Goal: Task Accomplishment & Management: Use online tool/utility

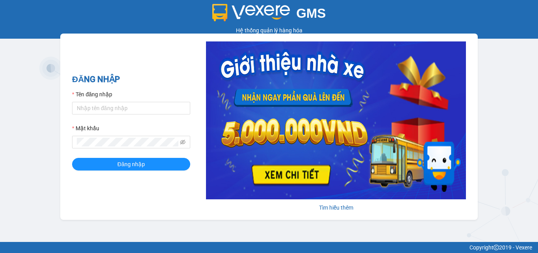
type input "minh.caolam"
click at [72, 158] on button "Đăng nhập" at bounding box center [131, 164] width 118 height 13
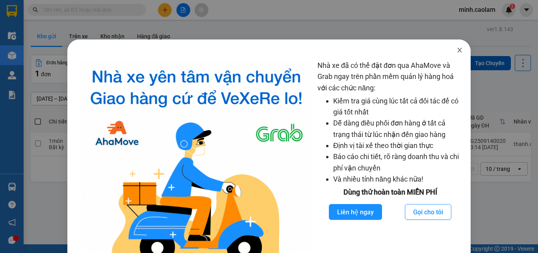
drag, startPoint x: 454, startPoint y: 50, endPoint x: 402, endPoint y: 47, distance: 51.7
click at [457, 50] on icon "close" at bounding box center [460, 50] width 6 height 6
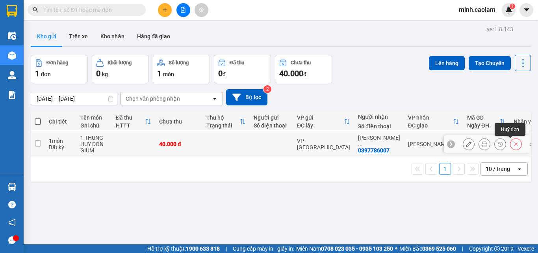
click at [511, 143] on button at bounding box center [516, 144] width 11 height 14
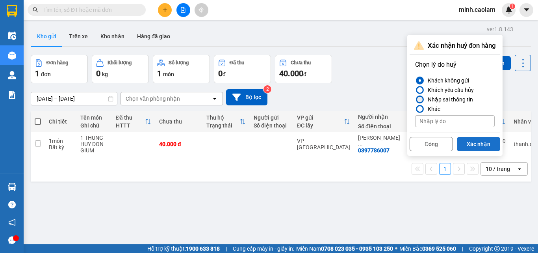
drag, startPoint x: 436, startPoint y: 98, endPoint x: 469, endPoint y: 139, distance: 52.2
click at [437, 103] on div "Nhập sai thông tin" at bounding box center [449, 99] width 48 height 9
click at [423, 101] on div at bounding box center [420, 99] width 8 height 8
click at [415, 99] on input "Nhập sai thông tin" at bounding box center [415, 99] width 0 height 0
drag, startPoint x: 469, startPoint y: 142, endPoint x: 411, endPoint y: 129, distance: 59.0
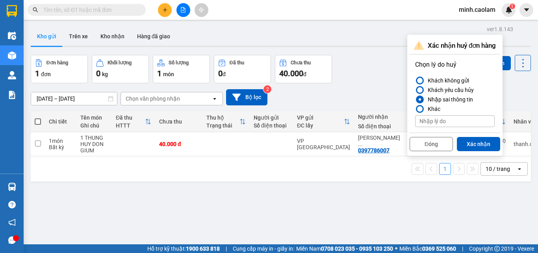
click at [466, 142] on button "Xác nhận" at bounding box center [478, 144] width 43 height 14
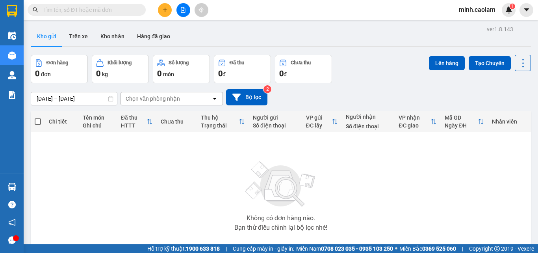
drag, startPoint x: 484, startPoint y: 9, endPoint x: 472, endPoint y: 6, distance: 12.3
click at [484, 9] on span "minh.caolam" at bounding box center [477, 10] width 49 height 10
drag, startPoint x: 181, startPoint y: 10, endPoint x: 162, endPoint y: 19, distance: 20.1
click at [179, 11] on button at bounding box center [184, 10] width 14 height 14
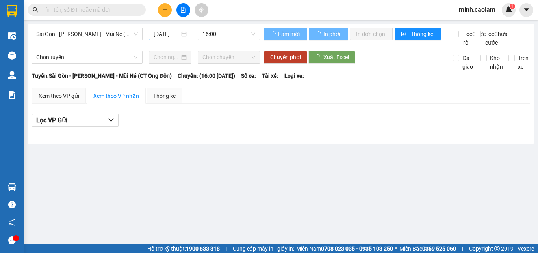
click at [164, 31] on input "15/09/2025" at bounding box center [167, 34] width 26 height 9
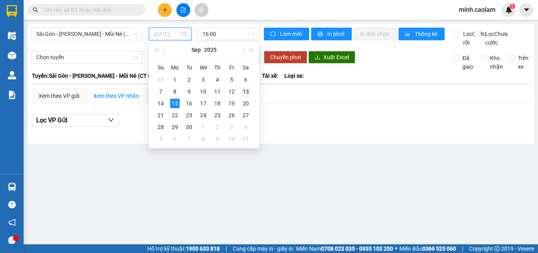
click at [244, 95] on div "13" at bounding box center [245, 91] width 9 height 9
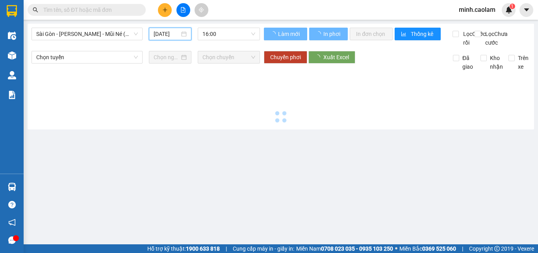
type input "13/09/2025"
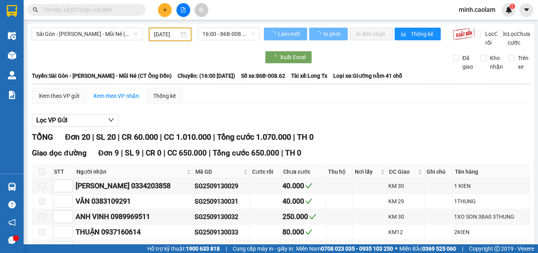
click at [86, 36] on span "Sài Gòn - Phan Thiết - Mũi Né (CT Ông Đồn)" at bounding box center [87, 34] width 102 height 12
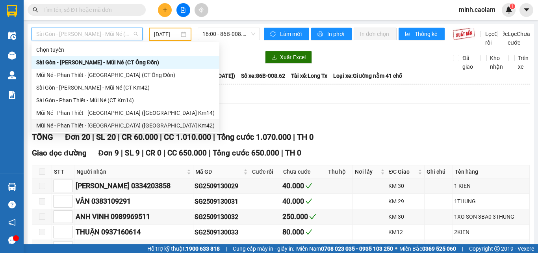
scroll to position [39, 0]
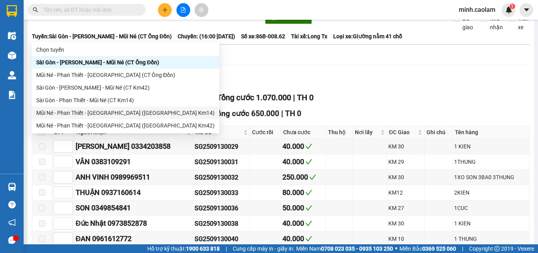
drag, startPoint x: 73, startPoint y: 113, endPoint x: 120, endPoint y: 69, distance: 64.7
click at [71, 111] on div "Mũi Né - Phan Thiết - Sài Gòn (CT Km14)" at bounding box center [125, 112] width 179 height 9
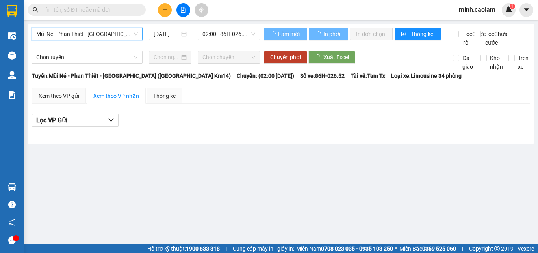
scroll to position [0, 0]
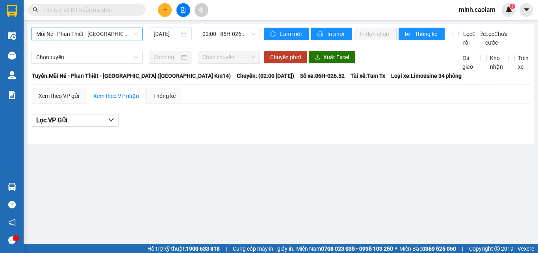
click at [160, 32] on input "15/09/2025" at bounding box center [167, 34] width 26 height 9
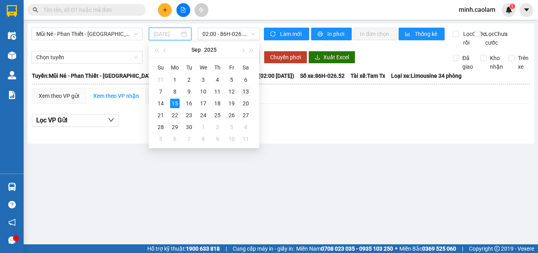
click at [243, 91] on div "13" at bounding box center [245, 91] width 9 height 9
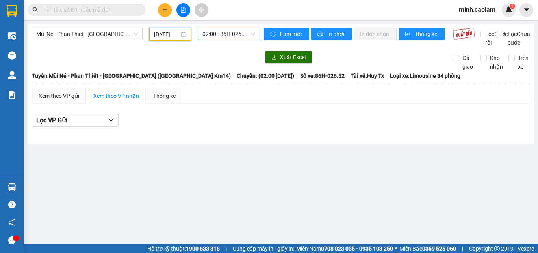
click at [223, 35] on span "02:00 - 86H-026.52" at bounding box center [229, 34] width 53 height 12
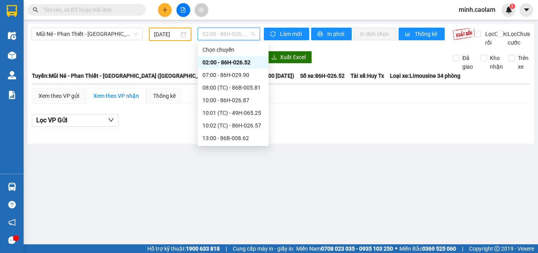
scroll to position [79, 0]
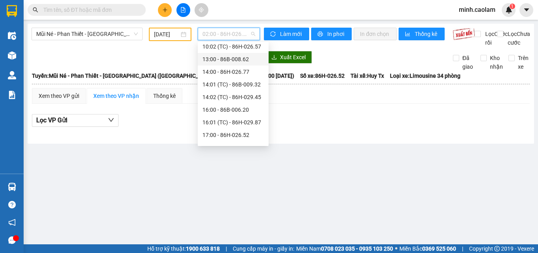
click at [237, 63] on div "13:00 - 86B-008.62" at bounding box center [233, 59] width 61 height 9
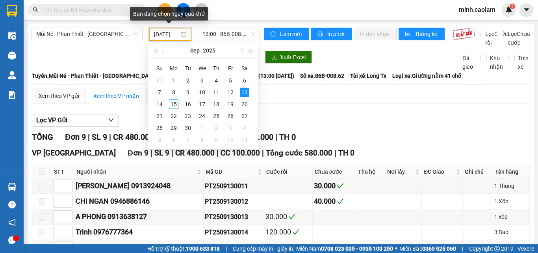
click at [177, 36] on input "13/09/2025" at bounding box center [166, 34] width 25 height 9
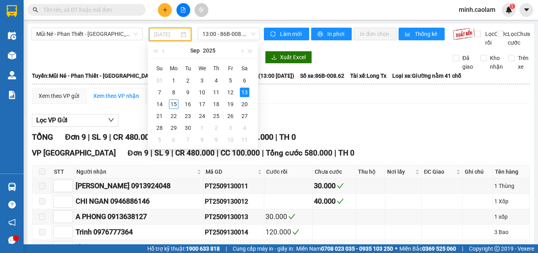
type input "13/09/2025"
click at [302, 108] on div "Xem theo VP gửi Xem theo VP nhận Thống kê Lọc VP Gửi TỔNG Đơn 9 | SL 9 | CR 48…" at bounding box center [281, 216] width 498 height 257
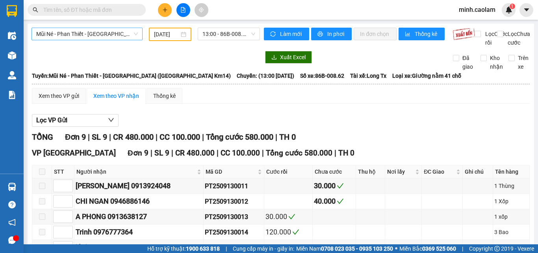
click at [50, 35] on span "Mũi Né - Phan Thiết - Sài Gòn (CT Km14)" at bounding box center [87, 34] width 102 height 12
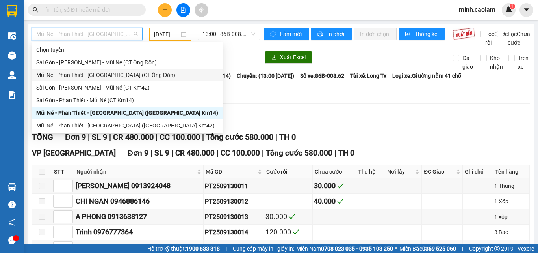
drag, startPoint x: 65, startPoint y: 76, endPoint x: 178, endPoint y: 35, distance: 120.2
click at [69, 72] on div "Mũi Né - Phan Thiết - Sài Gòn (CT Ông Đồn)" at bounding box center [127, 75] width 182 height 9
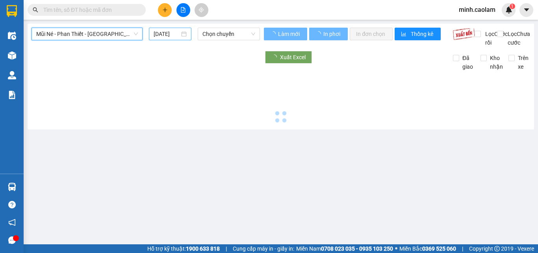
click at [162, 35] on input "15/09/2025" at bounding box center [167, 34] width 26 height 9
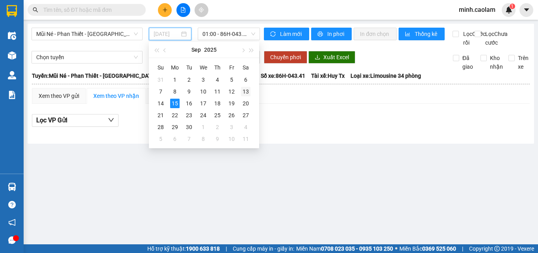
drag, startPoint x: 249, startPoint y: 92, endPoint x: 246, endPoint y: 96, distance: 5.3
click at [246, 96] on div "13" at bounding box center [245, 91] width 9 height 9
type input "13/09/2025"
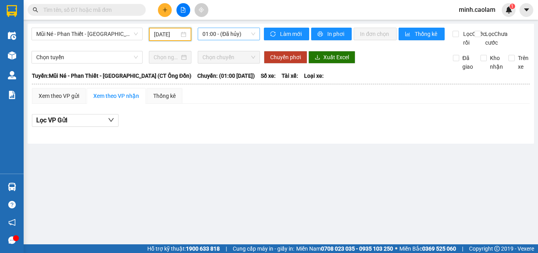
drag, startPoint x: 225, startPoint y: 36, endPoint x: 244, endPoint y: 49, distance: 22.6
click at [227, 37] on span "01:00 - (Đã hủy)" at bounding box center [229, 34] width 53 height 12
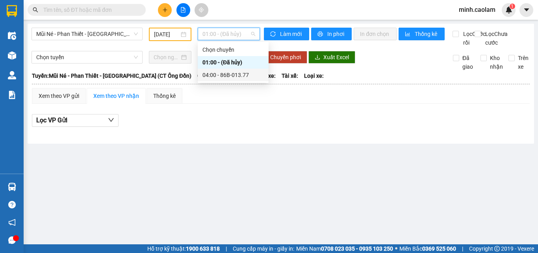
drag, startPoint x: 236, startPoint y: 76, endPoint x: 176, endPoint y: 75, distance: 59.9
click at [230, 78] on div "04:00 - 86B-013.77" at bounding box center [233, 75] width 61 height 9
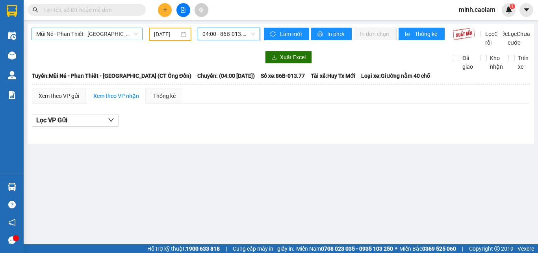
click at [91, 38] on span "Mũi Né - Phan Thiết - Sài Gòn (CT Ông Đồn)" at bounding box center [87, 34] width 102 height 12
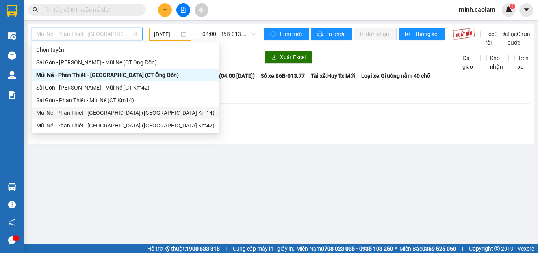
click at [55, 114] on div "Mũi Né - Phan Thiết - Sài Gòn (CT Km14)" at bounding box center [125, 112] width 179 height 9
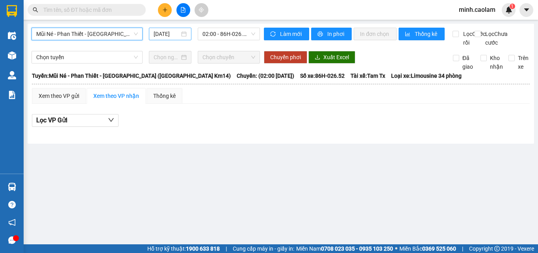
click at [175, 36] on input "15/09/2025" at bounding box center [167, 34] width 26 height 9
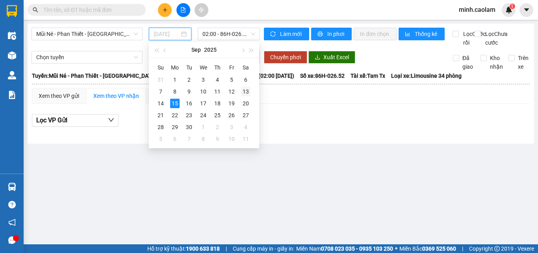
click at [246, 91] on div "13" at bounding box center [245, 91] width 9 height 9
type input "13/09/2025"
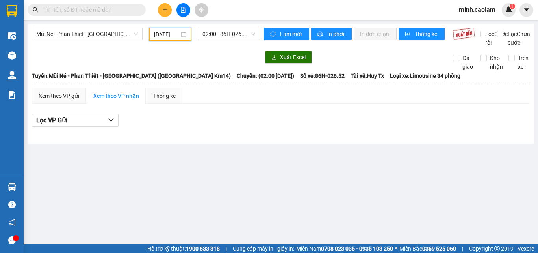
click at [430, 127] on div at bounding box center [281, 127] width 498 height 0
click at [229, 33] on span "02:00 - 86H-026.52" at bounding box center [229, 34] width 53 height 12
drag, startPoint x: 92, startPoint y: 35, endPoint x: 87, endPoint y: 56, distance: 21.2
click at [90, 43] on body "Kết quả tìm kiếm ( 0 ) Bộ lọc No Data minh.caolam 1 Điều hành xe Kho hàng mới Q…" at bounding box center [269, 126] width 538 height 253
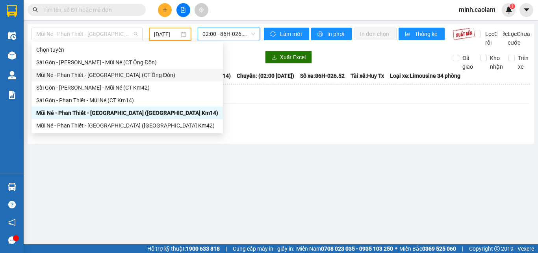
click at [56, 78] on div "Mũi Né - Phan Thiết - Sài Gòn (CT Ông Đồn)" at bounding box center [127, 75] width 182 height 9
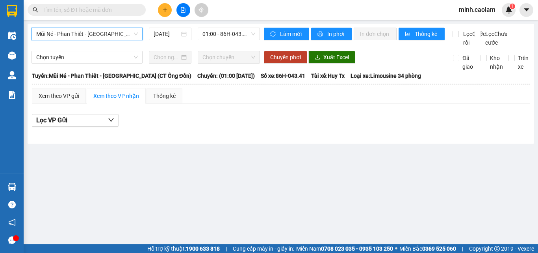
drag, startPoint x: 183, startPoint y: 40, endPoint x: 198, endPoint y: 50, distance: 18.7
click at [205, 47] on div "Mũi Né - Phan Thiết - Sài Gòn (CT Ông Đồn) Mũi Né - Phan Thiết - Sài Gòn (CT Ôn…" at bounding box center [146, 37] width 229 height 19
click at [167, 35] on input "15/09/2025" at bounding box center [167, 34] width 26 height 9
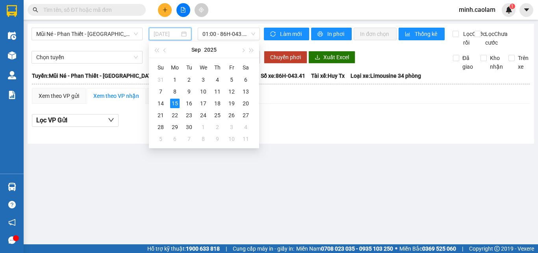
drag, startPoint x: 247, startPoint y: 94, endPoint x: 283, endPoint y: 43, distance: 62.7
click at [246, 93] on div "13" at bounding box center [245, 91] width 9 height 9
type input "13/09/2025"
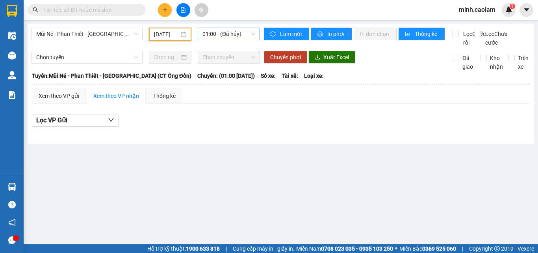
drag, startPoint x: 214, startPoint y: 25, endPoint x: 216, endPoint y: 36, distance: 11.4
click at [216, 34] on div "Mũi Né - Phan Thiết - Sài Gòn (CT Ông Đồn) 13/09/2025 01:00 - (Đã hủy) Làm mới …" at bounding box center [281, 84] width 507 height 120
click at [216, 37] on span "01:00 - (Đã hủy)" at bounding box center [229, 34] width 53 height 12
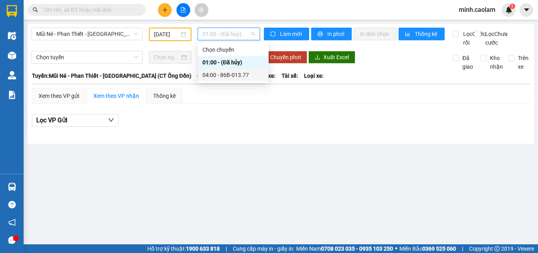
drag, startPoint x: 227, startPoint y: 79, endPoint x: 219, endPoint y: 80, distance: 8.3
click at [219, 80] on div "04:00 - 86B-013.77" at bounding box center [233, 75] width 71 height 13
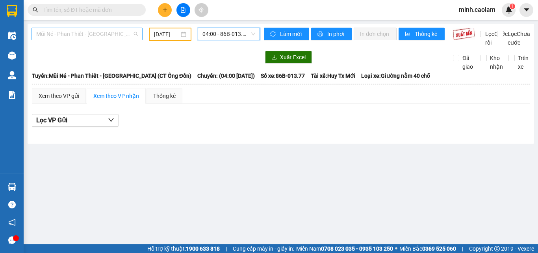
drag, startPoint x: 45, startPoint y: 32, endPoint x: 45, endPoint y: 37, distance: 5.5
click at [45, 32] on span "Mũi Né - Phan Thiết - Sài Gòn (CT Ông Đồn)" at bounding box center [87, 34] width 102 height 12
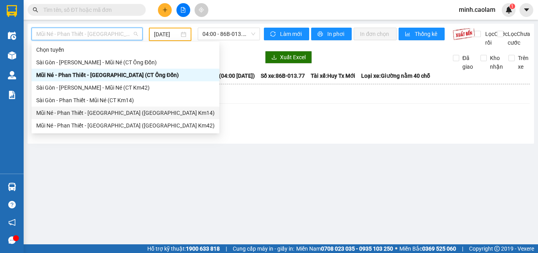
drag, startPoint x: 54, startPoint y: 112, endPoint x: 180, endPoint y: 51, distance: 140.5
click at [54, 111] on div "Mũi Né - Phan Thiết - Sài Gòn (CT Km14)" at bounding box center [125, 112] width 179 height 9
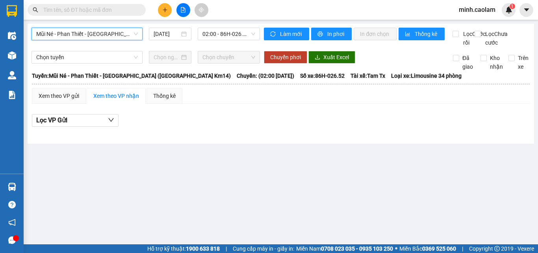
drag, startPoint x: 150, startPoint y: 25, endPoint x: 234, endPoint y: 70, distance: 94.9
click at [152, 32] on div "Mũi Né - Phan Thiết - Sài Gòn (CT Km14) Mũi Né - Phan Thiết - Sài Gòn (CT Km14)…" at bounding box center [281, 84] width 507 height 120
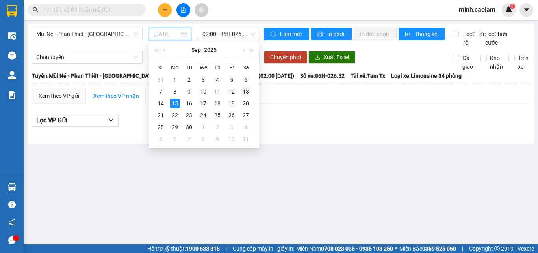
click at [250, 92] on div "13" at bounding box center [245, 91] width 9 height 9
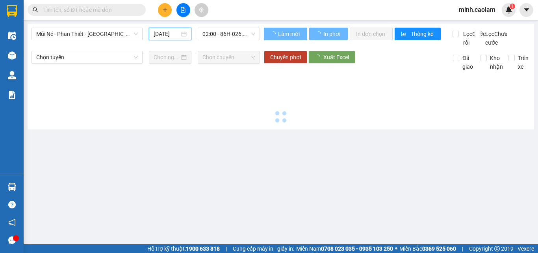
type input "13/09/2025"
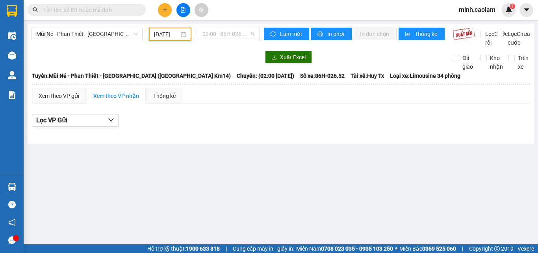
drag, startPoint x: 218, startPoint y: 37, endPoint x: 235, endPoint y: 72, distance: 39.0
click at [218, 40] on div "02:00 - 86H-026.52" at bounding box center [229, 34] width 62 height 13
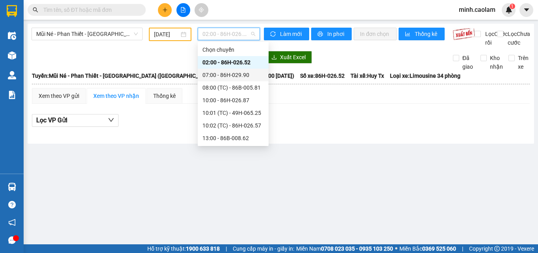
drag, startPoint x: 234, startPoint y: 75, endPoint x: 230, endPoint y: 56, distance: 19.5
click at [233, 73] on div "07:00 - 86H-029.90" at bounding box center [233, 75] width 61 height 9
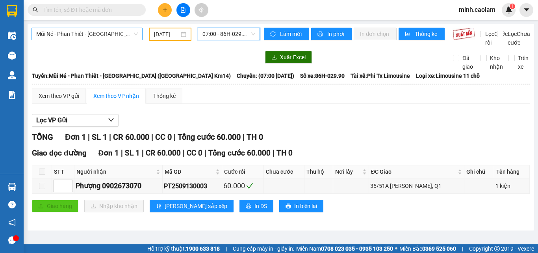
click at [99, 38] on span "Mũi Né - Phan Thiết - Sài Gòn (CT Km14)" at bounding box center [87, 34] width 102 height 12
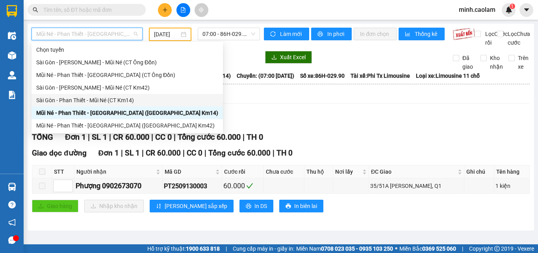
click at [217, 47] on body "Kết quả tìm kiếm ( 0 ) Bộ lọc No Data minh.caolam 1 Điều hành xe Kho hàng mới Q…" at bounding box center [269, 126] width 538 height 253
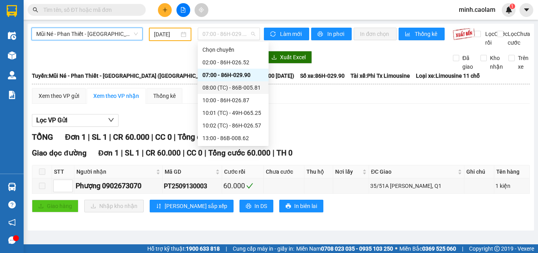
click at [230, 84] on div "08:00 (TC) - 86B-005.81" at bounding box center [233, 87] width 61 height 9
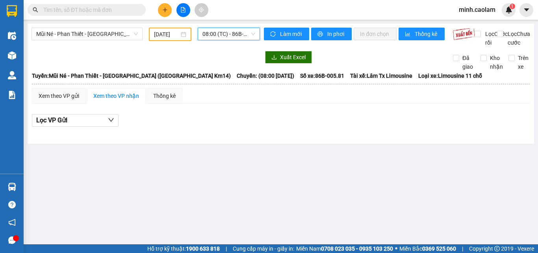
drag, startPoint x: 231, startPoint y: 42, endPoint x: 236, endPoint y: 67, distance: 25.7
click at [236, 67] on body "Kết quả tìm kiếm ( 0 ) Bộ lọc No Data minh.caolam 1 Điều hành xe Kho hàng mới Q…" at bounding box center [269, 126] width 538 height 253
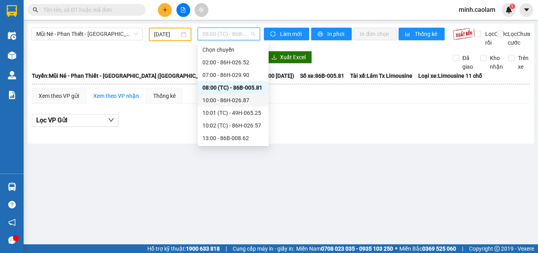
click at [235, 105] on div "10:00 - 86H-026.87" at bounding box center [233, 100] width 71 height 13
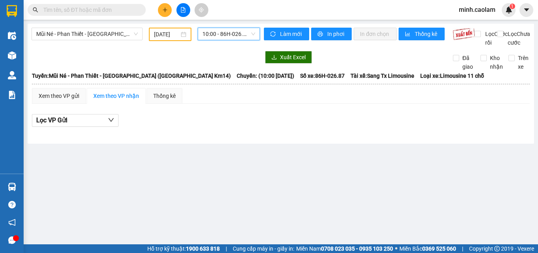
click at [219, 37] on span "10:00 - 86H-026.87" at bounding box center [229, 34] width 53 height 12
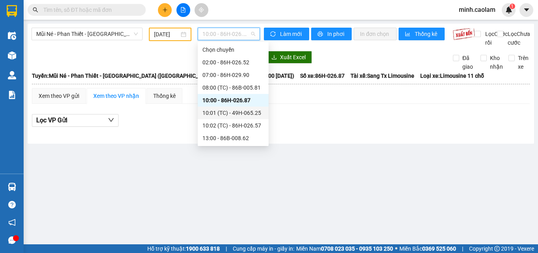
drag, startPoint x: 250, startPoint y: 112, endPoint x: 241, endPoint y: 115, distance: 10.0
click at [241, 115] on div "10:01 (TC) - 49H-065.25" at bounding box center [233, 112] width 61 height 9
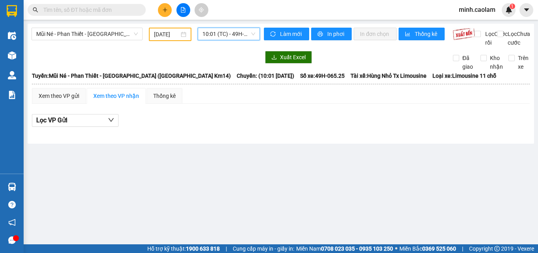
click at [230, 39] on span "10:01 (TC) - 49H-065.25" at bounding box center [229, 34] width 53 height 12
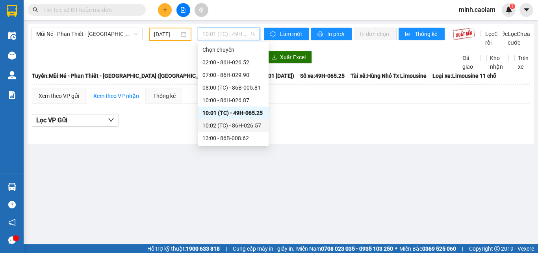
drag, startPoint x: 250, startPoint y: 127, endPoint x: 246, endPoint y: 129, distance: 4.8
click at [246, 129] on div "10:02 (TC) - 86H-026.57" at bounding box center [233, 125] width 61 height 9
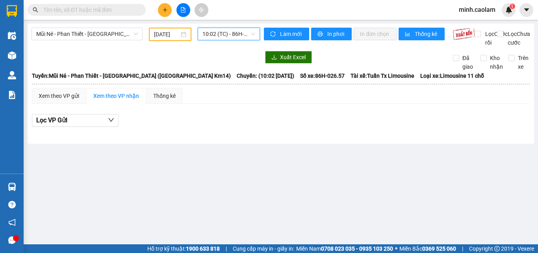
click at [216, 38] on span "10:02 (TC) - 86H-026.57" at bounding box center [229, 34] width 53 height 12
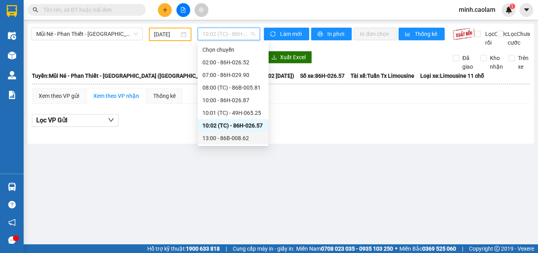
click at [224, 134] on div "13:00 - 86B-008.62" at bounding box center [233, 138] width 61 height 9
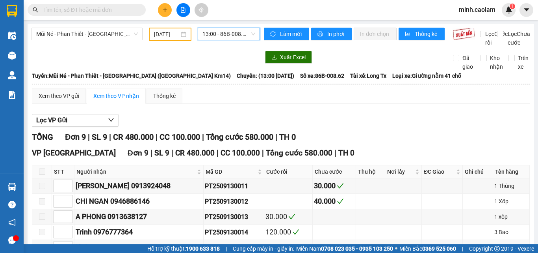
click at [222, 43] on div "Mũi Né - Phan Thiết - Sài Gòn (CT Km14) 13/09/2025 13:00 13:00 - 86B-008.62" at bounding box center [146, 37] width 229 height 19
click at [220, 40] on div "13:00 - 86B-008.62" at bounding box center [229, 34] width 69 height 13
click at [231, 27] on div "Mũi Né - Phan Thiết - Sài Gòn (CT Km14) 13/09/2025 13:00 - 86B-008.62 Làm mới I…" at bounding box center [281, 188] width 507 height 329
click at [228, 33] on span "13:00 - 86B-008.62" at bounding box center [229, 34] width 53 height 12
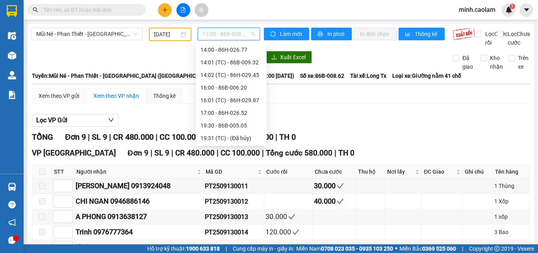
scroll to position [61, 0]
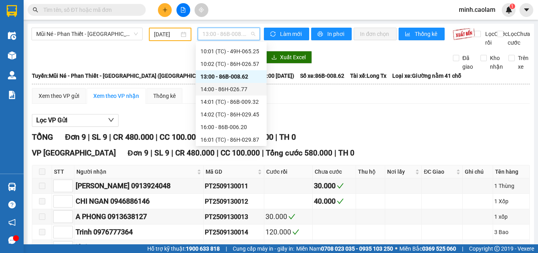
click at [233, 85] on div "14:00 - 86H-026.77" at bounding box center [231, 89] width 61 height 9
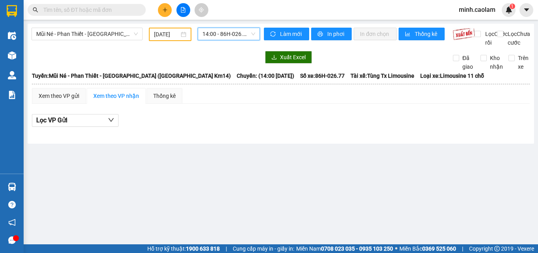
drag, startPoint x: 233, startPoint y: 36, endPoint x: 237, endPoint y: 81, distance: 45.1
click at [233, 45] on body "Kết quả tìm kiếm ( 0 ) Bộ lọc No Data minh.caolam 1 Điều hành xe Kho hàng mới Q…" at bounding box center [269, 126] width 538 height 253
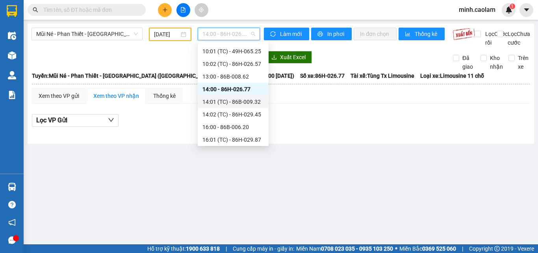
click at [226, 104] on div "14:01 (TC) - 86B-009.32" at bounding box center [233, 101] width 61 height 9
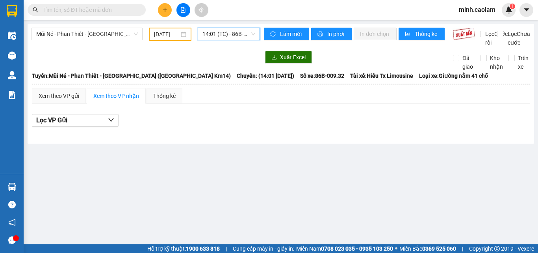
drag, startPoint x: 223, startPoint y: 35, endPoint x: 227, endPoint y: 60, distance: 25.9
click at [223, 36] on span "14:01 (TC) - 86B-009.32" at bounding box center [229, 34] width 53 height 12
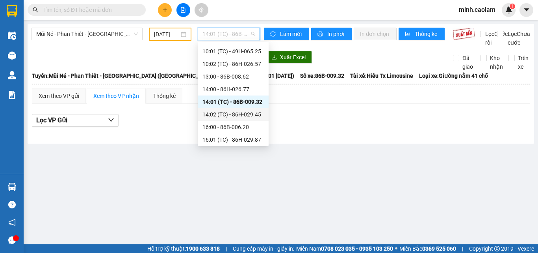
click at [224, 112] on div "14:02 (TC) - 86H-029.45" at bounding box center [233, 114] width 61 height 9
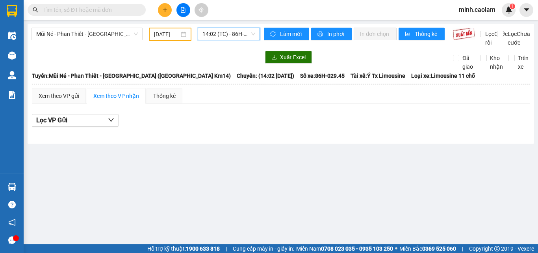
drag, startPoint x: 215, startPoint y: 36, endPoint x: 241, endPoint y: 83, distance: 53.6
click at [216, 39] on span "14:02 (TC) - 86H-029.45" at bounding box center [229, 34] width 53 height 12
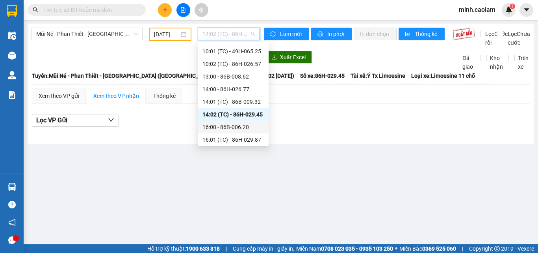
click at [245, 127] on div "16:00 - 86B-006.20" at bounding box center [233, 127] width 61 height 9
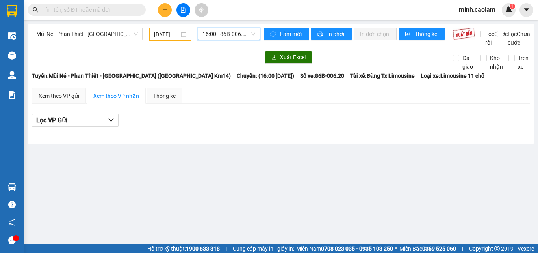
drag, startPoint x: 220, startPoint y: 29, endPoint x: 227, endPoint y: 62, distance: 33.8
click at [220, 29] on span "16:00 - 86B-006.20" at bounding box center [229, 34] width 53 height 12
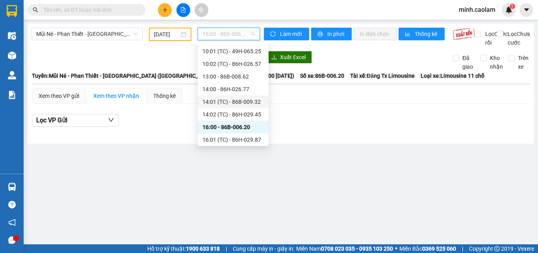
scroll to position [101, 0]
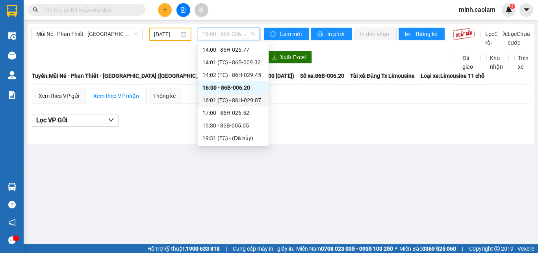
click at [235, 100] on div "16:01 (TC) - 86H-029.87" at bounding box center [233, 100] width 61 height 9
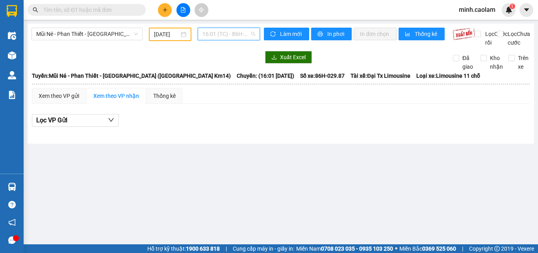
drag, startPoint x: 224, startPoint y: 33, endPoint x: 230, endPoint y: 90, distance: 57.1
click at [223, 41] on div "16:01 (TC) - 86H-029.87" at bounding box center [229, 34] width 69 height 13
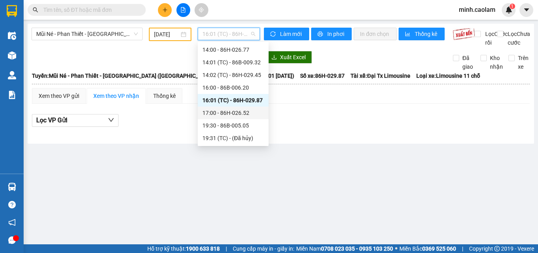
click at [225, 107] on div "17:00 - 86H-026.52" at bounding box center [233, 112] width 71 height 13
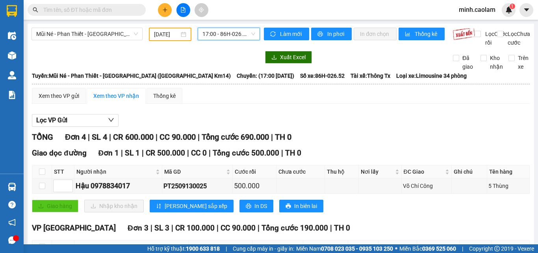
drag, startPoint x: 218, startPoint y: 31, endPoint x: 267, endPoint y: 109, distance: 92.1
click at [218, 31] on span "17:00 - 86H-026.52" at bounding box center [229, 34] width 53 height 12
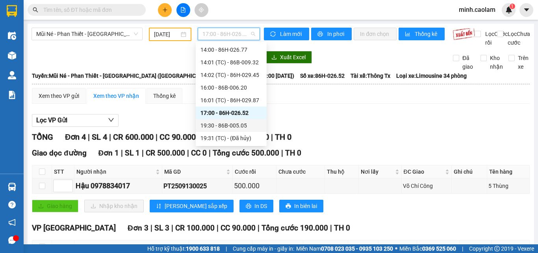
click at [229, 124] on div "19:30 - 86B-005.05" at bounding box center [231, 125] width 61 height 9
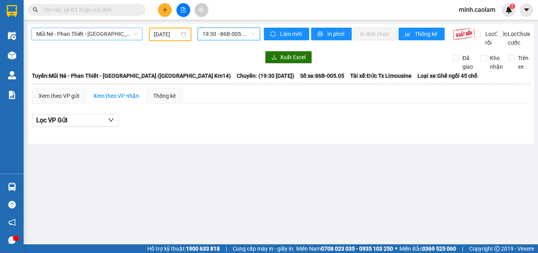
click at [61, 31] on span "Mũi Né - Phan Thiết - Sài Gòn (CT Km14)" at bounding box center [87, 34] width 102 height 12
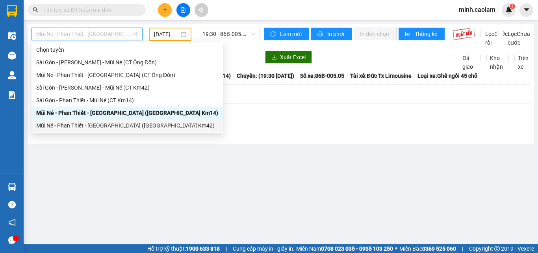
click at [59, 127] on div "Mũi Né - Phan Thiết - Sài Gòn (CT Km42)" at bounding box center [127, 125] width 182 height 9
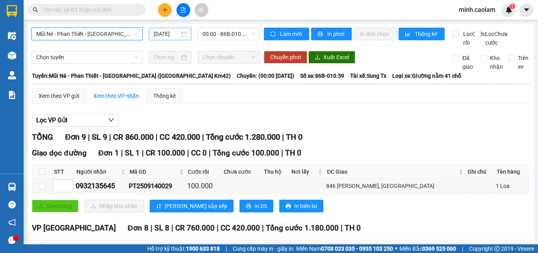
click at [167, 35] on input "15/09/2025" at bounding box center [167, 34] width 26 height 9
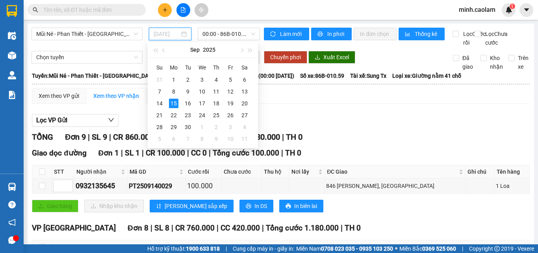
click at [243, 91] on div "13" at bounding box center [244, 91] width 9 height 9
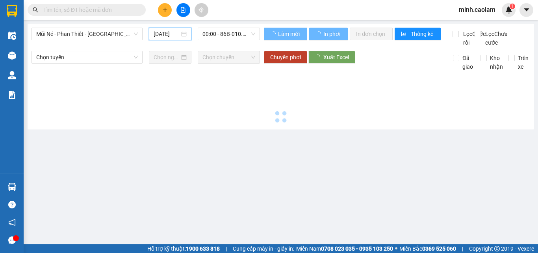
type input "13/09/2025"
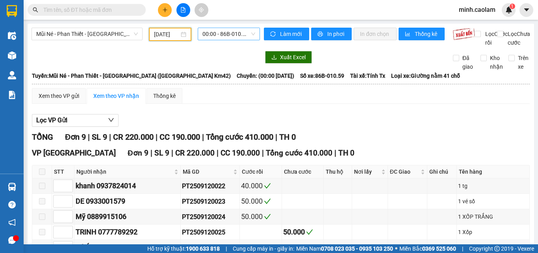
click at [220, 34] on span "00:00 - 86B-010.59" at bounding box center [229, 34] width 53 height 12
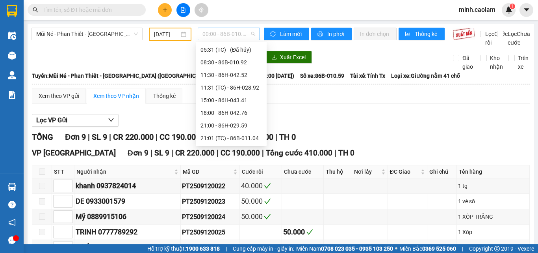
scroll to position [13, 0]
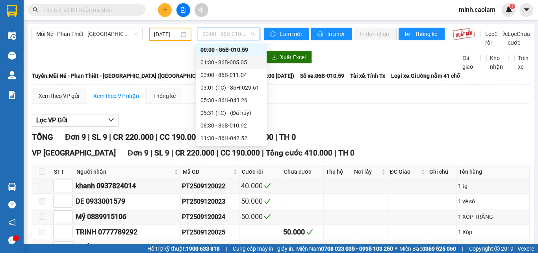
click at [235, 63] on div "01:30 - 86B-005.05" at bounding box center [231, 62] width 61 height 9
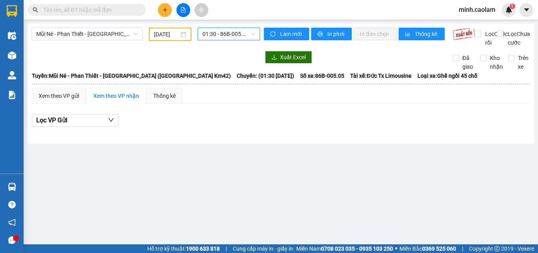
click at [225, 33] on span "01:30 - 86B-005.05" at bounding box center [229, 34] width 53 height 12
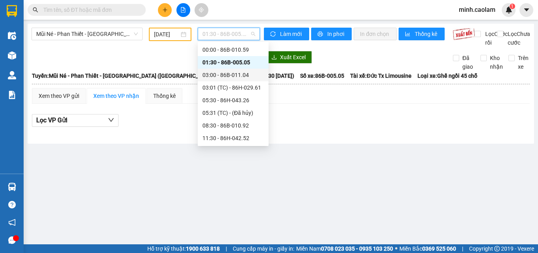
drag, startPoint x: 228, startPoint y: 77, endPoint x: 221, endPoint y: 42, distance: 36.2
click at [227, 77] on div "03:00 - 86B-011.04" at bounding box center [233, 75] width 61 height 9
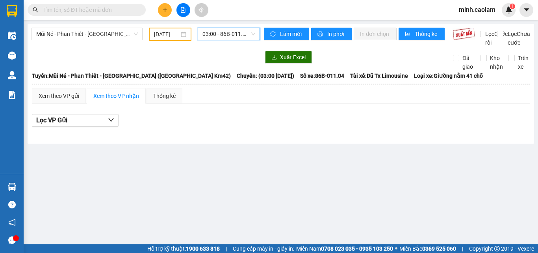
drag, startPoint x: 223, startPoint y: 31, endPoint x: 222, endPoint y: 46, distance: 15.0
click at [222, 36] on span "03:00 - 86B-011.04" at bounding box center [229, 34] width 53 height 12
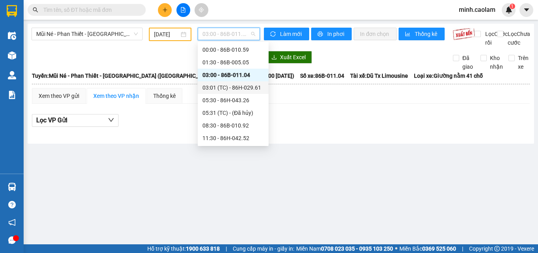
drag, startPoint x: 231, startPoint y: 91, endPoint x: 226, endPoint y: 50, distance: 41.3
click at [228, 89] on div "03:01 (TC) - 86H-029.61" at bounding box center [233, 87] width 61 height 9
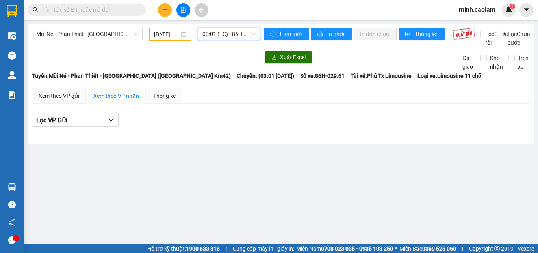
drag, startPoint x: 225, startPoint y: 39, endPoint x: 225, endPoint y: 96, distance: 57.2
click at [224, 44] on body "Kết quả tìm kiếm ( 0 ) Bộ lọc No Data minh.caolam 1 Điều hành xe Kho hàng mới Q…" at bounding box center [269, 126] width 538 height 253
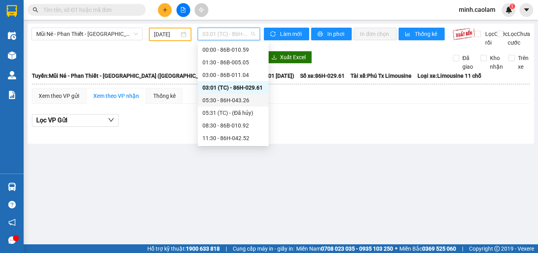
drag, startPoint x: 222, startPoint y: 102, endPoint x: 212, endPoint y: 55, distance: 47.8
click at [218, 99] on div "05:30 - 86H-043.26" at bounding box center [233, 100] width 61 height 9
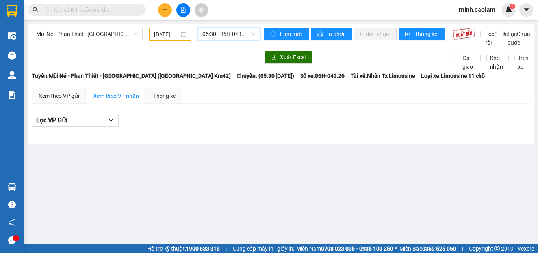
click at [216, 38] on span "05:30 - 86H-043.26" at bounding box center [229, 34] width 53 height 12
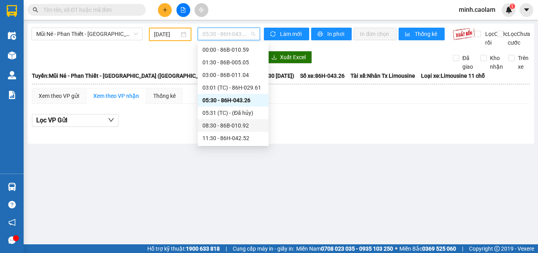
drag, startPoint x: 215, startPoint y: 117, endPoint x: 217, endPoint y: 123, distance: 6.6
click at [217, 123] on div "Chọn chuyến 00:00 - 86B-010.59 01:30 - 86B-005.05 03:00 - 86B-011.04 03:01 (TC)…" at bounding box center [233, 119] width 71 height 177
drag, startPoint x: 217, startPoint y: 123, endPoint x: 211, endPoint y: 47, distance: 76.7
click at [216, 123] on div "08:30 - 86B-010.92" at bounding box center [233, 125] width 61 height 9
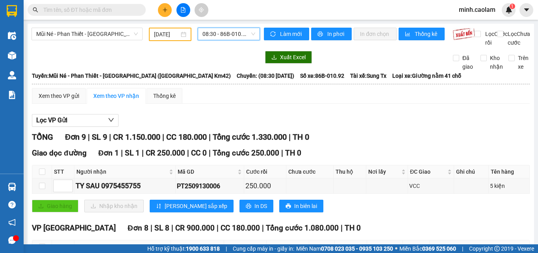
click at [213, 31] on span "08:30 - 86B-010.92" at bounding box center [229, 34] width 53 height 12
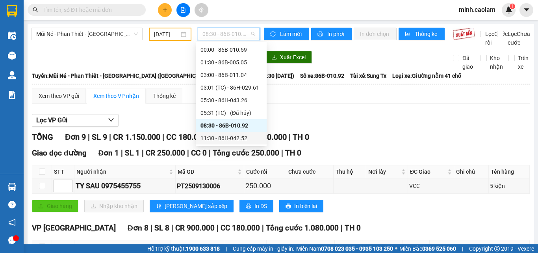
click at [240, 138] on div "11:30 - 86H-042.52" at bounding box center [231, 138] width 61 height 9
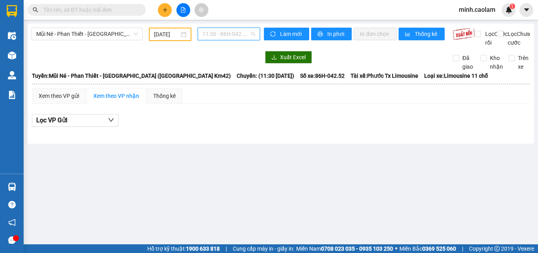
click at [218, 35] on span "11:30 - 86H-042.52" at bounding box center [229, 34] width 53 height 12
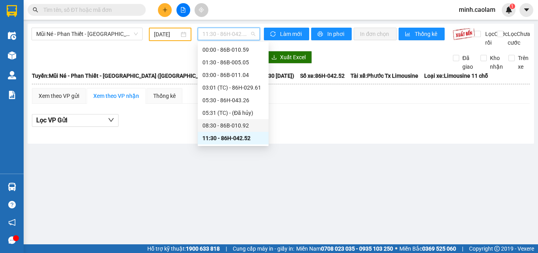
scroll to position [76, 0]
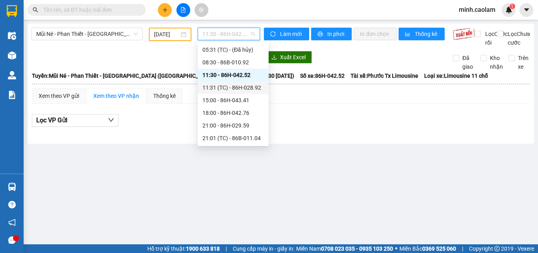
click at [234, 86] on div "11:31 (TC) - 86H-028.92" at bounding box center [233, 87] width 61 height 9
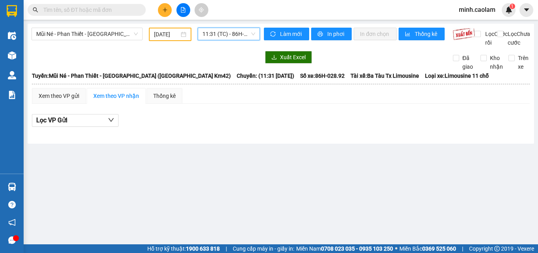
drag, startPoint x: 221, startPoint y: 33, endPoint x: 239, endPoint y: 91, distance: 61.0
click at [227, 49] on body "Kết quả tìm kiếm ( 0 ) Bộ lọc No Data minh.caolam 1 Điều hành xe Kho hàng mới Q…" at bounding box center [269, 126] width 538 height 253
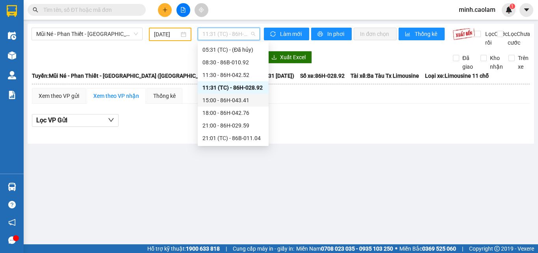
click at [231, 97] on div "15:00 - 86H-043.41" at bounding box center [233, 100] width 61 height 9
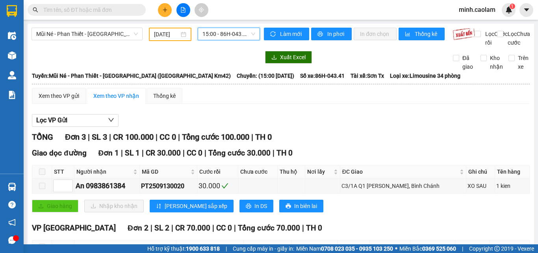
drag, startPoint x: 224, startPoint y: 39, endPoint x: 228, endPoint y: 61, distance: 21.7
click at [225, 50] on body "Kết quả tìm kiếm ( 0 ) Bộ lọc No Data minh.caolam 1 Điều hành xe Kho hàng mới Q…" at bounding box center [269, 126] width 538 height 253
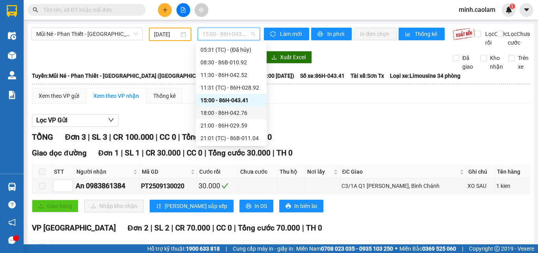
click at [229, 111] on div "18:00 - 86H-042.76" at bounding box center [231, 112] width 61 height 9
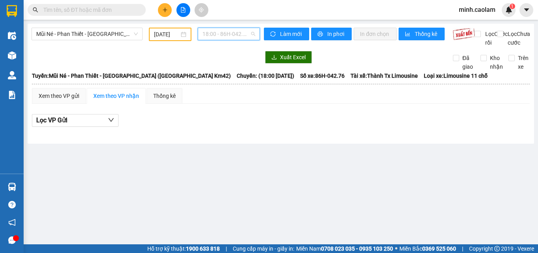
drag, startPoint x: 221, startPoint y: 37, endPoint x: 219, endPoint y: 65, distance: 28.1
click at [221, 41] on div "18:00 - 86H-042.76" at bounding box center [229, 34] width 69 height 13
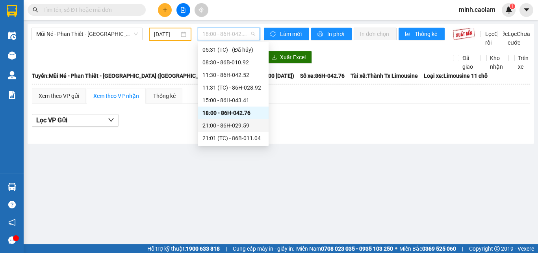
click at [220, 121] on div "21:00 - 86H-029.59" at bounding box center [233, 125] width 61 height 9
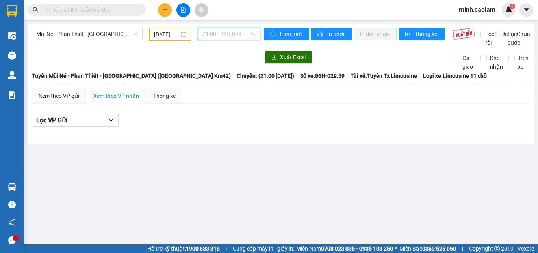
drag, startPoint x: 228, startPoint y: 39, endPoint x: 232, endPoint y: 64, distance: 25.5
click at [229, 47] on body "Kết quả tìm kiếm ( 0 ) Bộ lọc No Data minh.caolam 1 Điều hành xe Kho hàng mới Q…" at bounding box center [269, 126] width 538 height 253
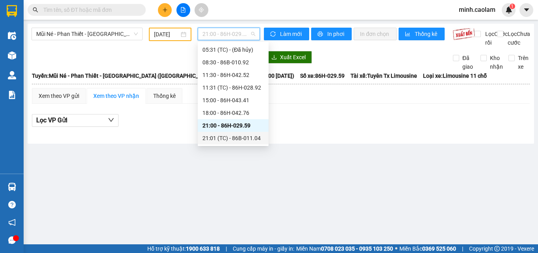
click at [245, 141] on div "21:01 (TC) - 86B-011.04" at bounding box center [233, 138] width 61 height 9
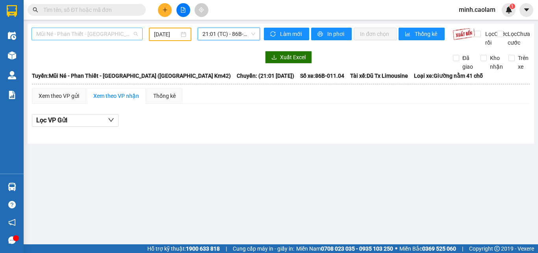
click at [106, 29] on span "Mũi Né - Phan Thiết - Sài Gòn (CT Km42)" at bounding box center [87, 34] width 102 height 12
drag, startPoint x: 211, startPoint y: 27, endPoint x: 213, endPoint y: 36, distance: 8.8
click at [213, 36] on div "Mũi Né - Phan Thiết - Sài Gòn (CT Km42) 13/09/2025 21:01 (TC) - 86B-011.04 Làm …" at bounding box center [281, 84] width 507 height 120
click at [214, 36] on span "21:01 (TC) - 86B-011.04" at bounding box center [229, 34] width 53 height 12
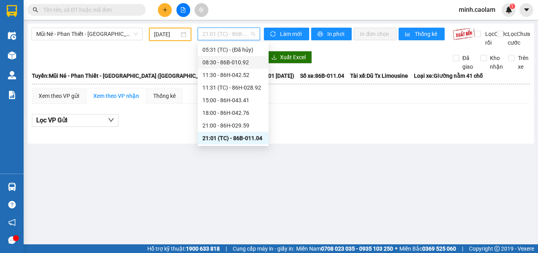
click at [228, 65] on div "08:30 - 86B-010.92" at bounding box center [233, 62] width 61 height 9
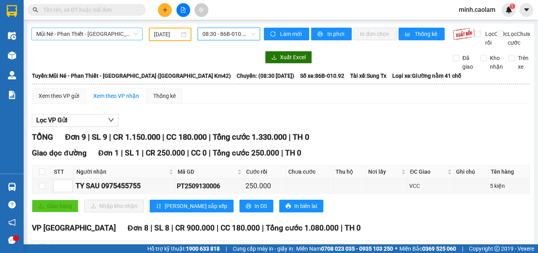
click at [67, 33] on span "Mũi Né - Phan Thiết - Sài Gòn (CT Km42)" at bounding box center [87, 34] width 102 height 12
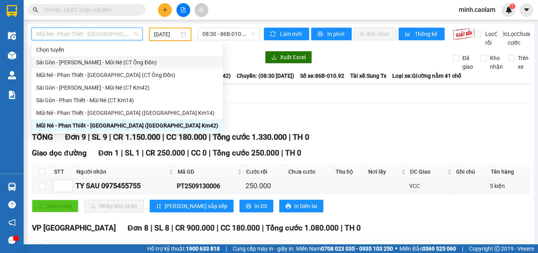
drag, startPoint x: 60, startPoint y: 64, endPoint x: 117, endPoint y: 48, distance: 59.3
click at [60, 64] on div "Sài Gòn - Phan Thiết - Mũi Né (CT Ông Đồn)" at bounding box center [127, 62] width 182 height 9
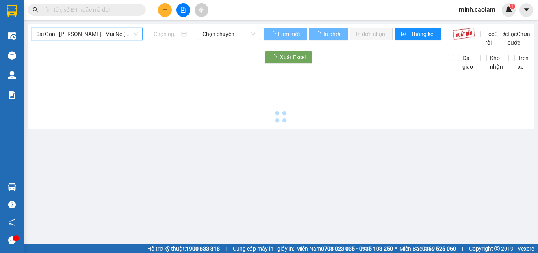
click at [166, 33] on input at bounding box center [167, 34] width 26 height 9
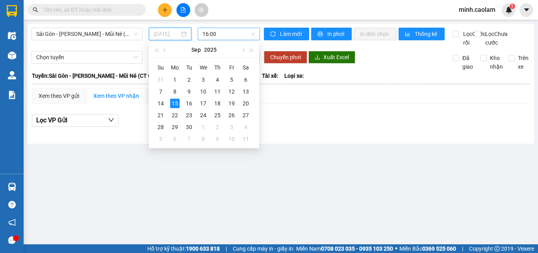
drag, startPoint x: 249, startPoint y: 91, endPoint x: 214, endPoint y: 32, distance: 69.4
click at [247, 91] on div "13" at bounding box center [245, 91] width 9 height 9
type input "13/09/2025"
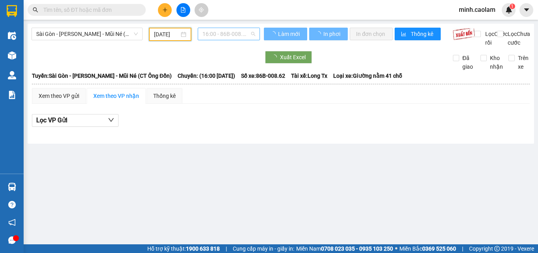
drag, startPoint x: 215, startPoint y: 32, endPoint x: 235, endPoint y: 73, distance: 45.8
click at [216, 32] on span "16:00 - 86B-008.62" at bounding box center [229, 34] width 53 height 12
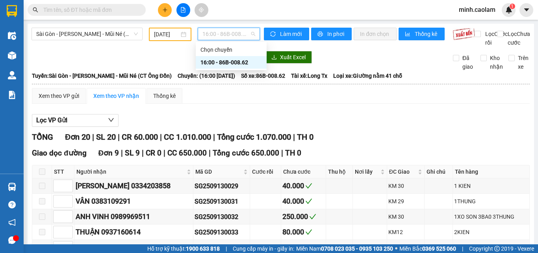
click at [352, 104] on div "Xem theo VP gửi Xem theo VP nhận Thống kê" at bounding box center [281, 96] width 498 height 16
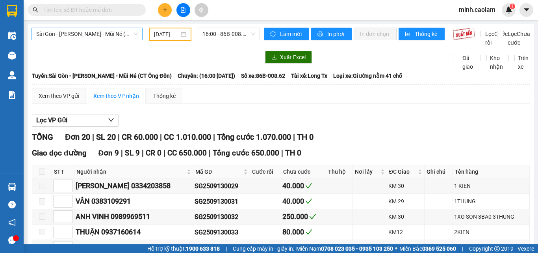
click at [72, 33] on span "Sài Gòn - Phan Thiết - Mũi Né (CT Ông Đồn)" at bounding box center [87, 34] width 102 height 12
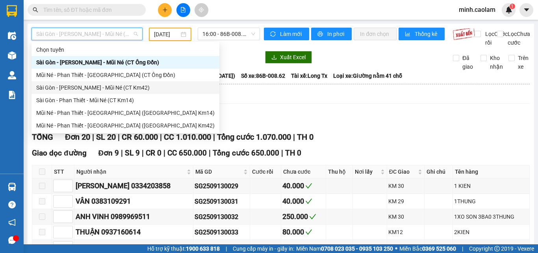
click at [50, 88] on div "Sài Gòn - Phan Thiết - Mũi Né (CT Km42)" at bounding box center [125, 87] width 179 height 9
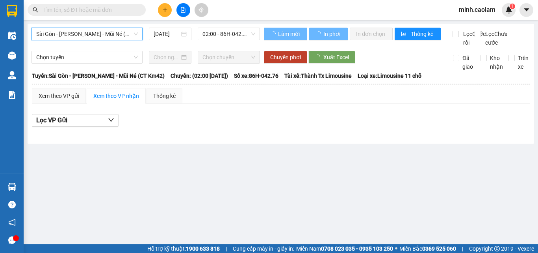
click at [159, 34] on input "15/09/2025" at bounding box center [167, 34] width 26 height 9
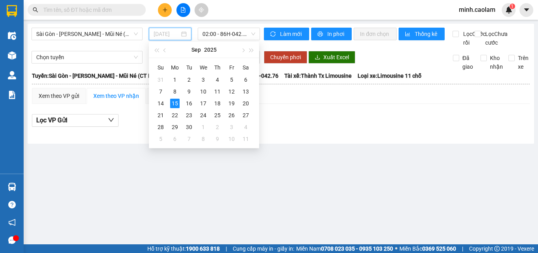
drag, startPoint x: 249, startPoint y: 91, endPoint x: 323, endPoint y: 52, distance: 84.1
click at [244, 88] on div "13" at bounding box center [245, 91] width 9 height 9
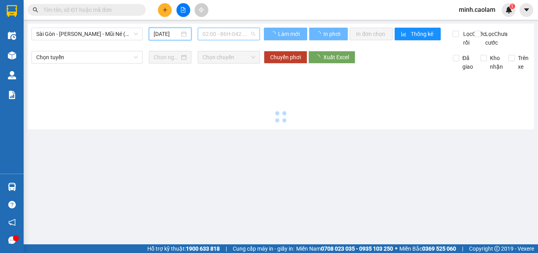
click at [217, 35] on span "02:00 - 86H-042.76" at bounding box center [229, 34] width 53 height 12
type input "13/09/2025"
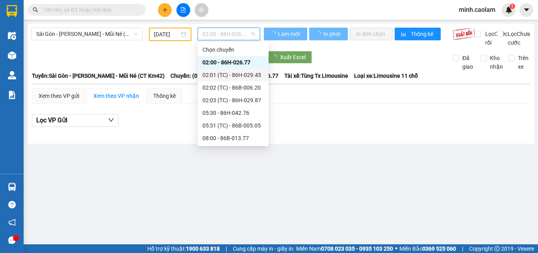
drag, startPoint x: 233, startPoint y: 73, endPoint x: 245, endPoint y: 41, distance: 34.2
click at [234, 72] on div "02:01 (TC) - 86H-029.45" at bounding box center [233, 75] width 61 height 9
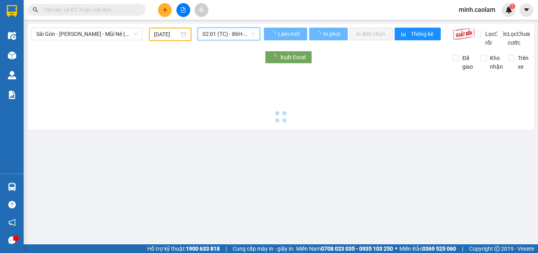
drag, startPoint x: 235, startPoint y: 37, endPoint x: 237, endPoint y: 82, distance: 44.6
click at [235, 39] on span "02:01 (TC) - 86H-029.45" at bounding box center [229, 34] width 53 height 12
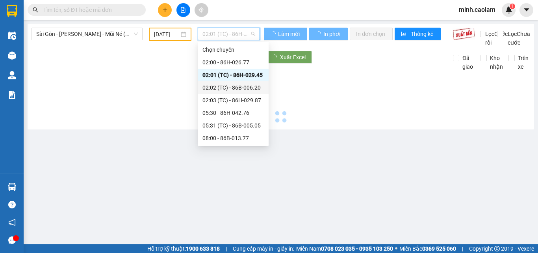
click at [227, 87] on div "02:02 (TC) - 86B-006.20" at bounding box center [233, 87] width 61 height 9
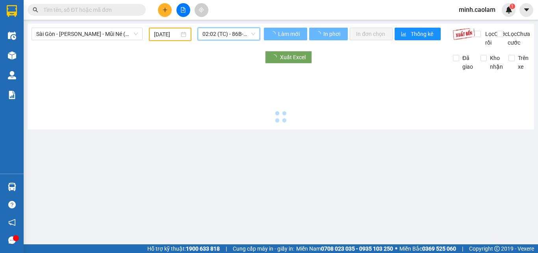
drag, startPoint x: 222, startPoint y: 31, endPoint x: 231, endPoint y: 84, distance: 53.7
click at [222, 39] on span "02:02 (TC) - 86B-006.20" at bounding box center [229, 34] width 53 height 12
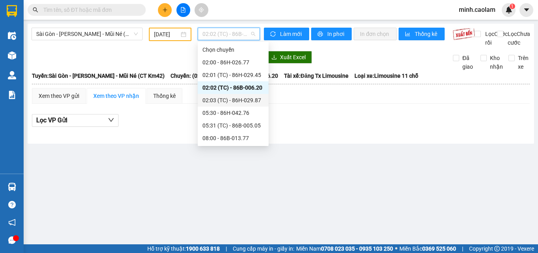
click at [222, 99] on div "02:03 (TC) - 86H-029.87" at bounding box center [233, 100] width 61 height 9
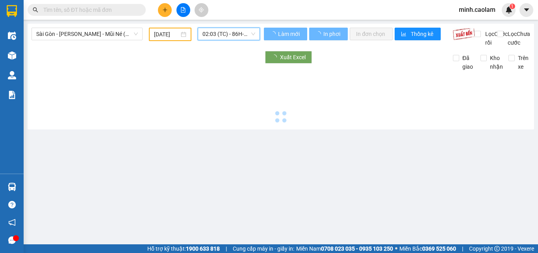
drag, startPoint x: 220, startPoint y: 38, endPoint x: 236, endPoint y: 106, distance: 69.6
click at [220, 42] on body "Kết quả tìm kiếm ( 0 ) Bộ lọc No Data minh.caolam 1 Điều hành xe Kho hàng mới Q…" at bounding box center [269, 126] width 538 height 253
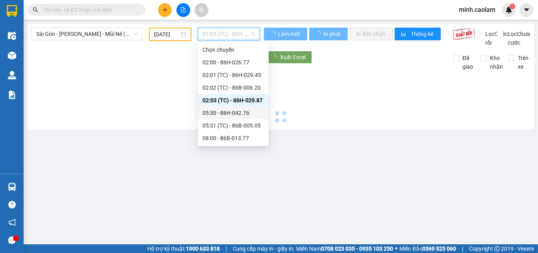
click at [232, 113] on div "05:30 - 86H-042.76" at bounding box center [233, 112] width 61 height 9
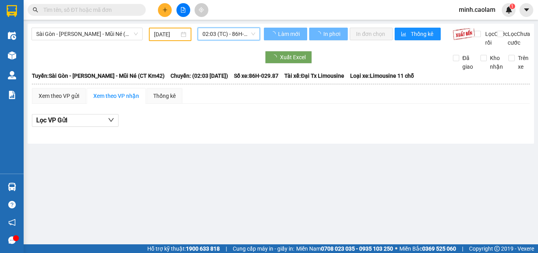
drag, startPoint x: 217, startPoint y: 35, endPoint x: 220, endPoint y: 42, distance: 6.9
click at [217, 37] on span "02:03 (TC) - 86H-029.87" at bounding box center [229, 34] width 53 height 12
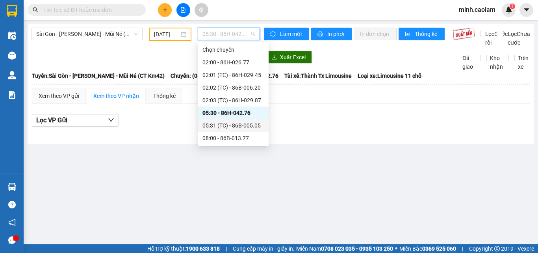
click at [232, 128] on div "05:31 (TC) - 86B-005.05" at bounding box center [233, 125] width 61 height 9
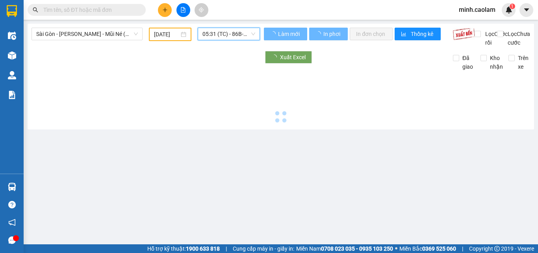
click at [216, 36] on span "05:31 (TC) - 86B-005.05" at bounding box center [229, 34] width 53 height 12
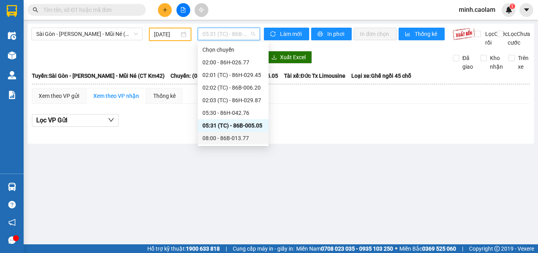
click at [231, 138] on div "08:00 - 86B-013.77" at bounding box center [233, 138] width 61 height 9
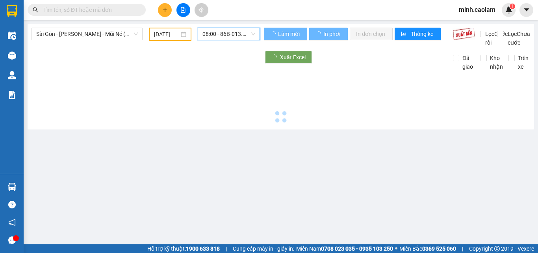
click at [234, 33] on span "08:00 - 86B-013.77" at bounding box center [229, 34] width 53 height 12
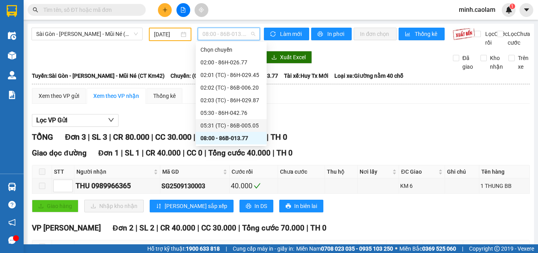
click at [365, 127] on div "Lọc VP Gửi" at bounding box center [281, 120] width 498 height 13
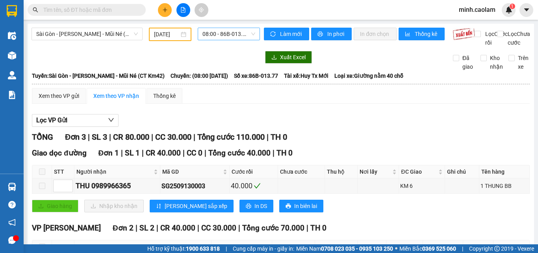
click at [210, 31] on span "08:00 - 86B-013.77" at bounding box center [229, 34] width 53 height 12
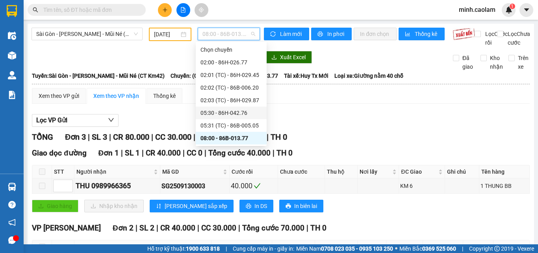
scroll to position [39, 0]
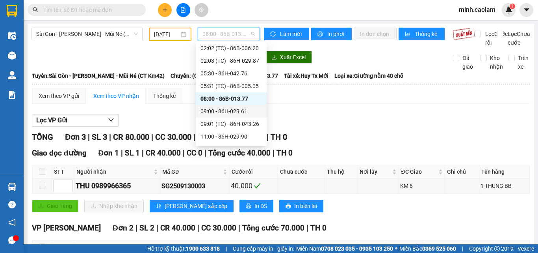
click at [231, 111] on div "09:00 - 86H-029.61" at bounding box center [231, 111] width 61 height 9
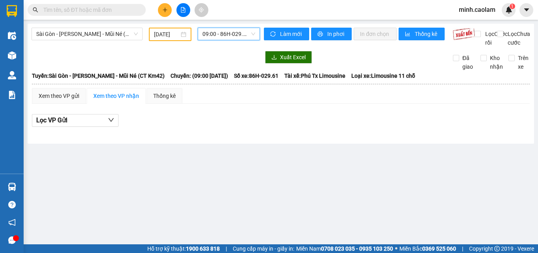
drag, startPoint x: 228, startPoint y: 35, endPoint x: 250, endPoint y: 102, distance: 71.4
click at [227, 39] on span "09:00 - 86H-029.61" at bounding box center [229, 34] width 53 height 12
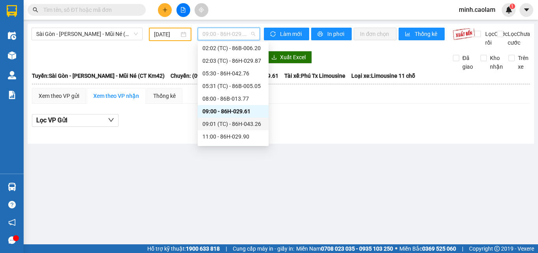
click at [233, 121] on div "09:01 (TC) - 86H-043.26" at bounding box center [233, 123] width 61 height 9
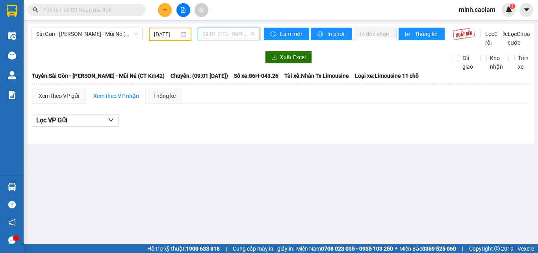
click at [218, 37] on span "09:01 (TC) - 86H-043.26" at bounding box center [229, 34] width 53 height 12
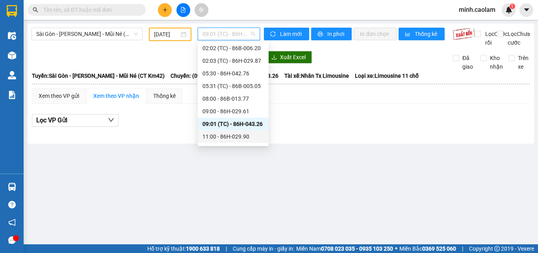
click at [233, 135] on div "11:00 - 86H-029.90" at bounding box center [233, 136] width 61 height 9
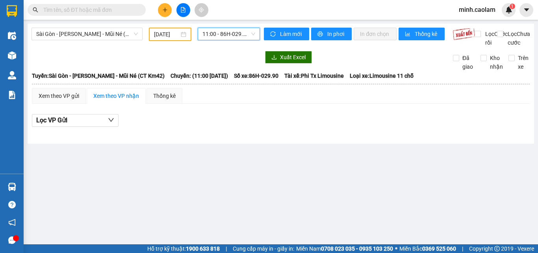
click at [222, 33] on span "11:00 - 86H-029.90" at bounding box center [229, 34] width 53 height 12
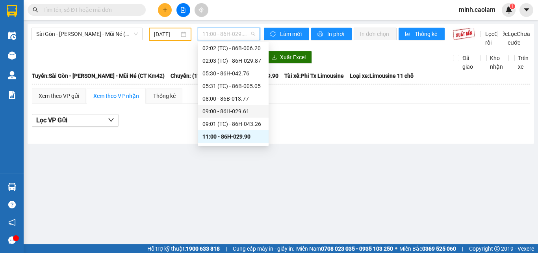
scroll to position [118, 0]
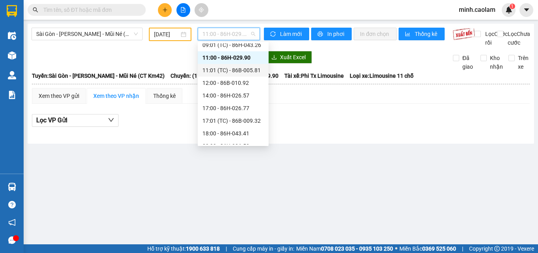
click at [229, 73] on div "11:01 (TC) - 86B-005.81" at bounding box center [233, 70] width 61 height 9
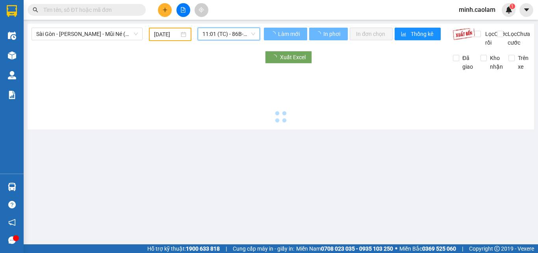
click at [222, 39] on span "11:01 (TC) - 86B-005.81" at bounding box center [229, 34] width 53 height 12
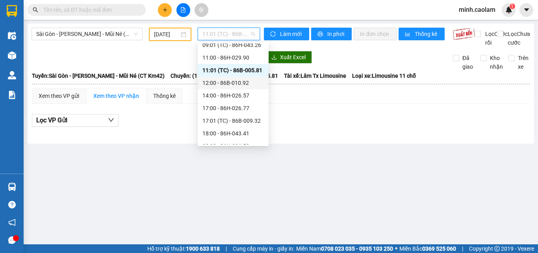
drag, startPoint x: 219, startPoint y: 81, endPoint x: 217, endPoint y: 47, distance: 33.5
click at [217, 80] on div "12:00 - 86B-010.92" at bounding box center [233, 82] width 61 height 9
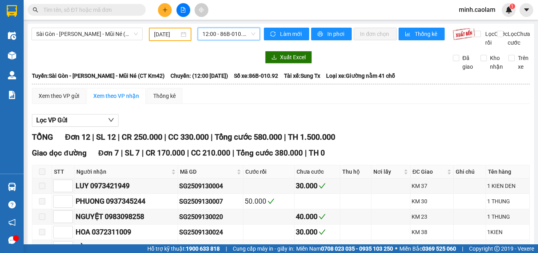
drag, startPoint x: 220, startPoint y: 35, endPoint x: 226, endPoint y: 50, distance: 16.2
click at [221, 42] on body "Kết quả tìm kiếm ( 0 ) Bộ lọc No Data minh.caolam 1 Điều hành xe Kho hàng mới Q…" at bounding box center [269, 126] width 538 height 253
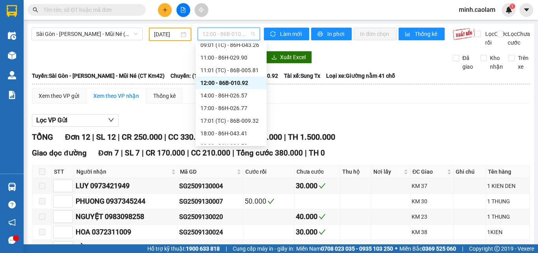
click at [395, 80] on span "Loại xe: Giường nằm 41 chỗ" at bounding box center [360, 75] width 69 height 9
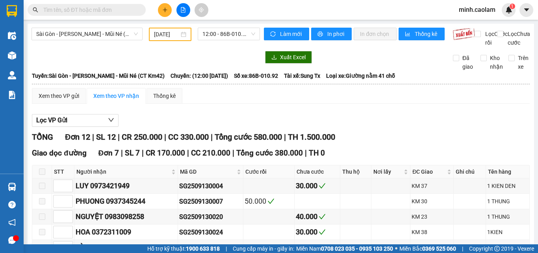
click at [209, 34] on span "12:00 - 86B-010.92" at bounding box center [229, 34] width 53 height 12
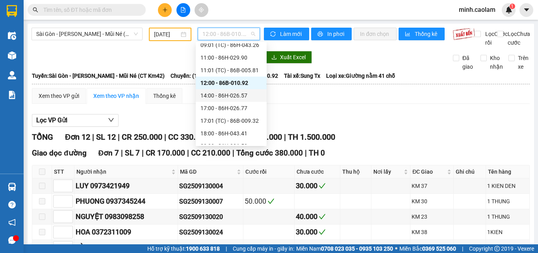
click at [218, 97] on div "14:00 - 86H-026.57" at bounding box center [231, 95] width 61 height 9
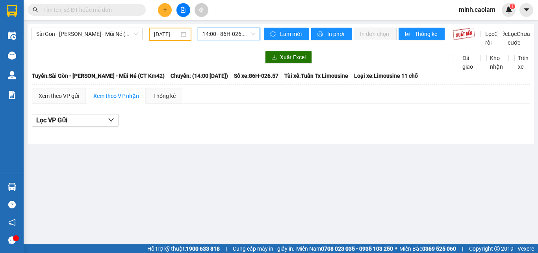
drag, startPoint x: 224, startPoint y: 32, endPoint x: 224, endPoint y: 37, distance: 4.3
click at [224, 37] on span "14:00 - 86H-026.57" at bounding box center [229, 34] width 53 height 12
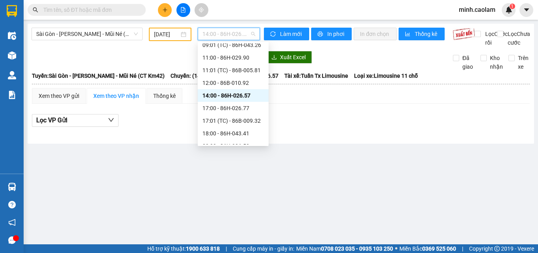
drag, startPoint x: 227, startPoint y: 101, endPoint x: 223, endPoint y: 104, distance: 5.0
click at [227, 102] on div "Chọn chuyến 02:00 - 86H-026.77 02:01 (TC) - 86H-029.45 02:02 (TC) - 86B-006.20 …" at bounding box center [233, 45] width 71 height 240
drag, startPoint x: 222, startPoint y: 101, endPoint x: 221, endPoint y: 106, distance: 5.2
click at [221, 106] on div "Chọn chuyến 02:00 - 86H-026.77 02:01 (TC) - 86H-029.45 02:02 (TC) - 86B-006.20 …" at bounding box center [233, 45] width 71 height 240
drag, startPoint x: 216, startPoint y: 106, endPoint x: 217, endPoint y: 73, distance: 33.1
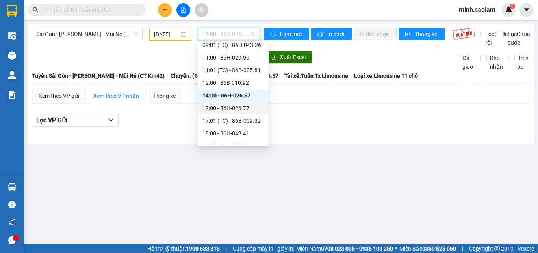
click at [215, 105] on div "17:00 - 86H-026.77" at bounding box center [233, 108] width 61 height 9
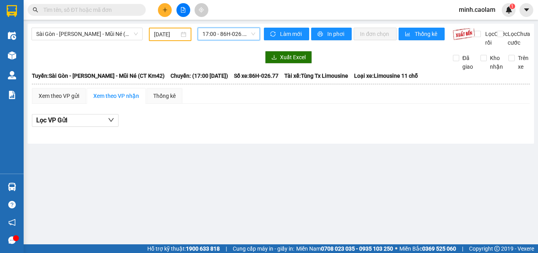
click at [221, 42] on body "Kết quả tìm kiếm ( 0 ) Bộ lọc No Data minh.caolam 1 Điều hành xe Kho hàng mới Q…" at bounding box center [269, 126] width 538 height 253
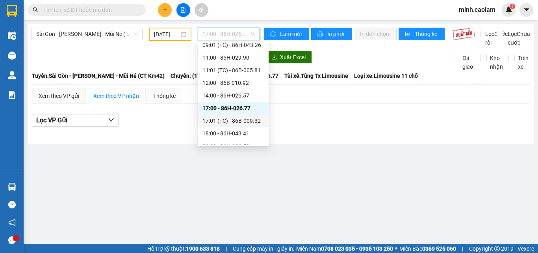
click at [238, 125] on div "17:01 (TC) - 86B-009.32" at bounding box center [233, 120] width 71 height 13
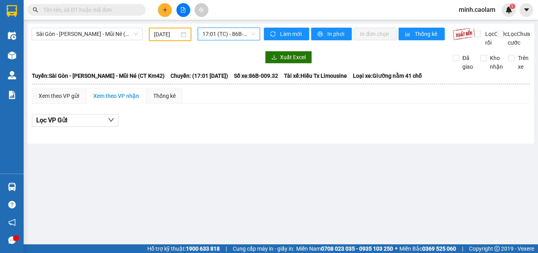
click at [224, 43] on body "Kết quả tìm kiếm ( 0 ) Bộ lọc No Data minh.caolam 1 Điều hành xe Kho hàng mới Q…" at bounding box center [269, 126] width 538 height 253
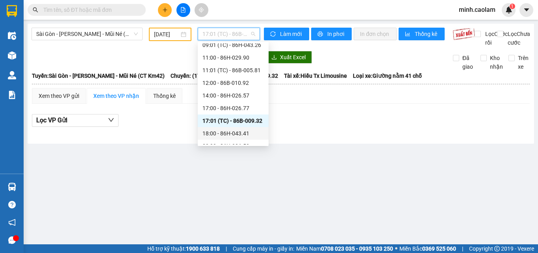
click at [230, 135] on div "18:00 - 86H-043.41" at bounding box center [233, 133] width 61 height 9
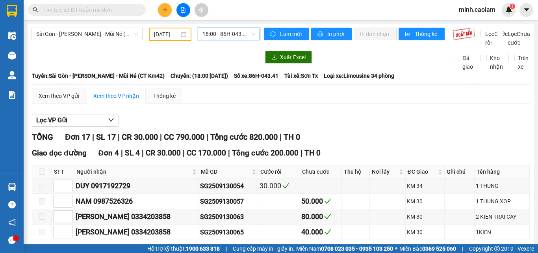
click at [222, 36] on span "18:00 - 86H-043.41" at bounding box center [229, 34] width 53 height 12
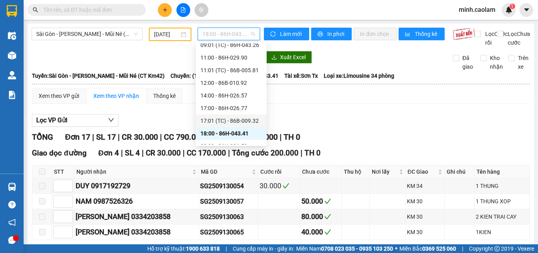
scroll to position [139, 0]
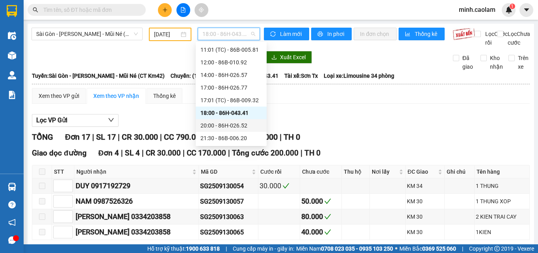
click at [228, 123] on div "20:00 - 86H-026.52" at bounding box center [231, 125] width 61 height 9
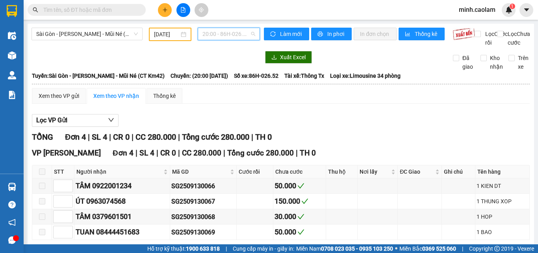
click at [227, 36] on span "20:00 - 86H-026.52" at bounding box center [229, 34] width 53 height 12
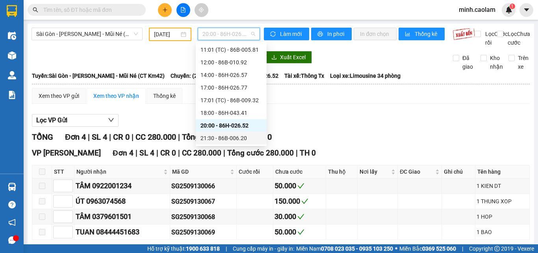
click at [219, 135] on div "21:30 - 86B-006.20" at bounding box center [231, 138] width 61 height 9
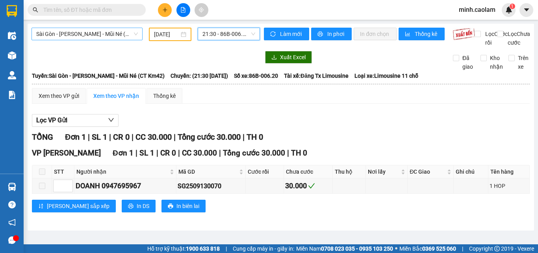
click at [86, 35] on span "Sài Gòn - Phan Thiết - Mũi Né (CT Km42)" at bounding box center [87, 34] width 102 height 12
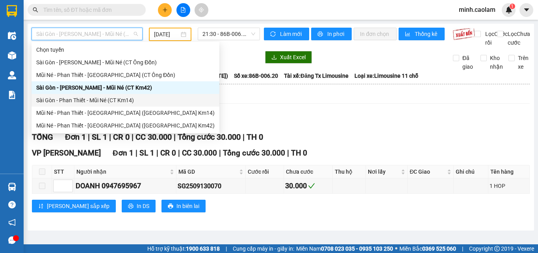
click at [52, 99] on div "Sài Gòn - Phan Thiết - Mũi Né (CT Km14)" at bounding box center [125, 100] width 179 height 9
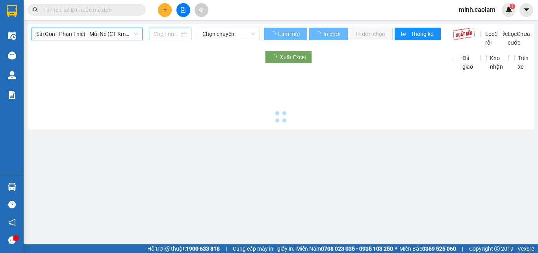
click at [164, 35] on input at bounding box center [167, 34] width 26 height 9
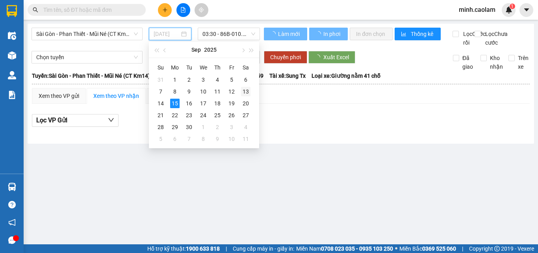
click at [248, 88] on div "13" at bounding box center [245, 91] width 9 height 9
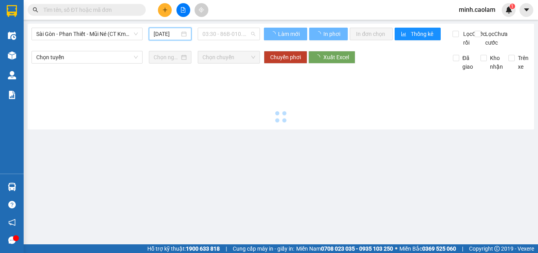
scroll to position [13, 0]
drag, startPoint x: 225, startPoint y: 35, endPoint x: 258, endPoint y: 60, distance: 41.1
click at [225, 38] on span "03:30 - 86B-010.59" at bounding box center [229, 34] width 53 height 12
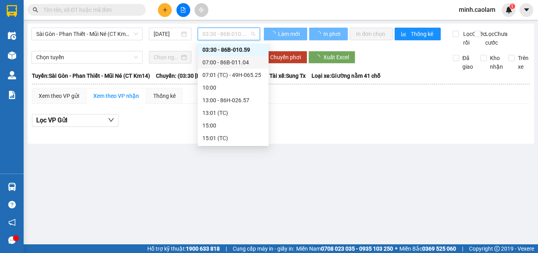
click at [234, 63] on div "07:00 - 86B-011.04" at bounding box center [233, 62] width 61 height 9
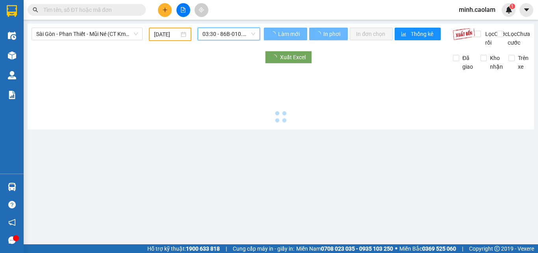
click at [229, 35] on span "03:30 - 86B-010.59" at bounding box center [229, 34] width 53 height 12
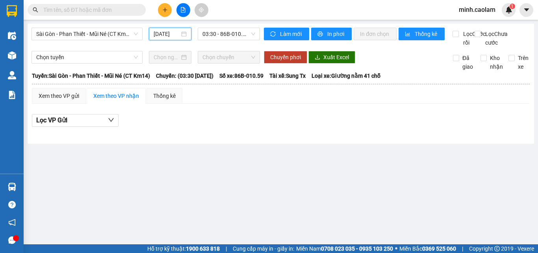
click at [162, 30] on input "15/09/2025" at bounding box center [167, 34] width 26 height 9
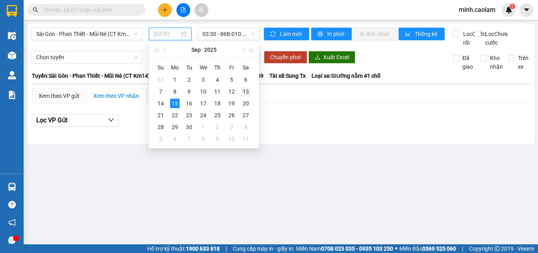
click at [249, 91] on div "13" at bounding box center [245, 91] width 9 height 9
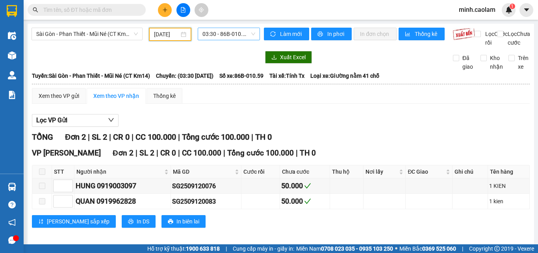
click at [237, 36] on span "03:30 - 86B-010.59" at bounding box center [229, 34] width 53 height 12
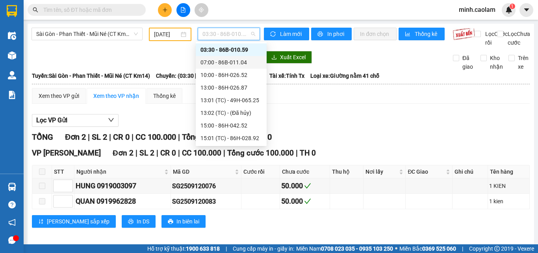
drag, startPoint x: 236, startPoint y: 63, endPoint x: 235, endPoint y: 60, distance: 4.1
click at [236, 63] on div "07:00 - 86B-011.04" at bounding box center [231, 62] width 61 height 9
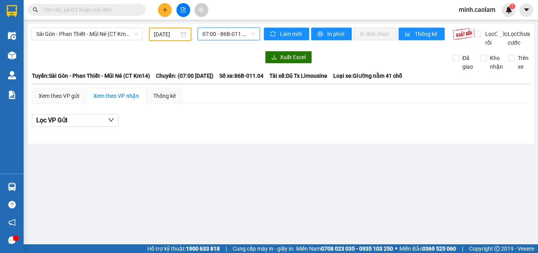
drag, startPoint x: 232, startPoint y: 33, endPoint x: 238, endPoint y: 62, distance: 30.3
click at [232, 35] on span "07:00 - 86B-011.04" at bounding box center [229, 34] width 53 height 12
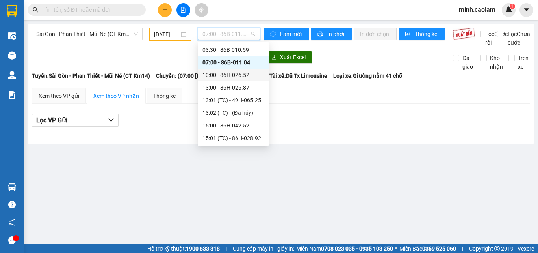
click at [235, 74] on div "10:00 - 86H-026.52" at bounding box center [233, 75] width 61 height 9
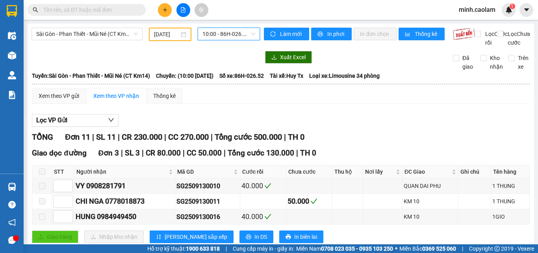
click at [230, 40] on div "10:00 10:00 - 86H-026.52" at bounding box center [229, 34] width 69 height 13
click at [230, 37] on span "10:00 - 86H-026.52" at bounding box center [229, 34] width 53 height 12
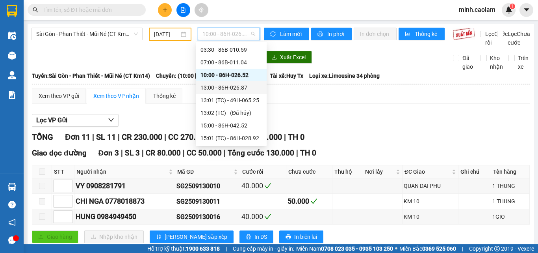
click at [231, 89] on div "13:00 - 86H-026.87" at bounding box center [231, 87] width 61 height 9
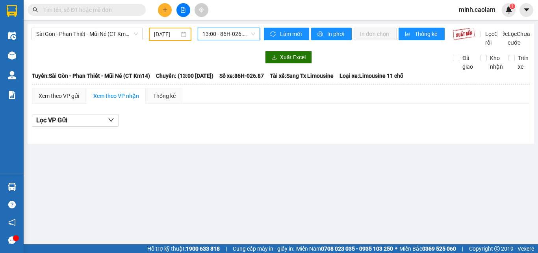
drag, startPoint x: 219, startPoint y: 36, endPoint x: 234, endPoint y: 89, distance: 55.3
click at [221, 48] on body "Kết quả tìm kiếm ( 0 ) Bộ lọc No Data minh.caolam 1 Điều hành xe Kho hàng mới Q…" at bounding box center [269, 126] width 538 height 253
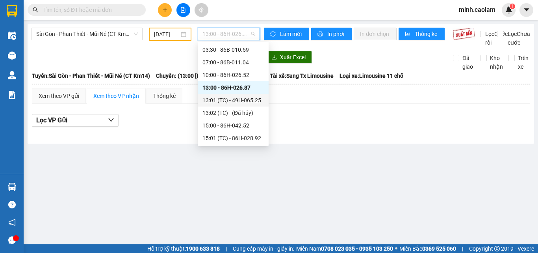
click at [228, 100] on div "13:01 (TC) - 49H-065.25" at bounding box center [233, 100] width 61 height 9
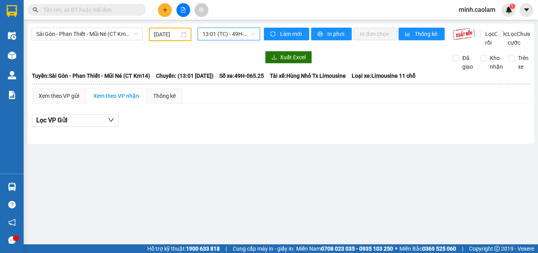
drag, startPoint x: 214, startPoint y: 36, endPoint x: 242, endPoint y: 83, distance: 54.6
click at [216, 45] on body "Kết quả tìm kiếm ( 0 ) Bộ lọc No Data minh.caolam 1 Điều hành xe Kho hàng mới Q…" at bounding box center [269, 126] width 538 height 253
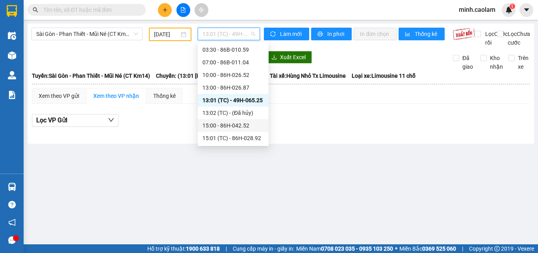
click at [233, 123] on div "15:00 - 86H-042.52" at bounding box center [233, 125] width 61 height 9
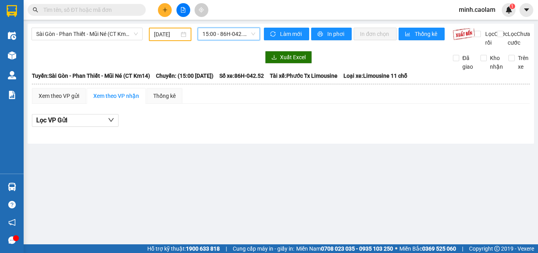
click at [227, 33] on span "15:00 - 86H-042.52" at bounding box center [229, 34] width 53 height 12
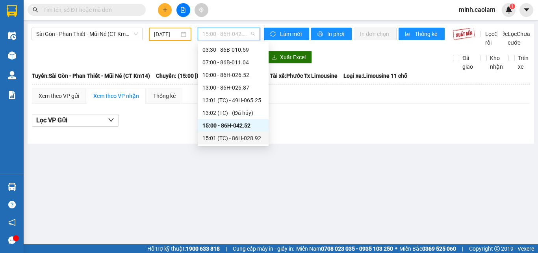
click at [220, 139] on div "15:01 (TC) - 86H-028.92" at bounding box center [233, 138] width 61 height 9
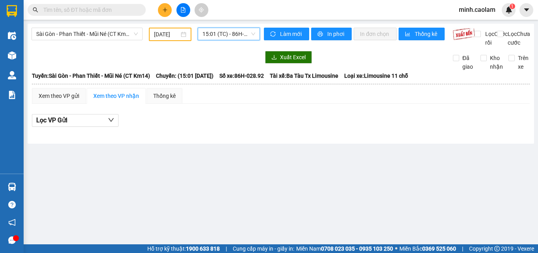
drag, startPoint x: 224, startPoint y: 36, endPoint x: 231, endPoint y: 66, distance: 31.1
click at [223, 37] on span "15:01 (TC) - 86H-028.92" at bounding box center [229, 34] width 53 height 12
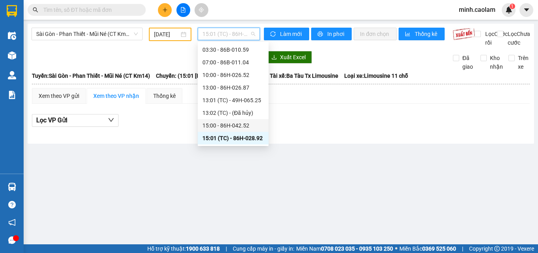
scroll to position [38, 0]
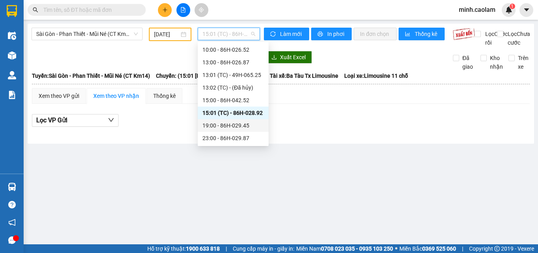
click at [228, 127] on div "19:00 - 86H-029.45" at bounding box center [233, 125] width 61 height 9
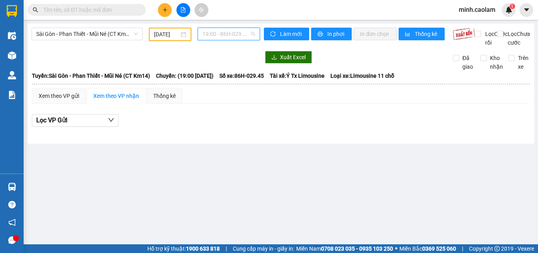
drag, startPoint x: 233, startPoint y: 37, endPoint x: 248, endPoint y: 143, distance: 107.0
click at [233, 54] on body "Kết quả tìm kiếm ( 0 ) Bộ lọc No Data minh.caolam 1 Điều hành xe Kho hàng mới Q…" at bounding box center [269, 126] width 538 height 253
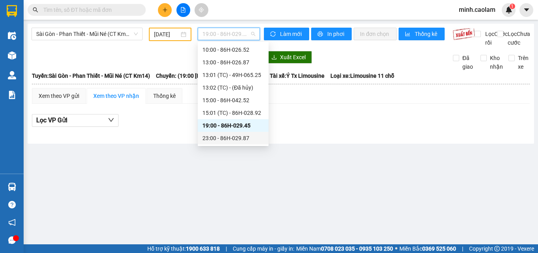
click at [238, 141] on div "23:00 - 86H-029.87" at bounding box center [233, 138] width 61 height 9
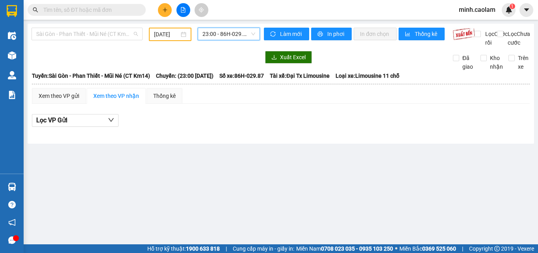
drag, startPoint x: 98, startPoint y: 34, endPoint x: 52, endPoint y: 6, distance: 54.4
click at [97, 35] on span "Sài Gòn - Phan Thiết - Mũi Né (CT Km14)" at bounding box center [87, 34] width 102 height 12
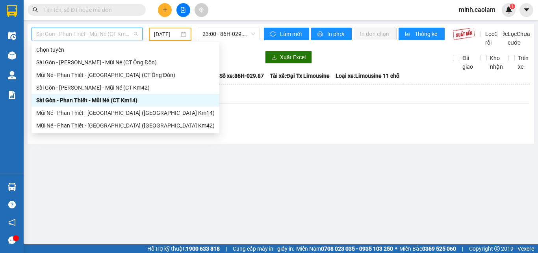
click at [58, 34] on span "Sài Gòn - Phan Thiết - Mũi Né (CT Km14)" at bounding box center [87, 34] width 102 height 12
click at [175, 29] on div "13/09/2025" at bounding box center [170, 34] width 43 height 13
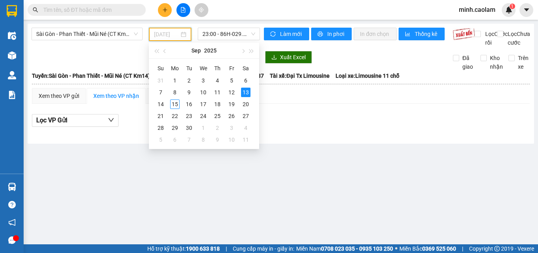
drag, startPoint x: 163, startPoint y: 106, endPoint x: 150, endPoint y: 113, distance: 15.2
click at [157, 111] on tbody "31 1 2 3 4 5 6 7 8 9 10 11 12 13 14 15 16 17 18 19 20 21 22 23 24 25 26 27 28 2…" at bounding box center [203, 109] width 99 height 71
click at [162, 104] on div "14" at bounding box center [160, 103] width 9 height 9
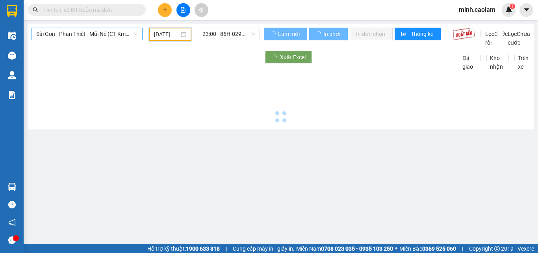
click at [65, 37] on span "Sài Gòn - Phan Thiết - Mũi Né (CT Km14)" at bounding box center [87, 34] width 102 height 12
type input "14/09/2025"
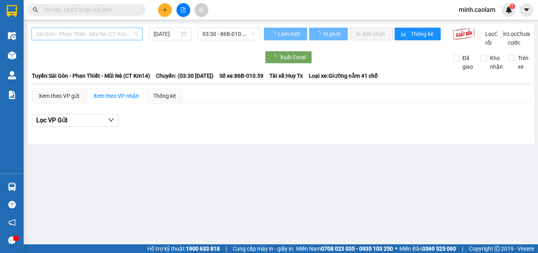
scroll to position [0, 0]
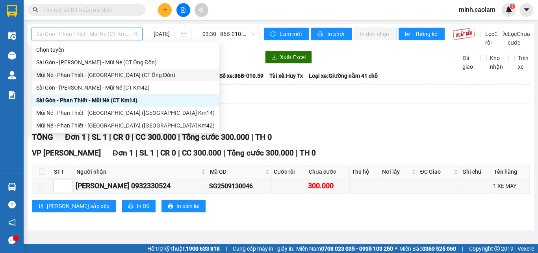
drag, startPoint x: 54, startPoint y: 79, endPoint x: 93, endPoint y: 69, distance: 40.2
click at [54, 79] on div "Mũi Né - Phan Thiết - Sài Gòn (CT Ông Đồn)" at bounding box center [126, 75] width 188 height 13
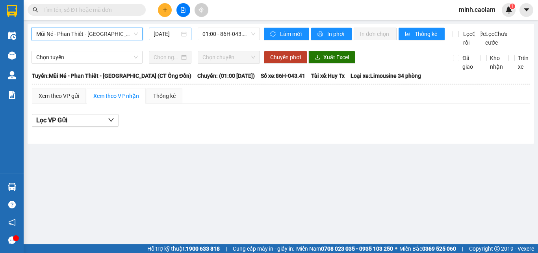
click at [165, 32] on input "15/09/2025" at bounding box center [167, 34] width 26 height 9
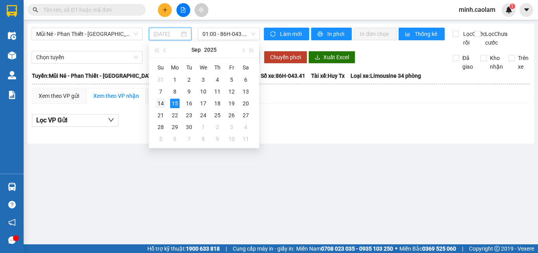
click at [164, 106] on div "14" at bounding box center [160, 103] width 9 height 9
type input "14/09/2025"
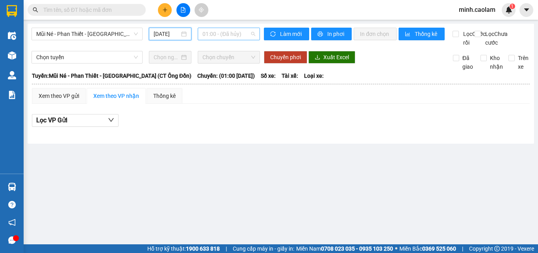
click at [241, 37] on span "01:00 - (Đã hủy)" at bounding box center [229, 34] width 53 height 12
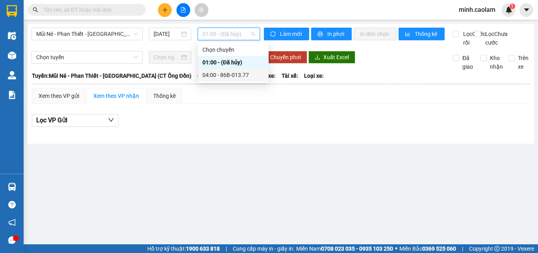
drag, startPoint x: 235, startPoint y: 75, endPoint x: 163, endPoint y: 62, distance: 73.3
click at [234, 75] on div "04:00 - 86B-013.77" at bounding box center [233, 75] width 61 height 9
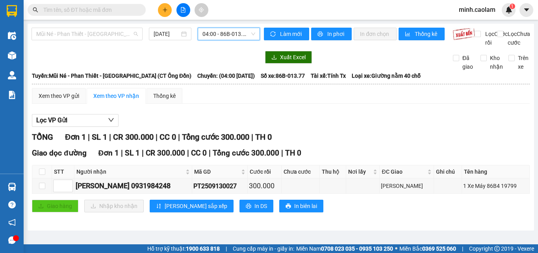
drag, startPoint x: 71, startPoint y: 36, endPoint x: 69, endPoint y: 41, distance: 5.0
click at [70, 37] on span "Mũi Né - Phan Thiết - Sài Gòn (CT Ông Đồn)" at bounding box center [87, 34] width 102 height 12
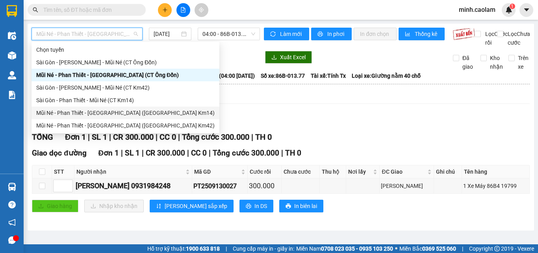
click at [50, 116] on div "Mũi Né - Phan Thiết - Sài Gòn (CT Km14)" at bounding box center [125, 112] width 179 height 9
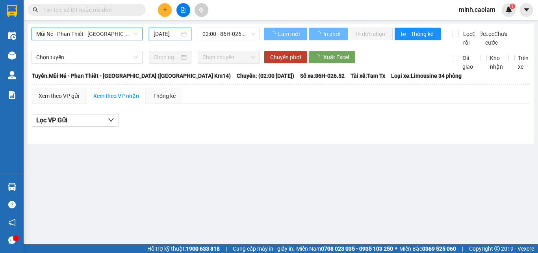
click at [161, 32] on input "15/09/2025" at bounding box center [167, 34] width 26 height 9
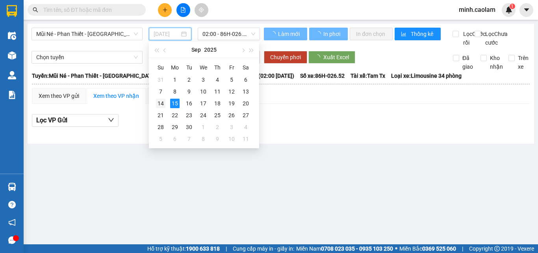
click at [160, 103] on div "14" at bounding box center [160, 103] width 9 height 9
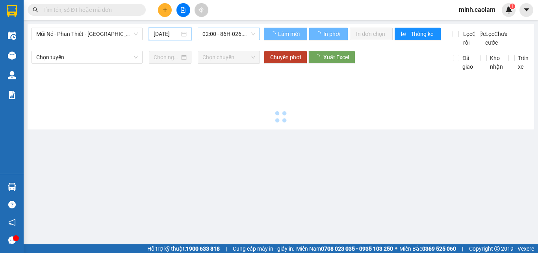
type input "14/09/2025"
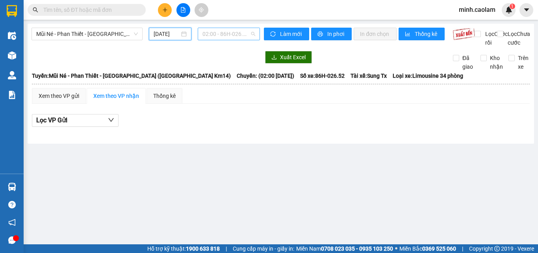
click at [217, 33] on span "02:00 - 86H-026.52" at bounding box center [229, 34] width 53 height 12
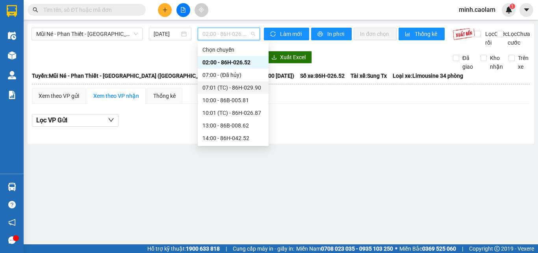
drag, startPoint x: 238, startPoint y: 71, endPoint x: 236, endPoint y: 86, distance: 15.9
click at [236, 86] on div "Chọn chuyến 02:00 - 86H-026.52 07:00 - (Đã hủy) 07:01 (TC) - 86H-029.90 10:00 -…" at bounding box center [233, 169] width 71 height 252
drag, startPoint x: 236, startPoint y: 86, endPoint x: 231, endPoint y: 54, distance: 33.2
click at [235, 84] on div "07:01 (TC) - 86H-029.90" at bounding box center [233, 87] width 61 height 9
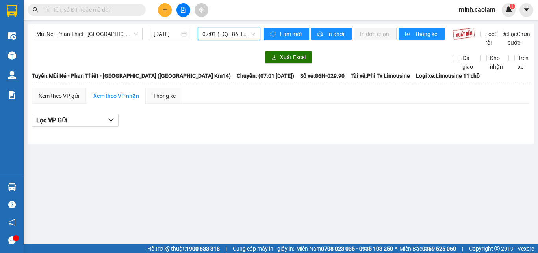
drag, startPoint x: 229, startPoint y: 37, endPoint x: 228, endPoint y: 89, distance: 51.6
click at [229, 39] on span "07:01 (TC) - 86H-029.90" at bounding box center [229, 34] width 53 height 12
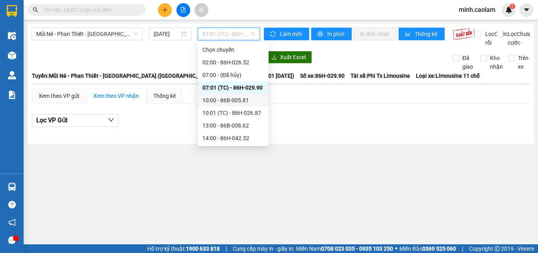
click at [220, 100] on div "10:00 - 86B-005.81" at bounding box center [233, 100] width 61 height 9
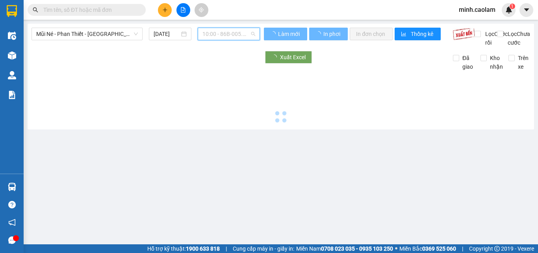
click at [212, 37] on span "10:00 - 86B-005.81" at bounding box center [229, 34] width 53 height 12
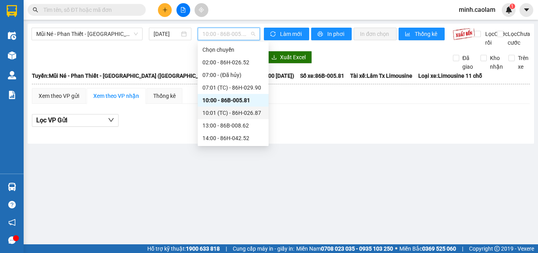
click at [225, 110] on div "10:01 (TC) - 86H-026.87" at bounding box center [233, 112] width 61 height 9
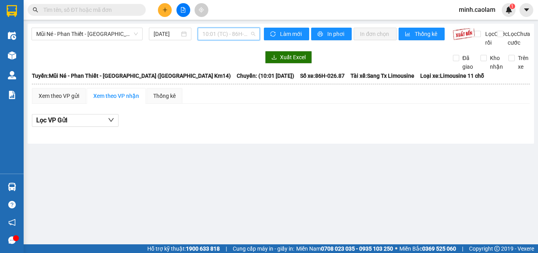
drag, startPoint x: 228, startPoint y: 38, endPoint x: 236, endPoint y: 97, distance: 60.0
click at [228, 38] on span "10:01 (TC) - 86H-026.87" at bounding box center [229, 34] width 53 height 12
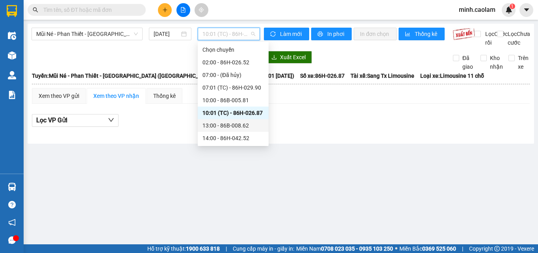
click at [226, 125] on div "13:00 - 86B-008.62" at bounding box center [233, 125] width 61 height 9
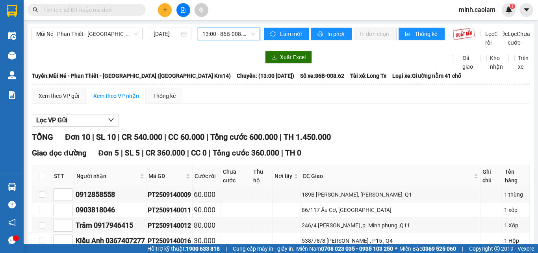
click at [215, 31] on span "13:00 - 86B-008.62" at bounding box center [229, 34] width 53 height 12
click at [358, 104] on div "Xem theo VP gửi Xem theo VP nhận Thống kê" at bounding box center [281, 96] width 498 height 16
click at [229, 36] on span "13:00 - 86B-008.62" at bounding box center [229, 34] width 53 height 12
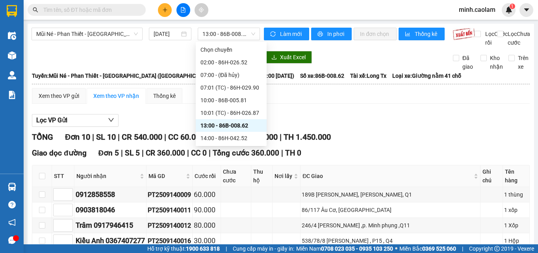
click at [443, 124] on div "Lọc VP Gửi" at bounding box center [281, 120] width 498 height 13
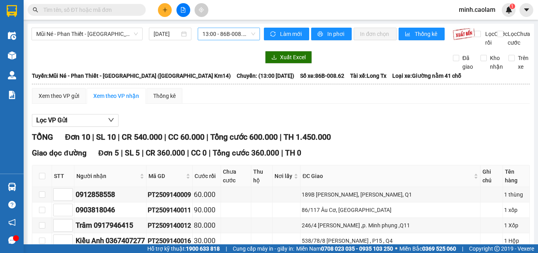
click at [219, 30] on span "13:00 - 86B-008.62" at bounding box center [229, 34] width 53 height 12
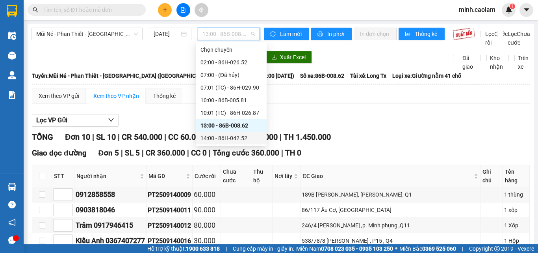
drag, startPoint x: 236, startPoint y: 136, endPoint x: 229, endPoint y: 137, distance: 7.2
click at [234, 138] on div "14:00 - 86H-042.52" at bounding box center [231, 138] width 61 height 9
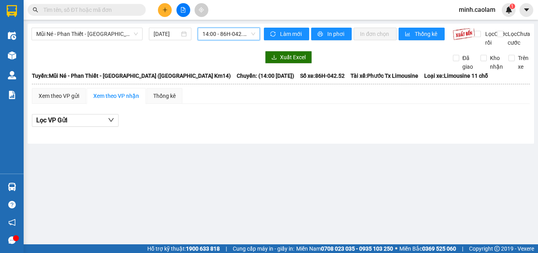
click at [230, 35] on span "14:00 - 86H-042.52" at bounding box center [229, 34] width 53 height 12
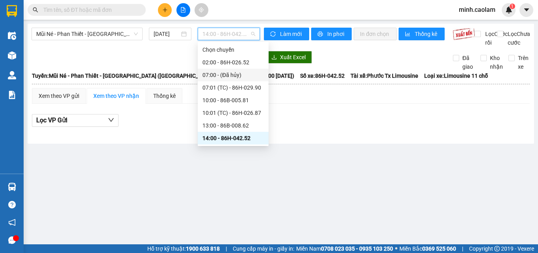
scroll to position [79, 0]
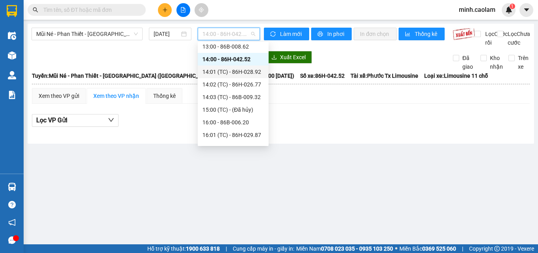
click at [234, 71] on div "14:01 (TC) - 86H-028.92" at bounding box center [233, 71] width 61 height 9
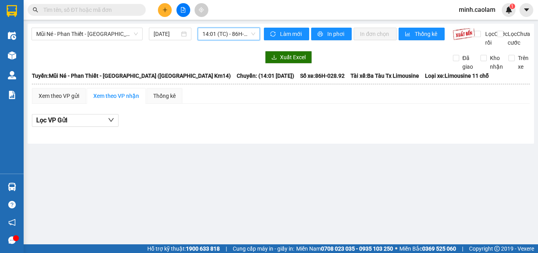
click at [231, 30] on span "14:01 (TC) - 86H-028.92" at bounding box center [229, 34] width 53 height 12
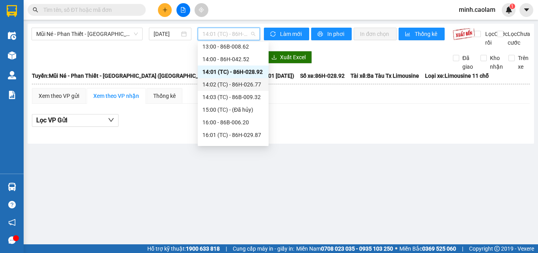
click at [232, 82] on div "14:02 (TC) - 86H-026.77" at bounding box center [233, 84] width 61 height 9
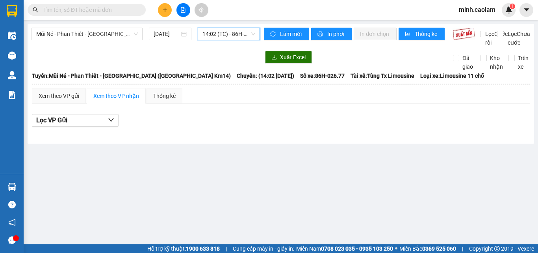
click at [233, 38] on span "14:02 (TC) - 86H-026.77" at bounding box center [229, 34] width 53 height 12
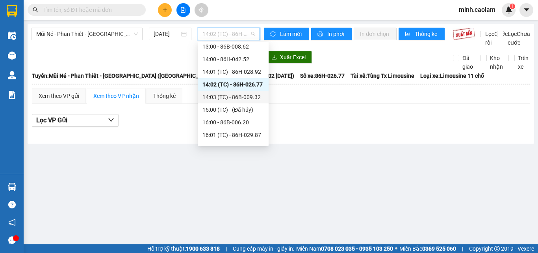
click at [228, 97] on div "14:03 (TC) - 86B-009.32" at bounding box center [233, 97] width 61 height 9
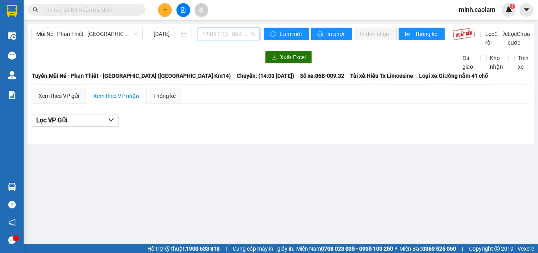
click at [227, 37] on span "14:03 (TC) - 86B-009.32" at bounding box center [229, 34] width 53 height 12
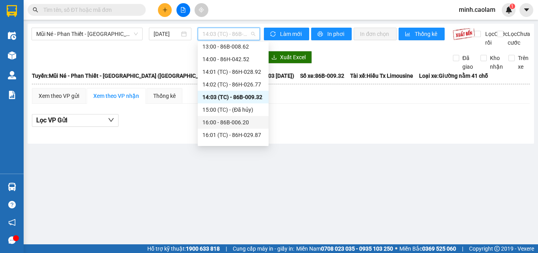
click at [218, 125] on div "16:00 - 86B-006.20" at bounding box center [233, 122] width 61 height 9
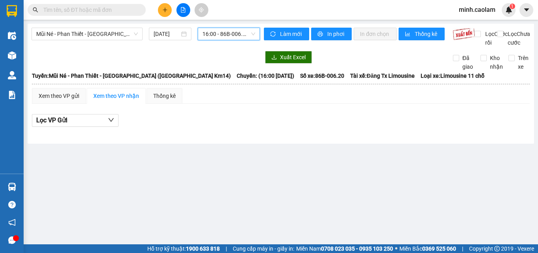
click at [243, 35] on span "16:00 - 86B-006.20" at bounding box center [229, 34] width 53 height 12
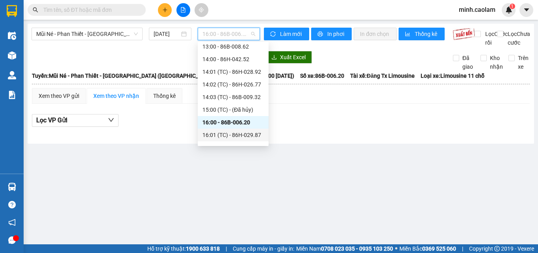
click at [221, 136] on div "16:01 (TC) - 86H-029.87" at bounding box center [233, 134] width 61 height 9
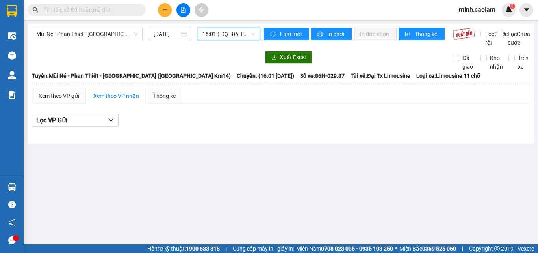
click at [229, 35] on span "16:01 (TC) - 86H-029.87" at bounding box center [229, 34] width 53 height 12
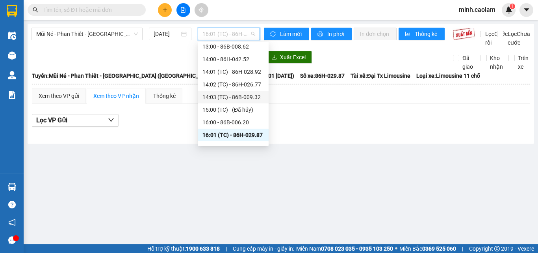
scroll to position [118, 0]
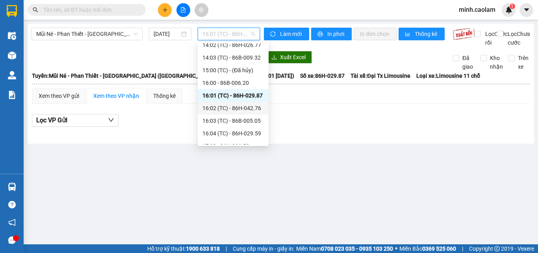
click at [246, 106] on div "16:02 (TC) - 86H-042.76" at bounding box center [233, 108] width 61 height 9
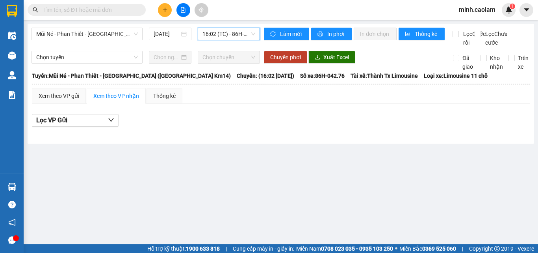
drag, startPoint x: 225, startPoint y: 35, endPoint x: 251, endPoint y: 114, distance: 82.9
click at [228, 50] on body "Kết quả tìm kiếm ( 0 ) Bộ lọc No Data minh.caolam 1 Điều hành xe Kho hàng mới Q…" at bounding box center [269, 126] width 538 height 253
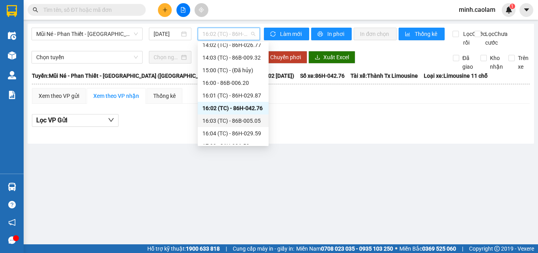
drag, startPoint x: 242, startPoint y: 115, endPoint x: 243, endPoint y: 120, distance: 4.4
click at [243, 120] on div "16:03 (TC) - 86B-005.05" at bounding box center [233, 120] width 71 height 13
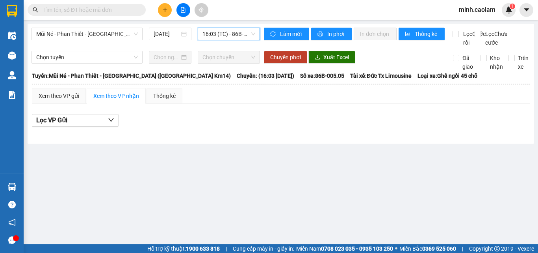
drag, startPoint x: 233, startPoint y: 35, endPoint x: 234, endPoint y: 43, distance: 7.9
click at [234, 43] on body "Kết quả tìm kiếm ( 0 ) Bộ lọc No Data minh.caolam 1 Điều hành xe Kho hàng mới Q…" at bounding box center [269, 126] width 538 height 253
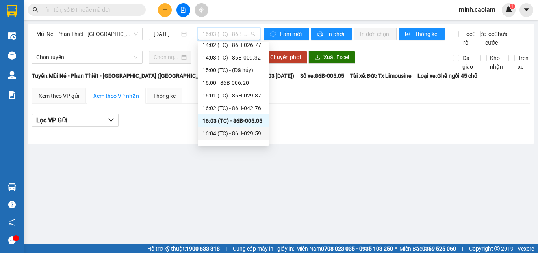
click at [251, 131] on div "16:04 (TC) - 86H-029.59" at bounding box center [233, 133] width 61 height 9
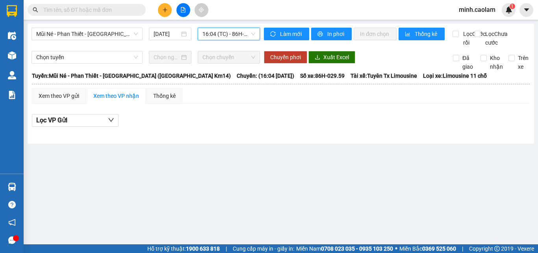
drag, startPoint x: 221, startPoint y: 41, endPoint x: 241, endPoint y: 72, distance: 36.6
click at [223, 44] on div "Mũi Né - Phan Thiết - Sài Gòn (CT Km14) 14/09/2025 16:04 16:04 (TC) - 86H-029.59" at bounding box center [146, 37] width 229 height 19
drag, startPoint x: 225, startPoint y: 37, endPoint x: 236, endPoint y: 55, distance: 20.6
click at [224, 38] on span "16:04 (TC) - 86H-029.59" at bounding box center [229, 34] width 53 height 12
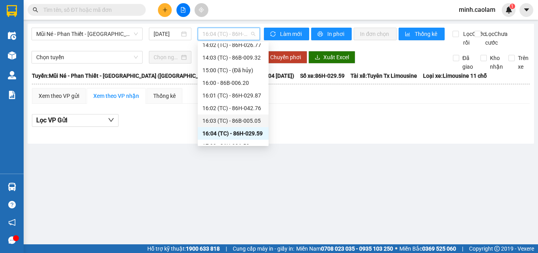
scroll to position [151, 0]
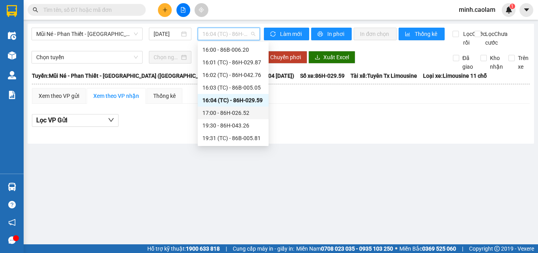
click at [236, 106] on div "17:00 - 86H-026.52" at bounding box center [233, 112] width 71 height 13
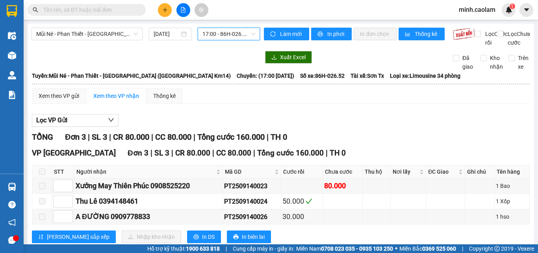
drag, startPoint x: 214, startPoint y: 34, endPoint x: 244, endPoint y: 94, distance: 66.6
click at [214, 35] on span "17:00 - 86H-026.52" at bounding box center [229, 34] width 53 height 12
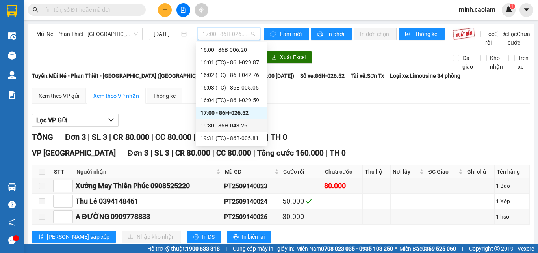
click at [227, 127] on div "19:30 - 86H-043.26" at bounding box center [231, 125] width 61 height 9
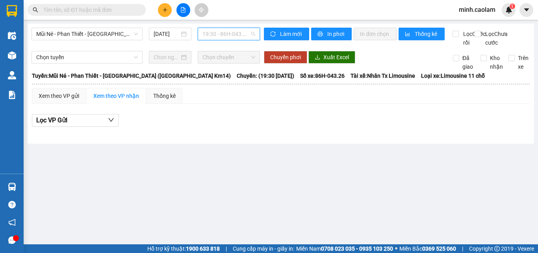
drag, startPoint x: 229, startPoint y: 33, endPoint x: 243, endPoint y: 123, distance: 91.7
click at [229, 40] on div "19:30 - 86H-043.26" at bounding box center [229, 34] width 62 height 13
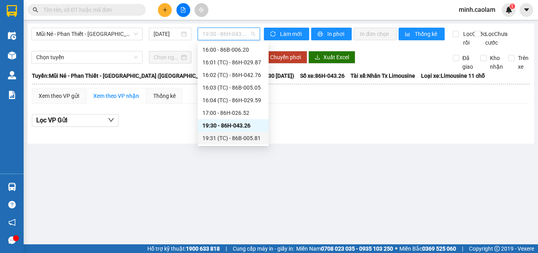
click at [225, 136] on div "19:31 (TC) - 86B-005.81" at bounding box center [233, 138] width 61 height 9
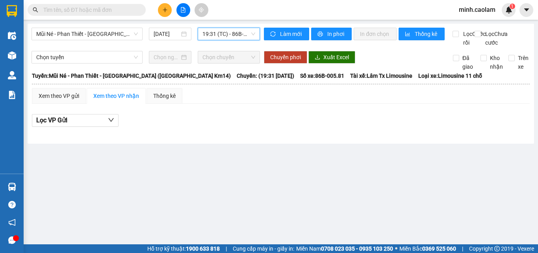
drag, startPoint x: 75, startPoint y: 41, endPoint x: 74, endPoint y: 45, distance: 5.0
click at [74, 45] on div "Mũi Né - Phan Thiết - Sài Gòn (CT Km14) 14/09/2025 19:31 19:31 (TC) - 86B-005.81" at bounding box center [146, 37] width 229 height 19
drag, startPoint x: 74, startPoint y: 35, endPoint x: 68, endPoint y: 106, distance: 70.4
click at [74, 37] on span "Mũi Né - Phan Thiết - Sài Gòn (CT Km14)" at bounding box center [87, 34] width 102 height 12
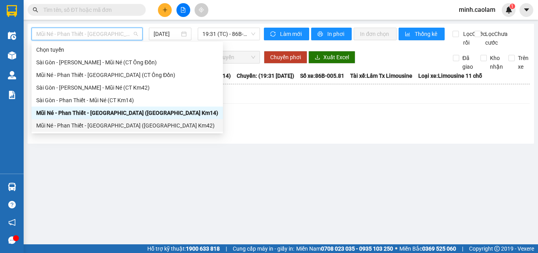
click at [51, 124] on div "Mũi Né - Phan Thiết - Sài Gòn (CT Km42)" at bounding box center [127, 125] width 182 height 9
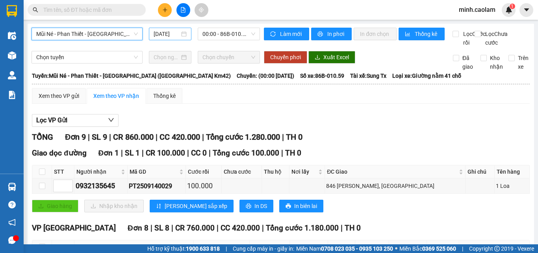
click at [160, 33] on input "15/09/2025" at bounding box center [167, 34] width 26 height 9
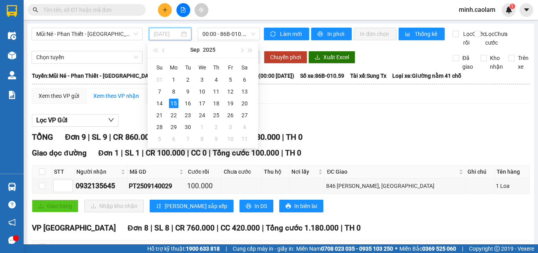
drag, startPoint x: 161, startPoint y: 102, endPoint x: 231, endPoint y: 40, distance: 93.5
click at [161, 103] on div "14" at bounding box center [159, 103] width 9 height 9
type input "14/09/2025"
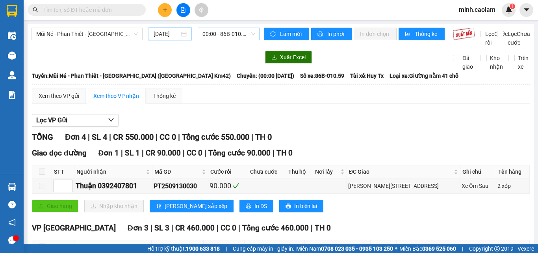
click at [231, 35] on span "00:00 - 86B-010.59" at bounding box center [229, 34] width 53 height 12
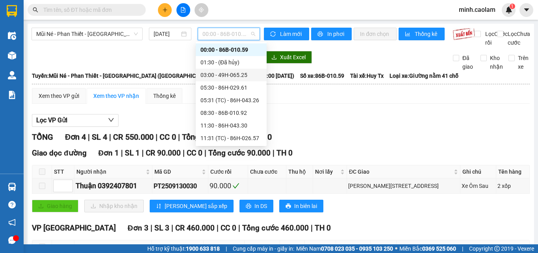
drag, startPoint x: 226, startPoint y: 74, endPoint x: 224, endPoint y: 53, distance: 21.4
click at [224, 73] on div "03:00 - 49H-065.25" at bounding box center [231, 75] width 61 height 9
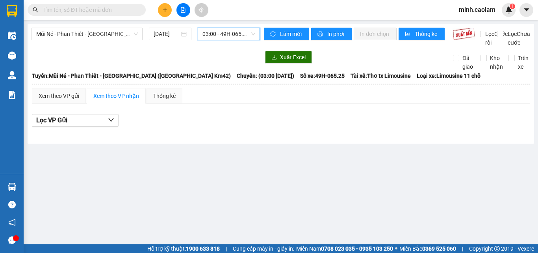
drag, startPoint x: 227, startPoint y: 30, endPoint x: 234, endPoint y: 83, distance: 52.8
click at [227, 37] on span "03:00 - 49H-065.25" at bounding box center [229, 34] width 53 height 12
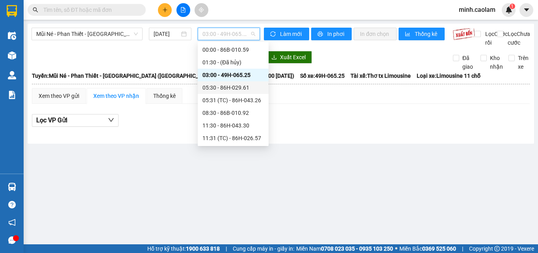
click at [225, 86] on div "05:30 - 86H-029.61" at bounding box center [233, 87] width 61 height 9
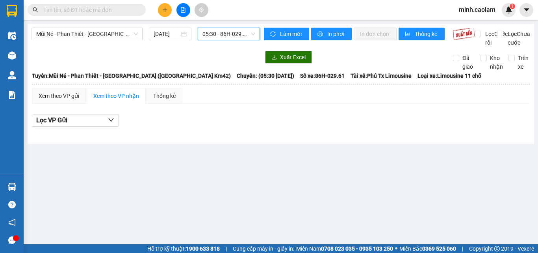
click at [226, 34] on span "05:30 - 86H-029.61" at bounding box center [229, 34] width 53 height 12
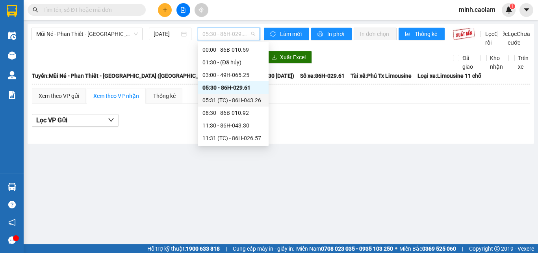
click at [231, 100] on div "05:31 (TC) - 86H-043.26" at bounding box center [233, 100] width 61 height 9
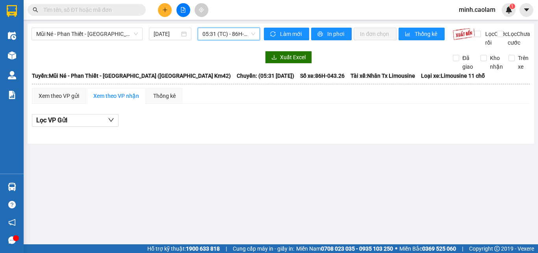
drag, startPoint x: 228, startPoint y: 36, endPoint x: 236, endPoint y: 67, distance: 32.1
click at [229, 43] on body "Kết quả tìm kiếm ( 0 ) Bộ lọc No Data minh.caolam 1 Điều hành xe Kho hàng mới Q…" at bounding box center [269, 126] width 538 height 253
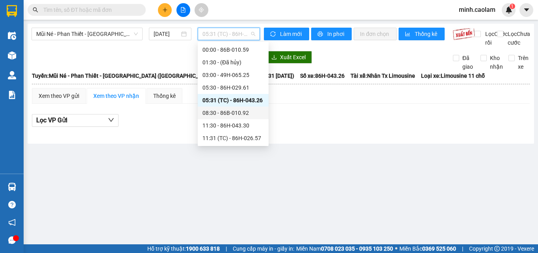
click at [222, 115] on div "08:30 - 86B-010.92" at bounding box center [233, 112] width 61 height 9
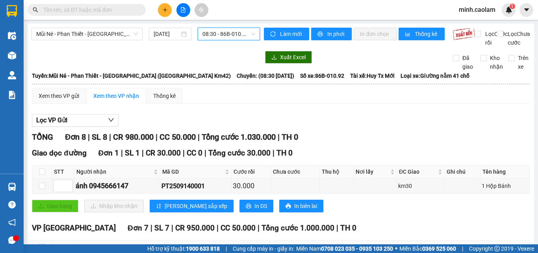
drag, startPoint x: 238, startPoint y: 35, endPoint x: 237, endPoint y: 41, distance: 5.6
click at [238, 37] on span "08:30 - 86B-010.92" at bounding box center [229, 34] width 53 height 12
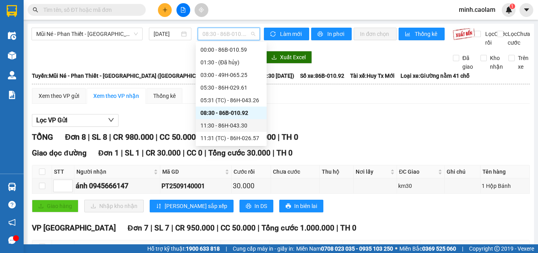
scroll to position [158, 0]
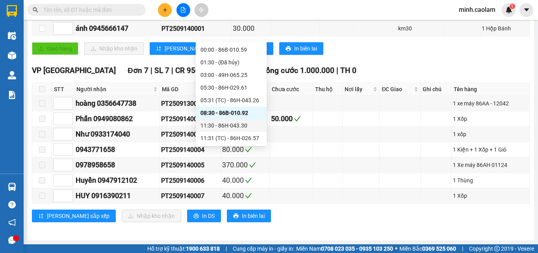
click at [377, 55] on div "Giao hàng Nhập kho nhận Lưu sắp xếp In DS In biên lai" at bounding box center [281, 48] width 498 height 13
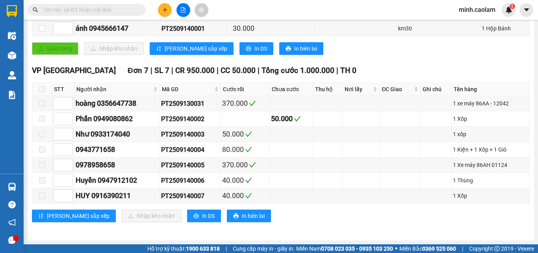
scroll to position [0, 0]
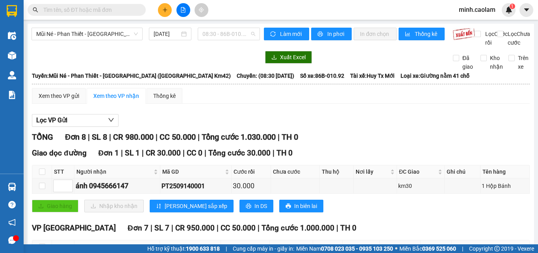
drag, startPoint x: 230, startPoint y: 34, endPoint x: 220, endPoint y: 108, distance: 74.3
click at [229, 37] on span "08:30 - 86B-010.92" at bounding box center [229, 34] width 53 height 12
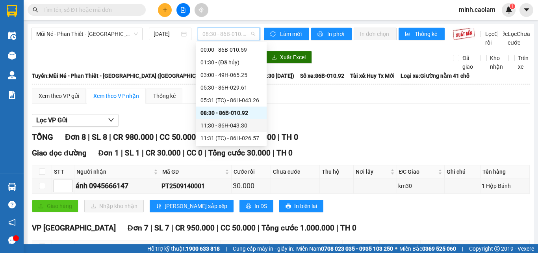
click at [212, 124] on div "11:30 - 86H-043.30" at bounding box center [231, 125] width 61 height 9
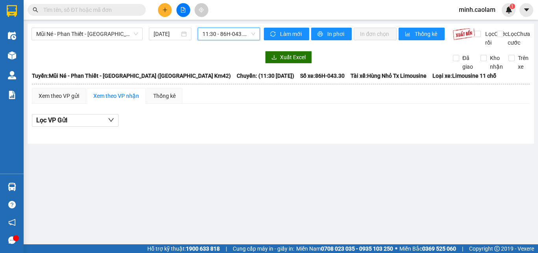
drag, startPoint x: 216, startPoint y: 30, endPoint x: 241, endPoint y: 115, distance: 88.3
click at [219, 43] on body "Kết quả tìm kiếm ( 0 ) Bộ lọc No Data minh.caolam 1 Điều hành xe Kho hàng mới Q…" at bounding box center [269, 126] width 538 height 253
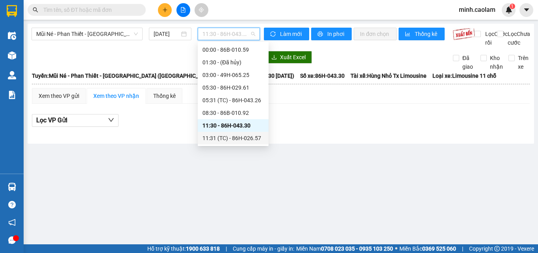
click at [229, 136] on div "11:31 (TC) - 86H-026.57" at bounding box center [233, 138] width 61 height 9
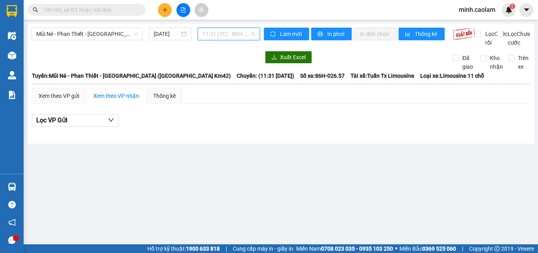
click at [225, 38] on span "11:31 (TC) - 86H-026.57" at bounding box center [229, 34] width 53 height 12
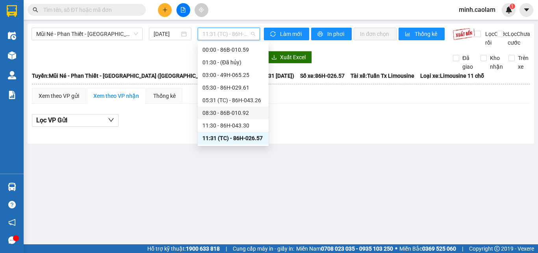
scroll to position [52, 0]
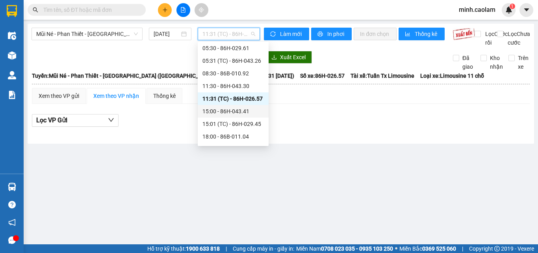
click at [236, 112] on div "15:00 - 86H-043.41" at bounding box center [233, 111] width 61 height 9
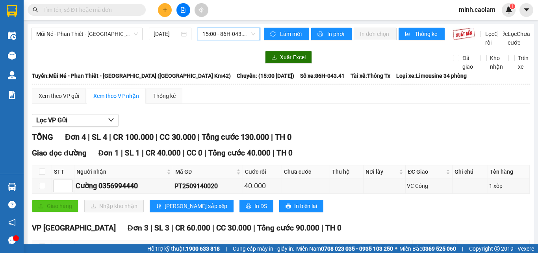
click at [230, 36] on span "15:00 - 86H-043.41" at bounding box center [229, 34] width 53 height 12
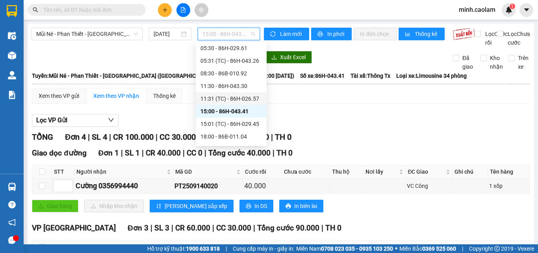
drag, startPoint x: 345, startPoint y: 104, endPoint x: 337, endPoint y: 109, distance: 9.7
click at [341, 104] on div "Xem theo VP gửi Xem theo VP nhận Thống kê" at bounding box center [281, 96] width 498 height 16
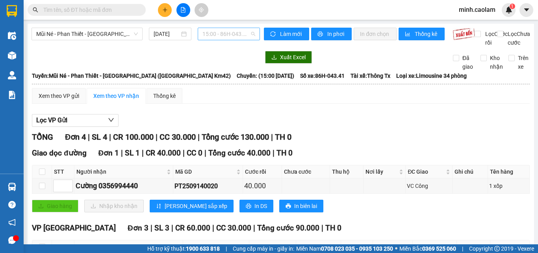
drag, startPoint x: 232, startPoint y: 35, endPoint x: 229, endPoint y: 39, distance: 5.0
click at [231, 37] on span "15:00 - 86H-043.41" at bounding box center [229, 34] width 53 height 12
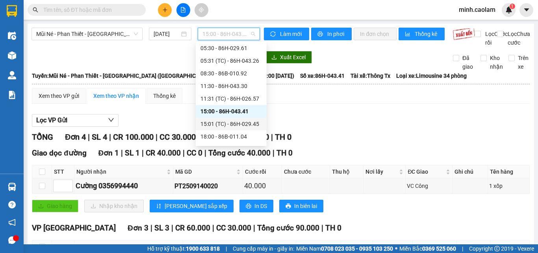
click at [222, 125] on div "15:01 (TC) - 86H-029.45" at bounding box center [231, 123] width 61 height 9
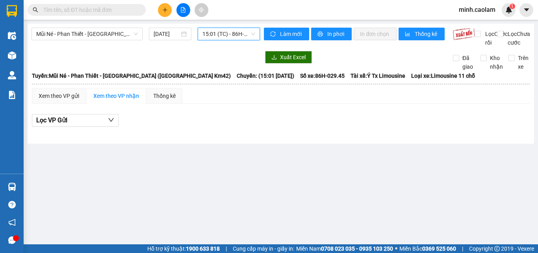
click at [225, 40] on div "Mũi Né - Phan Thiết - Sài Gòn (CT Km42) 14/09/2025 15:01 15:01 (TC) - 86H-029.45" at bounding box center [146, 37] width 229 height 19
click at [228, 38] on span "15:01 (TC) - 86H-029.45" at bounding box center [229, 34] width 53 height 12
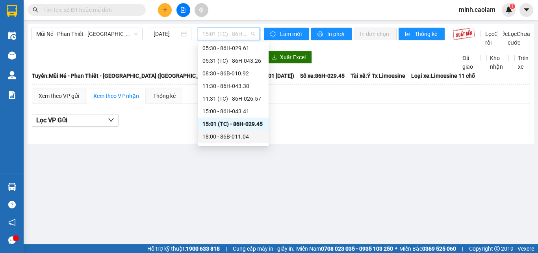
click at [235, 135] on div "18:00 - 86B-011.04" at bounding box center [233, 136] width 61 height 9
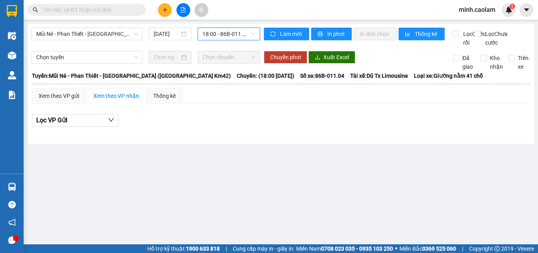
click at [223, 37] on span "18:00 - 86B-011.04" at bounding box center [229, 34] width 53 height 12
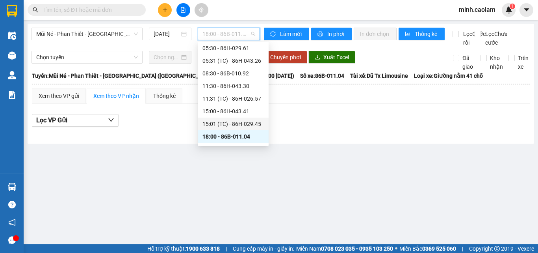
scroll to position [91, 0]
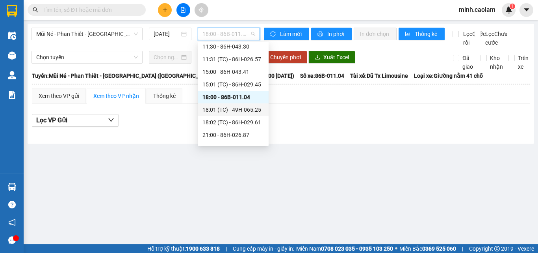
click at [223, 112] on div "18:01 (TC) - 49H-065.25" at bounding box center [233, 109] width 61 height 9
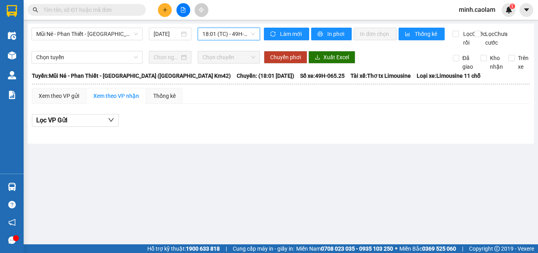
drag, startPoint x: 217, startPoint y: 39, endPoint x: 230, endPoint y: 70, distance: 33.2
click at [217, 39] on span "18:01 (TC) - 49H-065.25" at bounding box center [229, 34] width 53 height 12
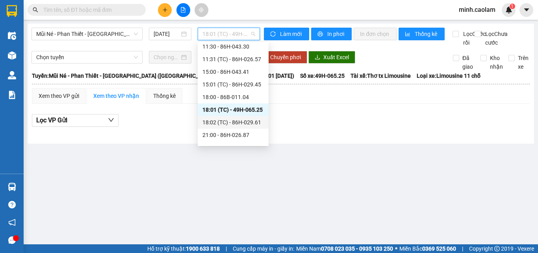
click at [225, 122] on div "18:02 (TC) - 86H-029.61" at bounding box center [233, 122] width 61 height 9
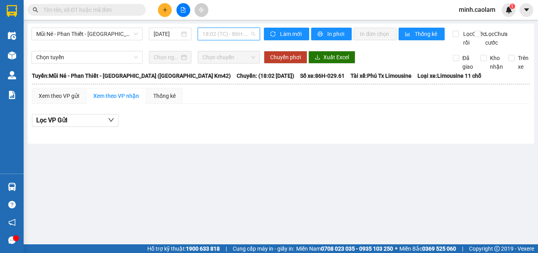
drag, startPoint x: 225, startPoint y: 31, endPoint x: 253, endPoint y: 123, distance: 95.6
click at [225, 39] on span "18:02 (TC) - 86H-029.61" at bounding box center [229, 34] width 53 height 12
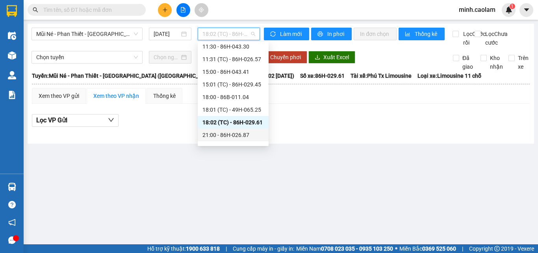
drag, startPoint x: 231, startPoint y: 139, endPoint x: 226, endPoint y: 143, distance: 6.7
click at [230, 139] on div "21:00 - 86H-026.87" at bounding box center [233, 134] width 61 height 9
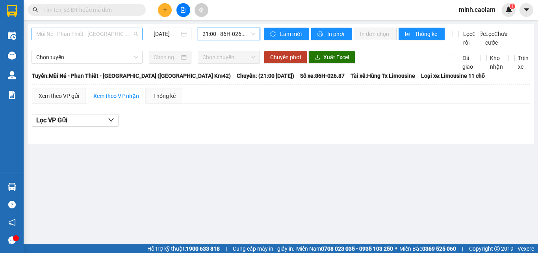
click at [48, 36] on span "Mũi Né - Phan Thiết - Sài Gòn (CT Km42)" at bounding box center [87, 34] width 102 height 12
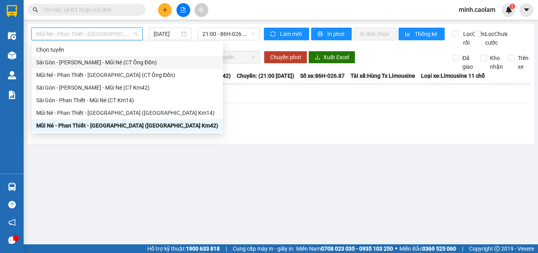
drag, startPoint x: 55, startPoint y: 61, endPoint x: 127, endPoint y: 45, distance: 73.8
click at [56, 61] on div "Sài Gòn - Phan Thiết - Mũi Né (CT Ông Đồn)" at bounding box center [127, 62] width 182 height 9
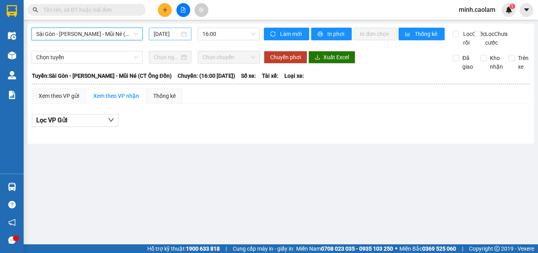
click at [150, 31] on div "15/09/2025" at bounding box center [170, 34] width 43 height 13
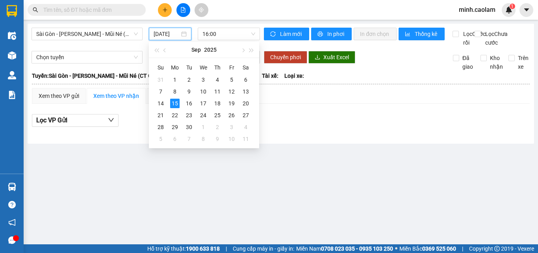
click at [157, 38] on div "15/09/2025" at bounding box center [170, 34] width 43 height 13
drag, startPoint x: 159, startPoint y: 105, endPoint x: 181, endPoint y: 76, distance: 36.3
click at [159, 104] on div "14" at bounding box center [160, 103] width 9 height 9
type input "14/09/2025"
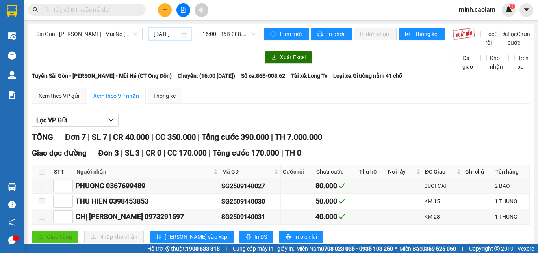
drag, startPoint x: 222, startPoint y: 35, endPoint x: 229, endPoint y: 52, distance: 18.4
click at [222, 38] on span "16:00 - 86B-008.62" at bounding box center [229, 34] width 53 height 12
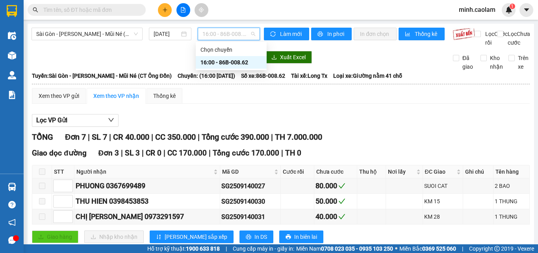
click at [99, 39] on span "Sài Gòn - Phan Thiết - Mũi Né (CT Ông Đồn)" at bounding box center [87, 34] width 102 height 12
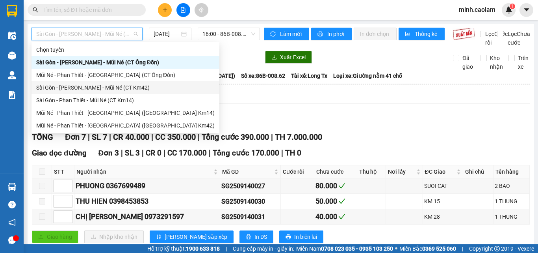
drag, startPoint x: 55, startPoint y: 88, endPoint x: 105, endPoint y: 74, distance: 51.8
click at [54, 89] on div "Sài Gòn - Phan Thiết - Mũi Né (CT Km42)" at bounding box center [125, 87] width 179 height 9
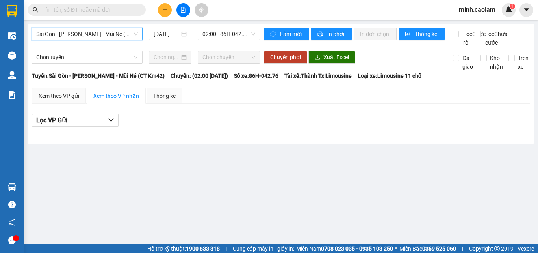
drag, startPoint x: 167, startPoint y: 36, endPoint x: 272, endPoint y: 117, distance: 132.2
click at [169, 43] on body "Kết quả tìm kiếm ( 0 ) Bộ lọc No Data minh.caolam 1 Điều hành xe Kho hàng mới Q…" at bounding box center [269, 126] width 538 height 253
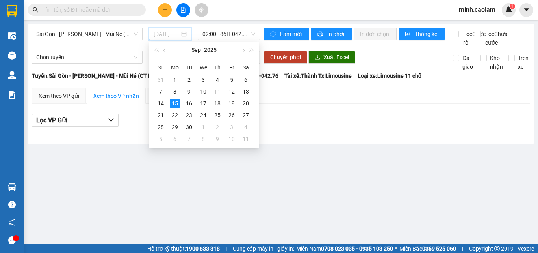
drag, startPoint x: 164, startPoint y: 103, endPoint x: 214, endPoint y: 47, distance: 75.1
click at [163, 103] on div "14" at bounding box center [160, 103] width 9 height 9
type input "14/09/2025"
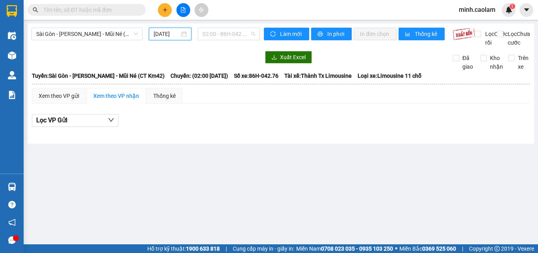
drag, startPoint x: 218, startPoint y: 37, endPoint x: 235, endPoint y: 65, distance: 32.8
click at [220, 40] on div "02:00 - 86H-042.76" at bounding box center [229, 34] width 62 height 13
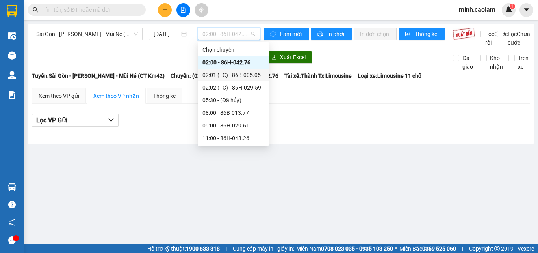
click at [231, 74] on div "02:01 (TC) - 86B-005.05" at bounding box center [233, 75] width 61 height 9
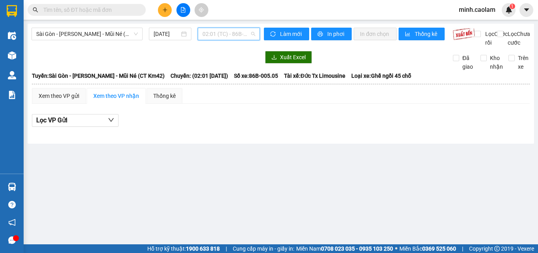
drag, startPoint x: 236, startPoint y: 32, endPoint x: 244, endPoint y: 106, distance: 74.9
click at [236, 39] on span "02:01 (TC) - 86B-005.05" at bounding box center [229, 34] width 53 height 12
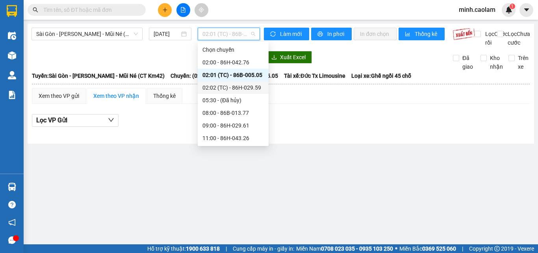
click at [234, 87] on div "02:02 (TC) - 86H-029.59" at bounding box center [233, 87] width 61 height 9
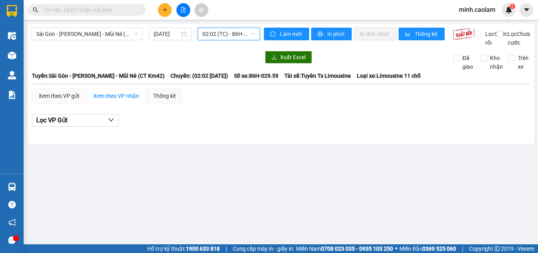
drag, startPoint x: 224, startPoint y: 35, endPoint x: 226, endPoint y: 54, distance: 19.8
click at [224, 37] on span "02:02 (TC) - 86H-029.59" at bounding box center [229, 34] width 53 height 12
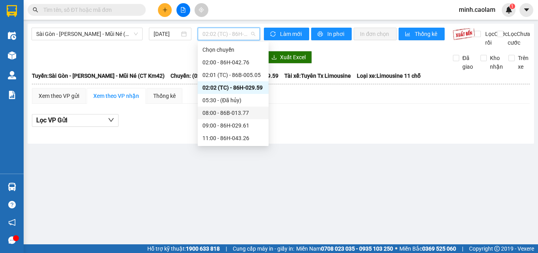
click at [220, 115] on div "08:00 - 86B-013.77" at bounding box center [233, 112] width 61 height 9
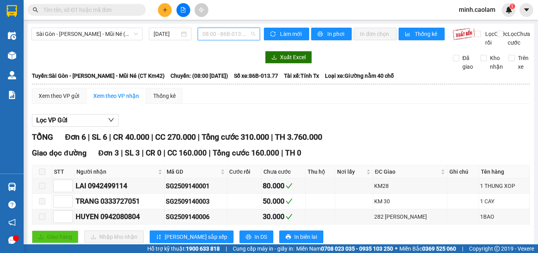
click at [223, 36] on span "08:00 - 86B-013.77" at bounding box center [229, 34] width 53 height 12
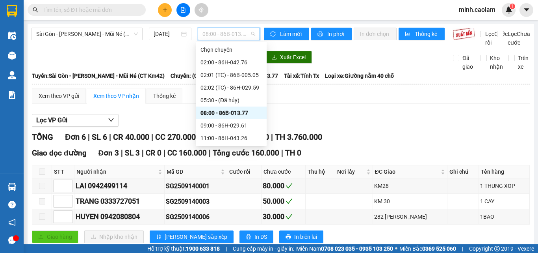
click at [382, 119] on div "Xem theo VP gửi Xem theo VP nhận Thống kê Lọc VP Gửi TỔNG Đơn 6 | SL 6 | CR 40…" at bounding box center [281, 223] width 498 height 270
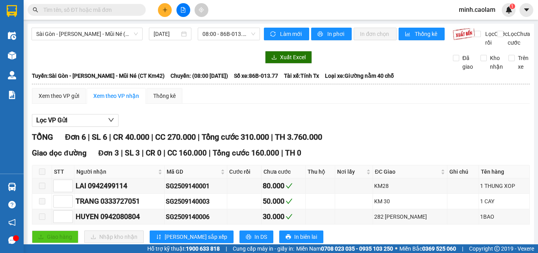
drag, startPoint x: 207, startPoint y: 36, endPoint x: 230, endPoint y: 77, distance: 47.3
click at [209, 45] on body "Kết quả tìm kiếm ( 0 ) Bộ lọc No Data minh.caolam 1 Điều hành xe Kho hàng mới Q…" at bounding box center [269, 126] width 538 height 253
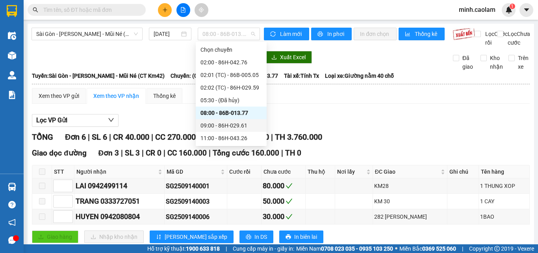
click at [216, 125] on div "09:00 - 86H-029.61" at bounding box center [231, 125] width 61 height 9
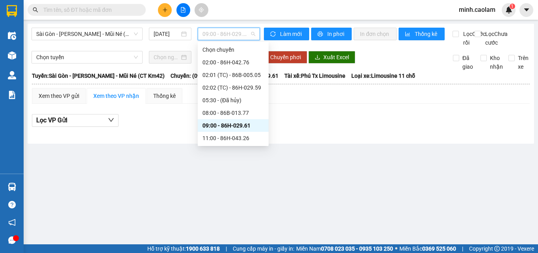
drag, startPoint x: 225, startPoint y: 37, endPoint x: 225, endPoint y: 117, distance: 80.8
click at [225, 52] on body "Kết quả tìm kiếm ( 0 ) Bộ lọc No Data minh.caolam 1 Điều hành xe Kho hàng mới Q…" at bounding box center [269, 126] width 538 height 253
drag, startPoint x: 224, startPoint y: 134, endPoint x: 235, endPoint y: 73, distance: 62.1
click at [222, 132] on div "11:00 - 86H-043.26" at bounding box center [233, 138] width 71 height 13
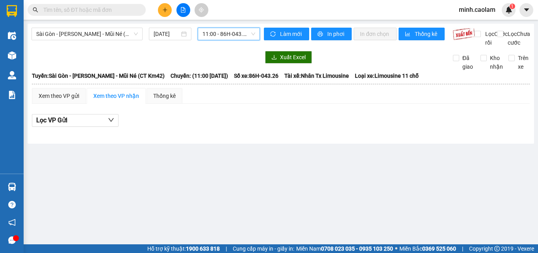
drag, startPoint x: 232, startPoint y: 29, endPoint x: 236, endPoint y: 49, distance: 20.5
click at [232, 37] on span "11:00 - 86H-043.26" at bounding box center [229, 34] width 53 height 12
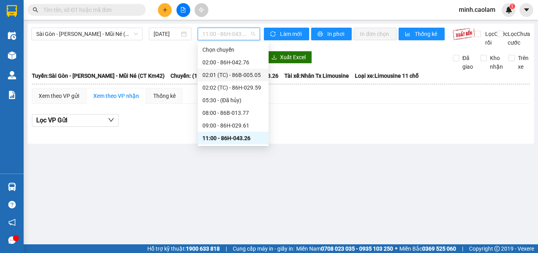
scroll to position [79, 0]
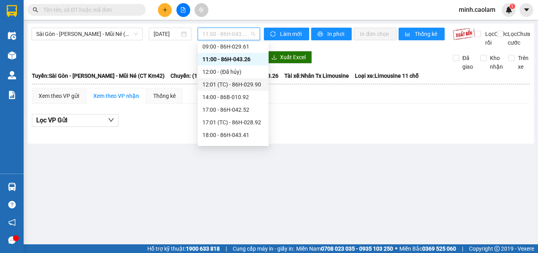
click at [226, 86] on div "12:01 (TC) - 86H-029.90" at bounding box center [233, 84] width 61 height 9
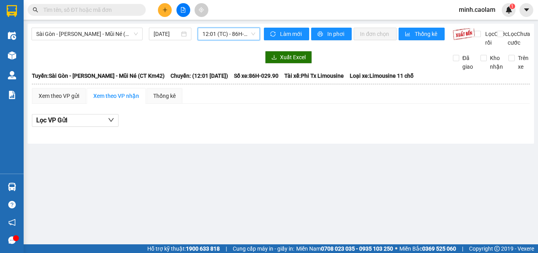
click at [223, 31] on span "12:01 (TC) - 86H-029.90" at bounding box center [229, 34] width 53 height 12
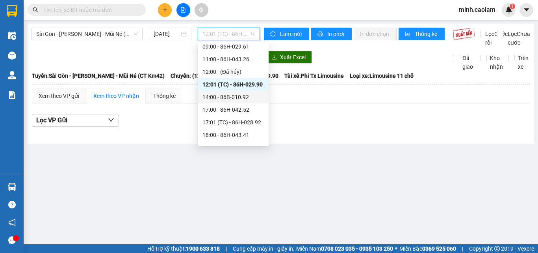
click at [227, 99] on div "14:00 - 86B-010.92" at bounding box center [233, 97] width 61 height 9
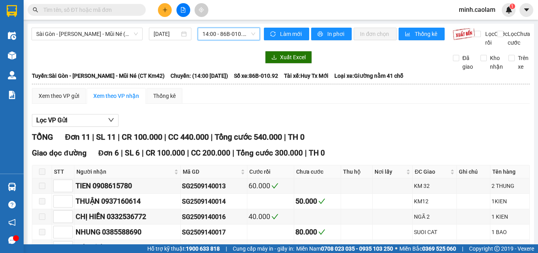
click at [223, 32] on span "14:00 - 86B-010.92" at bounding box center [229, 34] width 53 height 12
drag, startPoint x: 374, startPoint y: 89, endPoint x: 368, endPoint y: 90, distance: 5.4
click at [372, 87] on thead "Cao Lâm 0907 831 831 165-167 Đỗ Hành, P. Phú Thủy PHƠI HÀNG 06:17 - 15/09/2025 …" at bounding box center [281, 79] width 499 height 17
click at [230, 40] on div "14:00 - 86B-010.92" at bounding box center [229, 34] width 62 height 13
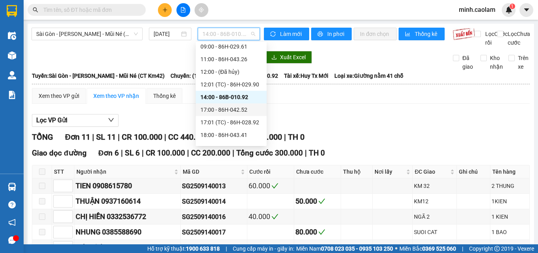
drag, startPoint x: 224, startPoint y: 110, endPoint x: 219, endPoint y: 111, distance: 4.9
click at [219, 111] on div "17:00 - 86H-042.52" at bounding box center [231, 109] width 61 height 9
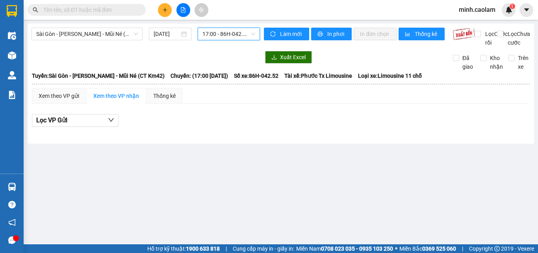
drag, startPoint x: 223, startPoint y: 34, endPoint x: 248, endPoint y: 102, distance: 72.1
click at [227, 50] on body "Kết quả tìm kiếm ( 0 ) Bộ lọc No Data minh.caolam 1 Điều hành xe Kho hàng mới Q…" at bounding box center [269, 126] width 538 height 253
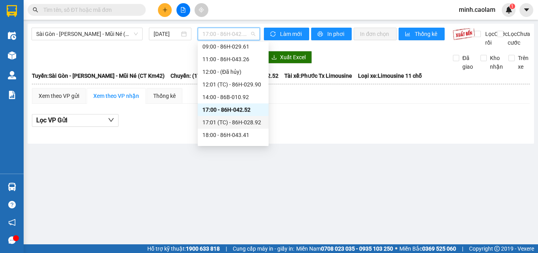
click at [232, 119] on div "17:01 (TC) - 86H-028.92" at bounding box center [233, 122] width 61 height 9
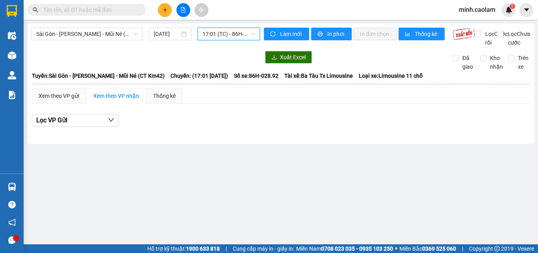
drag, startPoint x: 223, startPoint y: 30, endPoint x: 265, endPoint y: 113, distance: 92.5
click at [223, 31] on span "17:01 (TC) - 86H-028.92" at bounding box center [229, 34] width 53 height 12
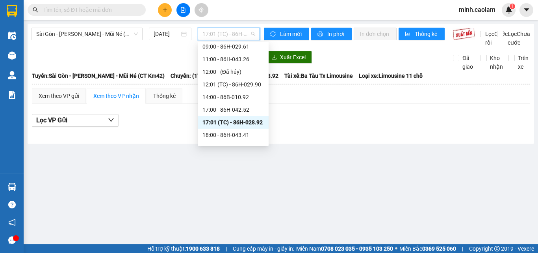
scroll to position [114, 0]
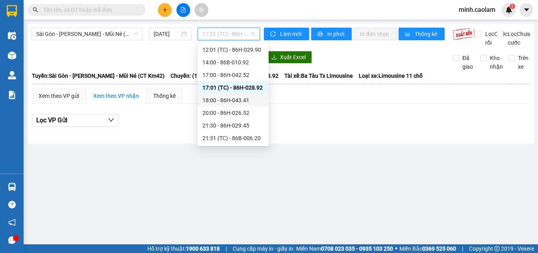
drag, startPoint x: 235, startPoint y: 111, endPoint x: 234, endPoint y: 103, distance: 8.0
click at [234, 103] on div "Chọn chuyến 02:00 - 86H-042.76 02:01 (TC) - 86B-005.05 02:02 (TC) - 86H-029.59 …" at bounding box center [233, 37] width 71 height 214
drag, startPoint x: 234, startPoint y: 103, endPoint x: 215, endPoint y: 52, distance: 54.2
click at [231, 101] on div "18:00 - 86H-043.41" at bounding box center [233, 100] width 61 height 9
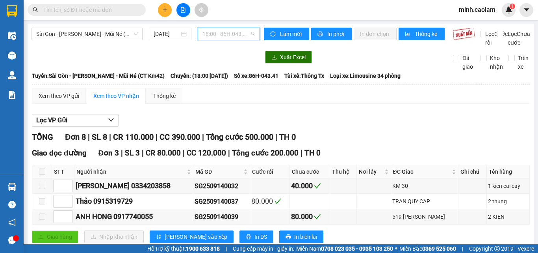
click at [228, 35] on span "18:00 - 86H-043.41" at bounding box center [229, 34] width 53 height 12
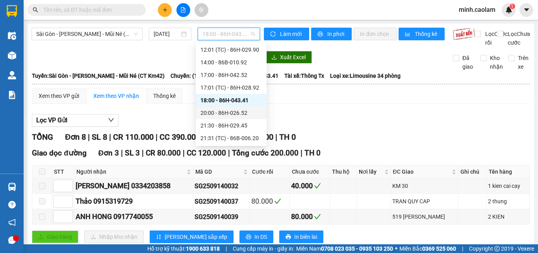
click at [226, 115] on div "20:00 - 86H-026.52" at bounding box center [231, 112] width 61 height 9
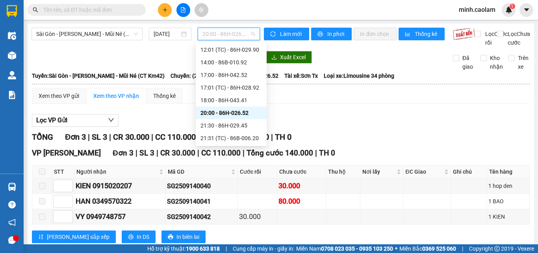
click at [231, 37] on span "20:00 - 86H-026.52" at bounding box center [229, 34] width 53 height 12
click at [225, 129] on div "21:30 - 86H-029.45" at bounding box center [231, 125] width 61 height 9
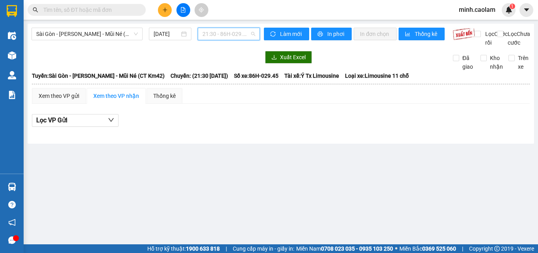
drag, startPoint x: 230, startPoint y: 34, endPoint x: 252, endPoint y: 137, distance: 105.6
click at [238, 70] on body "Kết quả tìm kiếm ( 0 ) Bộ lọc No Data minh.caolam 1 Điều hành xe Kho hàng mới Q…" at bounding box center [269, 126] width 538 height 253
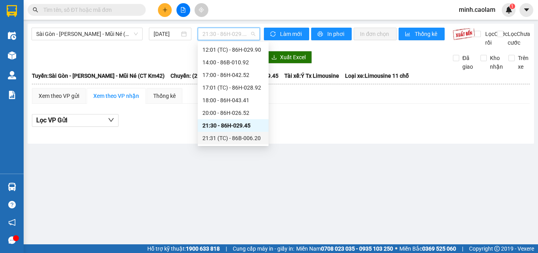
click at [238, 137] on div "21:31 (TC) - 86B-006.20" at bounding box center [233, 138] width 61 height 9
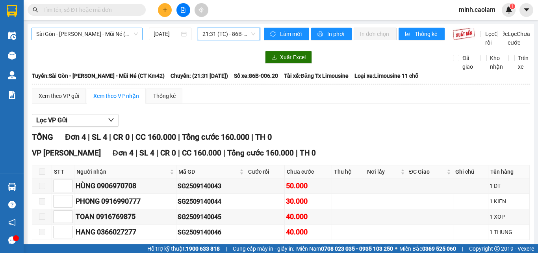
click at [75, 32] on span "Sài Gòn - Phan Thiết - Mũi Né (CT Km42)" at bounding box center [87, 34] width 102 height 12
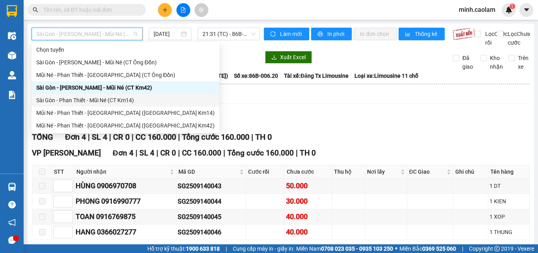
click at [52, 101] on div "Sài Gòn - Phan Thiết - Mũi Né (CT Km14)" at bounding box center [125, 100] width 179 height 9
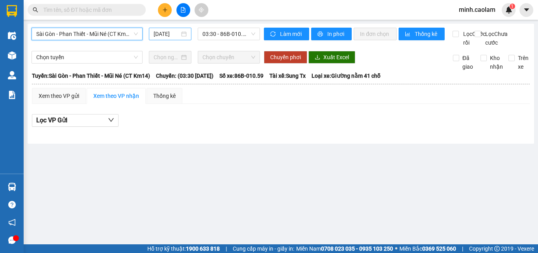
click at [160, 32] on input "15/09/2025" at bounding box center [167, 34] width 26 height 9
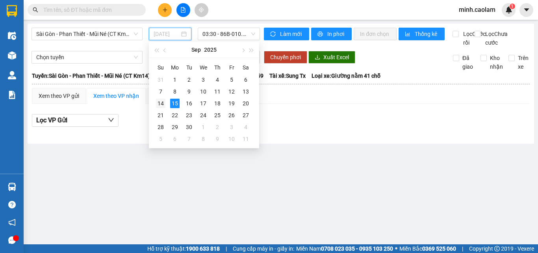
drag, startPoint x: 159, startPoint y: 104, endPoint x: 221, endPoint y: 58, distance: 77.5
click at [159, 104] on div "14" at bounding box center [160, 103] width 9 height 9
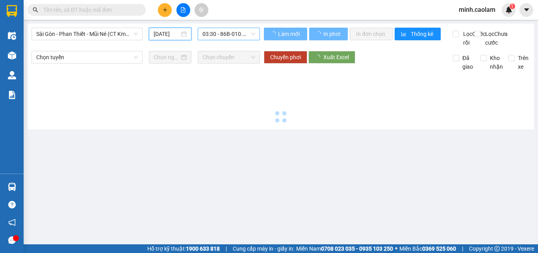
type input "14/09/2025"
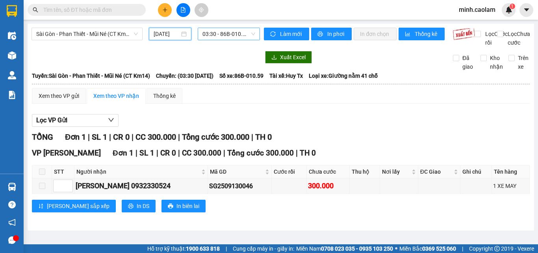
scroll to position [13, 0]
click at [221, 33] on span "03:30 - 86B-010.59" at bounding box center [229, 34] width 53 height 12
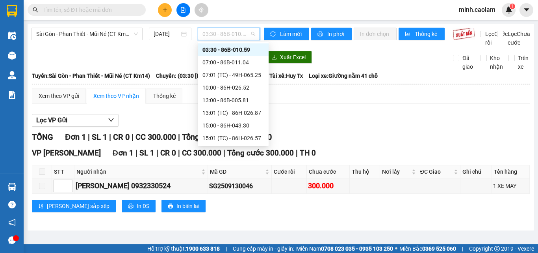
drag, startPoint x: 439, startPoint y: 93, endPoint x: 424, endPoint y: 102, distance: 17.5
click at [437, 87] on th at bounding box center [281, 83] width 499 height 7
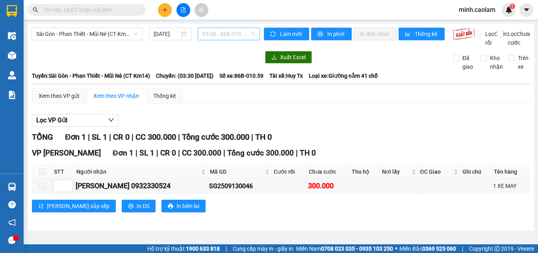
drag, startPoint x: 215, startPoint y: 30, endPoint x: 214, endPoint y: 35, distance: 4.8
click at [214, 34] on span "03:30 - 86B-010.59" at bounding box center [229, 34] width 53 height 12
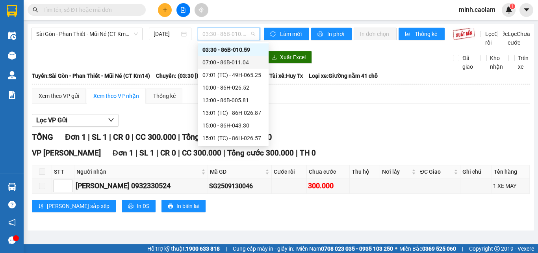
drag, startPoint x: 216, startPoint y: 66, endPoint x: 220, endPoint y: 45, distance: 20.9
click at [215, 66] on div "07:00 - 86B-011.04" at bounding box center [233, 62] width 61 height 9
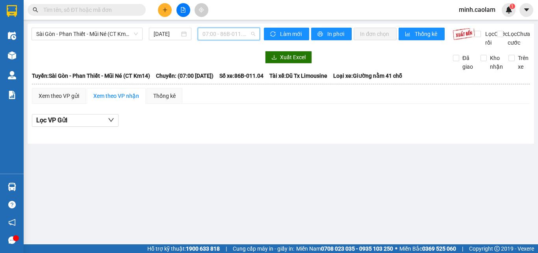
drag, startPoint x: 222, startPoint y: 35, endPoint x: 225, endPoint y: 48, distance: 13.8
click at [224, 44] on body "Kết quả tìm kiếm ( 0 ) Bộ lọc No Data minh.caolam 1 Điều hành xe Kho hàng mới Q…" at bounding box center [269, 126] width 538 height 253
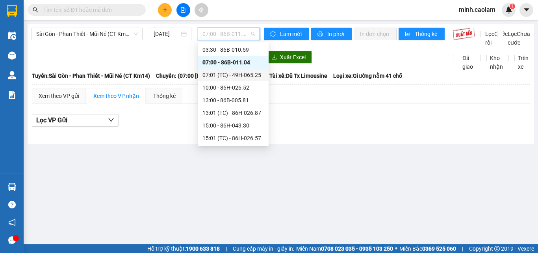
drag, startPoint x: 229, startPoint y: 81, endPoint x: 229, endPoint y: 73, distance: 8.7
click at [229, 73] on div "Chọn chuyến 03:30 - 86B-010.59 07:00 - 86B-011.04 07:01 (TC) - 49H-065.25 10:00…" at bounding box center [233, 106] width 71 height 151
click at [229, 73] on div "07:01 (TC) - 49H-065.25" at bounding box center [233, 75] width 61 height 9
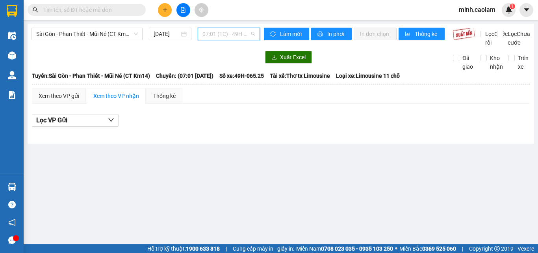
drag, startPoint x: 224, startPoint y: 39, endPoint x: 233, endPoint y: 84, distance: 44.9
click at [227, 59] on body "Kết quả tìm kiếm ( 0 ) Bộ lọc No Data minh.caolam 1 Điều hành xe Kho hàng mới Q…" at bounding box center [269, 126] width 538 height 253
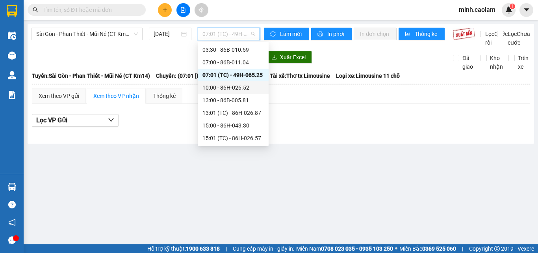
drag, startPoint x: 229, startPoint y: 89, endPoint x: 224, endPoint y: 89, distance: 5.1
click at [224, 89] on div "10:00 - 86H-026.52" at bounding box center [233, 87] width 61 height 9
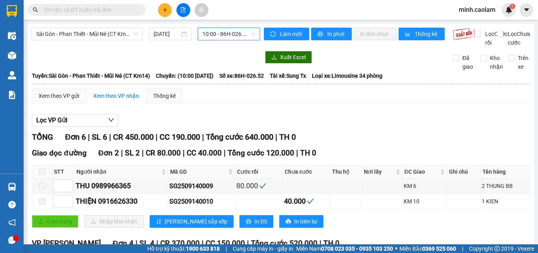
drag, startPoint x: 226, startPoint y: 32, endPoint x: 231, endPoint y: 74, distance: 42.1
click at [226, 37] on span "10:00 - 86H-026.52" at bounding box center [229, 34] width 53 height 12
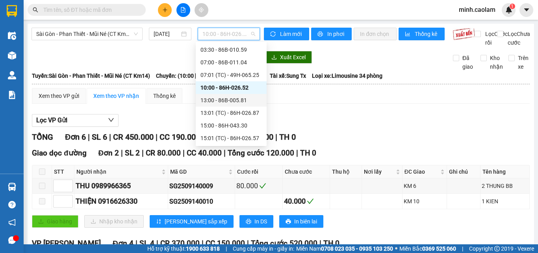
drag, startPoint x: 225, startPoint y: 101, endPoint x: 233, endPoint y: 69, distance: 33.3
click at [224, 100] on div "13:00 - 86B-005.81" at bounding box center [231, 100] width 61 height 9
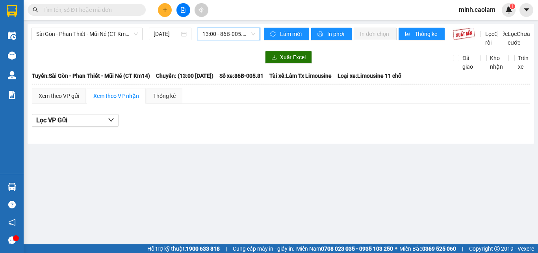
drag, startPoint x: 227, startPoint y: 36, endPoint x: 226, endPoint y: 45, distance: 9.1
click at [226, 40] on div "13:00 - 86B-005.81" at bounding box center [229, 34] width 62 height 13
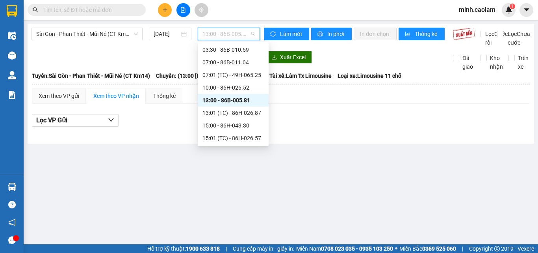
drag, startPoint x: 238, startPoint y: 103, endPoint x: 237, endPoint y: 113, distance: 9.9
click at [237, 113] on div "Chọn chuyến 03:30 - 86B-010.59 07:00 - 86B-011.04 07:01 (TC) - 49H-065.25 10:00…" at bounding box center [233, 106] width 71 height 151
drag, startPoint x: 237, startPoint y: 113, endPoint x: 223, endPoint y: 51, distance: 63.8
click at [234, 110] on div "13:01 (TC) - 86H-026.87" at bounding box center [233, 112] width 61 height 9
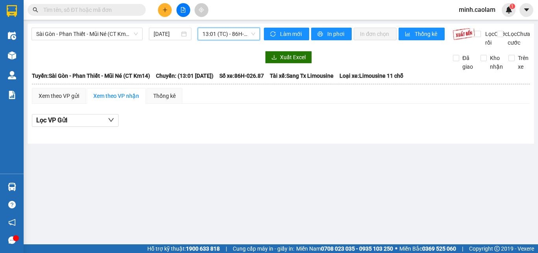
drag, startPoint x: 228, startPoint y: 32, endPoint x: 231, endPoint y: 67, distance: 35.2
click at [229, 59] on body "Kết quả tìm kiếm ( 0 ) Bộ lọc No Data minh.caolam 1 Điều hành xe Kho hàng mới Q…" at bounding box center [269, 126] width 538 height 253
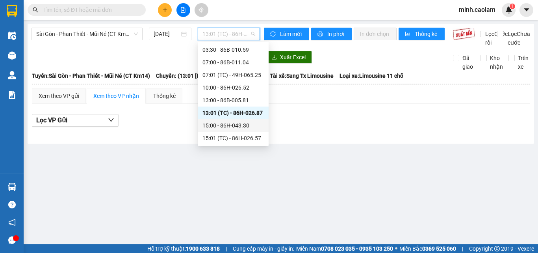
click at [235, 131] on div "15:00 - 86H-043.30" at bounding box center [233, 125] width 71 height 13
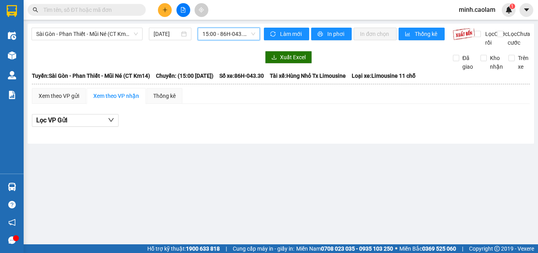
drag, startPoint x: 228, startPoint y: 33, endPoint x: 247, endPoint y: 97, distance: 67.0
click at [229, 39] on span "15:00 - 86H-043.30" at bounding box center [229, 34] width 53 height 12
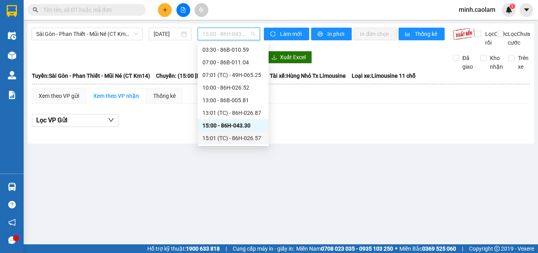
click at [238, 136] on div "15:01 (TC) - 86H-026.57" at bounding box center [233, 138] width 61 height 9
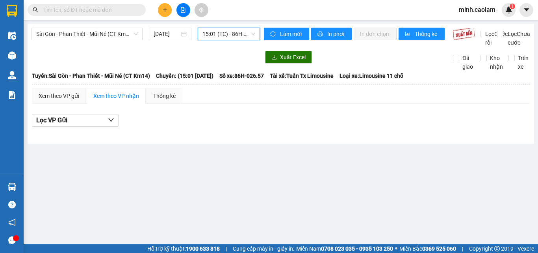
click at [216, 36] on span "15:01 (TC) - 86H-026.57" at bounding box center [229, 34] width 53 height 12
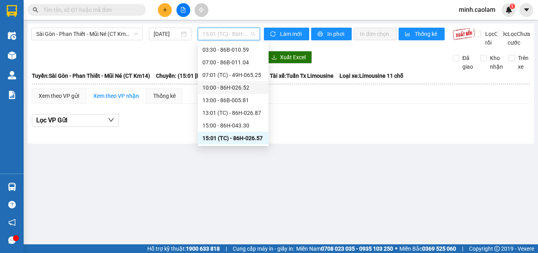
scroll to position [50, 0]
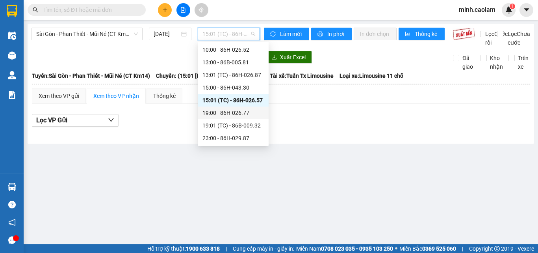
drag, startPoint x: 224, startPoint y: 109, endPoint x: 225, endPoint y: 65, distance: 44.2
click at [223, 108] on div "19:00 - 86H-026.77" at bounding box center [233, 112] width 71 height 13
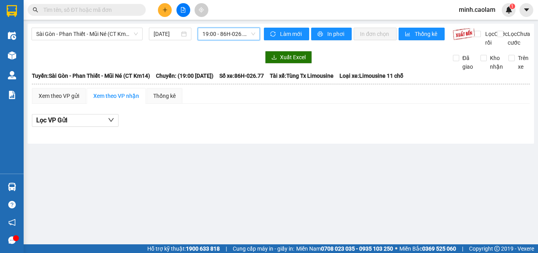
drag, startPoint x: 228, startPoint y: 36, endPoint x: 236, endPoint y: 93, distance: 58.1
click at [230, 54] on body "Kết quả tìm kiếm ( 0 ) Bộ lọc No Data minh.caolam 1 Điều hành xe Kho hàng mới Q…" at bounding box center [269, 126] width 538 height 253
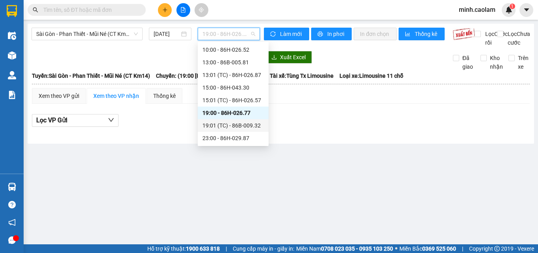
click at [236, 124] on div "19:01 (TC) - 86B-009.32" at bounding box center [233, 125] width 61 height 9
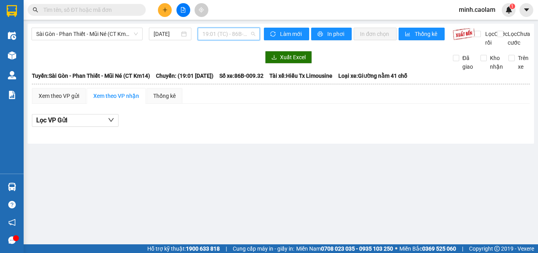
drag, startPoint x: 227, startPoint y: 36, endPoint x: 246, endPoint y: 137, distance: 102.5
click at [235, 71] on body "Kết quả tìm kiếm ( 0 ) Bộ lọc No Data minh.caolam 1 Điều hành xe Kho hàng mới Q…" at bounding box center [269, 126] width 538 height 253
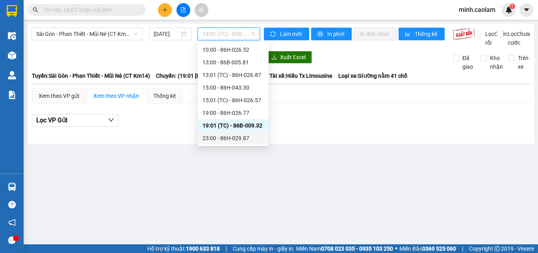
drag, startPoint x: 238, startPoint y: 138, endPoint x: 368, endPoint y: 136, distance: 129.7
click at [238, 138] on div "23:00 - 86H-029.87" at bounding box center [233, 138] width 61 height 9
